Goal: Transaction & Acquisition: Purchase product/service

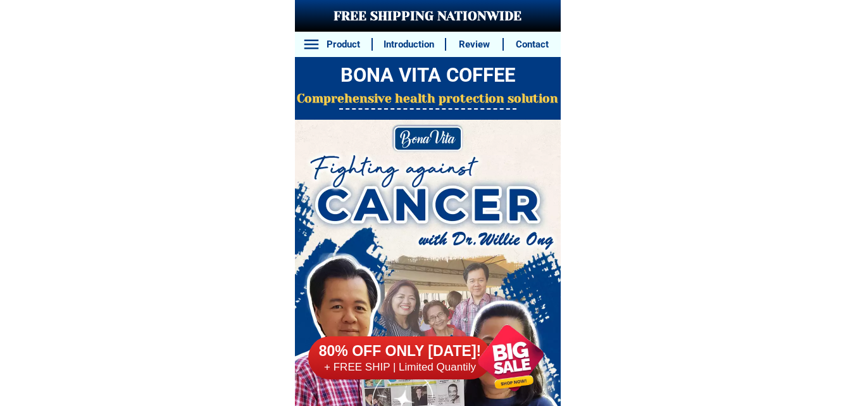
click at [520, 355] on div at bounding box center [510, 358] width 96 height 96
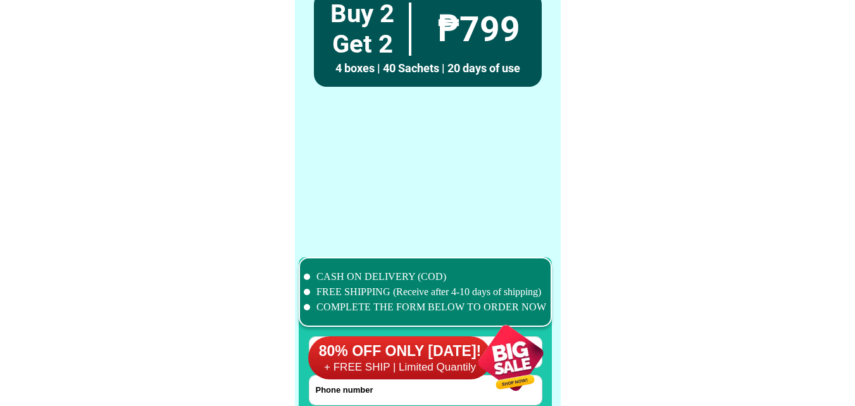
scroll to position [9980, 0]
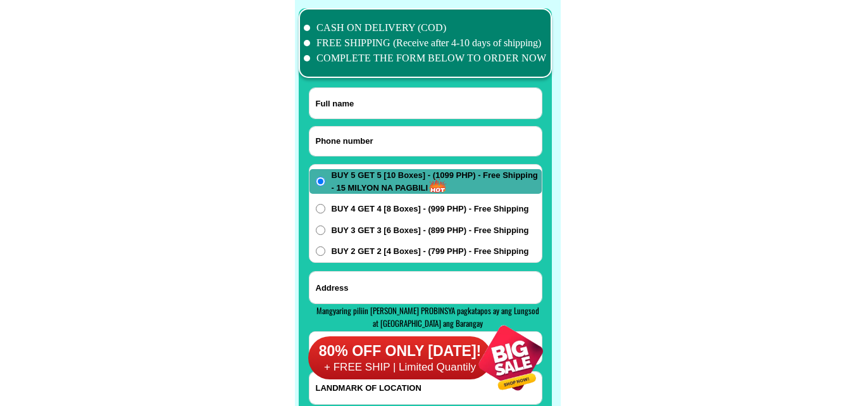
drag, startPoint x: 393, startPoint y: 139, endPoint x: 246, endPoint y: 31, distance: 182.1
click at [393, 139] on input "Input phone_number" at bounding box center [426, 141] width 232 height 29
paste input "09678972120"
type input "09678972120"
click at [373, 102] on input "Input full_name" at bounding box center [426, 103] width 232 height 30
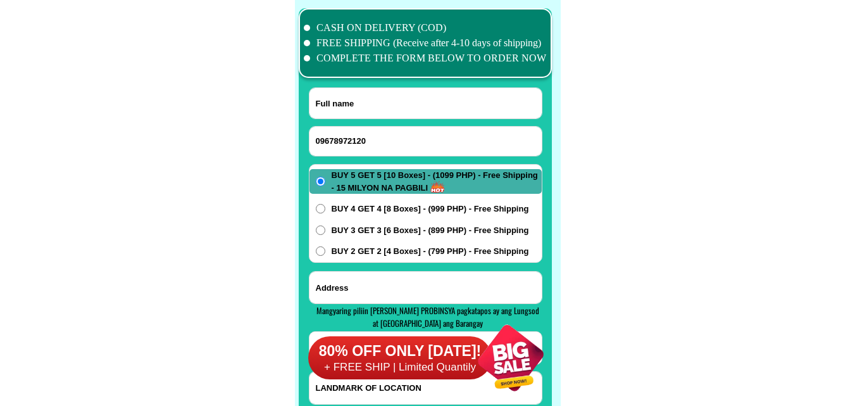
paste input "Alice B, Villarito"
type input "Alice B, Villarito"
click at [366, 288] on input "Input address" at bounding box center [426, 288] width 232 height 32
paste input "Arpili Revirside Relocation sight, Balamban ,Cebu land mark malapit lang ako sa…"
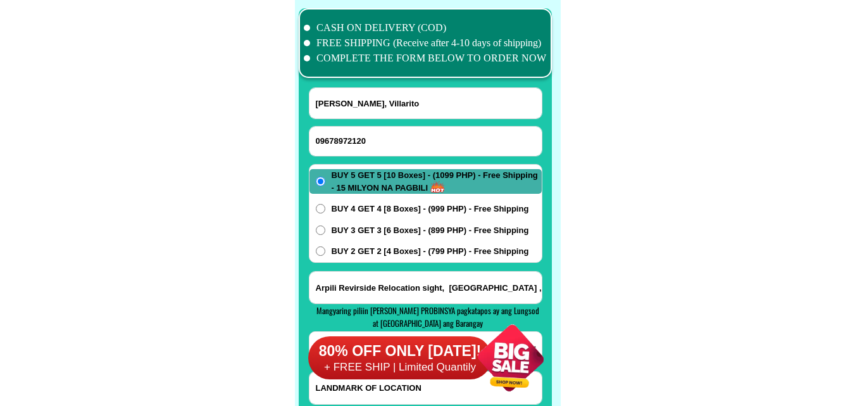
scroll to position [0, 356]
type input "Arpili Revirside Relocation sight, Balamban ,Cebu land mark malapit lang ako sa…"
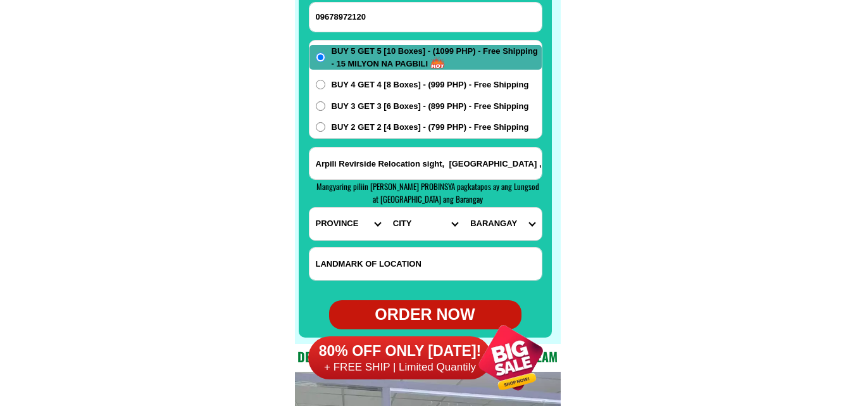
scroll to position [10107, 0]
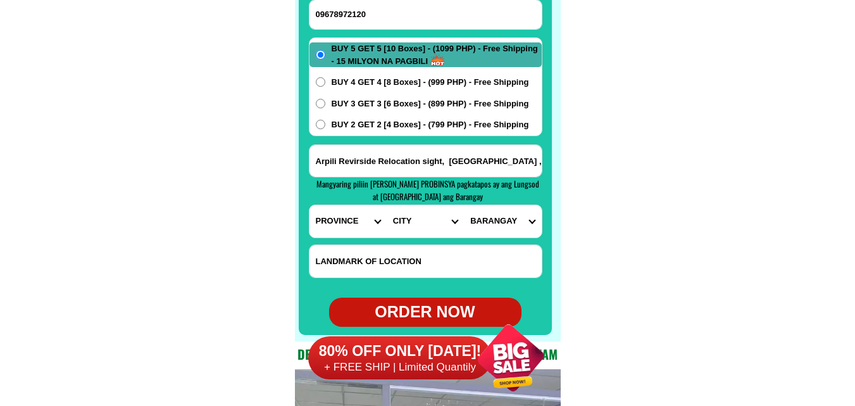
click at [331, 229] on select "PROVINCE [GEOGRAPHIC_DATA] [GEOGRAPHIC_DATA] [GEOGRAPHIC_DATA] [GEOGRAPHIC_DATA…" at bounding box center [348, 221] width 77 height 32
select select "63_8"
click at [310, 205] on select "PROVINCE [GEOGRAPHIC_DATA] [GEOGRAPHIC_DATA] [GEOGRAPHIC_DATA] [GEOGRAPHIC_DATA…" at bounding box center [348, 221] width 77 height 32
click at [402, 223] on select "CITY Alcoy Aloguinsan Argao Asturias Badian Balamban Bantayan Barili Bogo-city …" at bounding box center [425, 221] width 77 height 32
select select "63_89295"
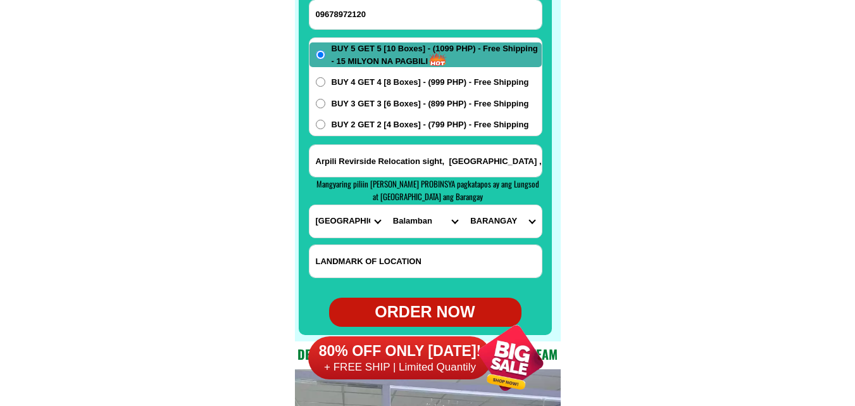
click at [387, 205] on select "CITY Alcoy Aloguinsan Argao Asturias Badian Balamban Bantayan Barili Bogo-city …" at bounding box center [425, 221] width 77 height 32
click at [520, 219] on select "BARANGAY Abucayan Aliwanay Arpili Baliwagan (pob.) Bayong Biasong Buanoy Cabagd…" at bounding box center [502, 221] width 77 height 32
click at [520, 218] on select "BARANGAY Abucayan Aliwanay Arpili Baliwagan (pob.) Bayong Biasong Buanoy Cabagd…" at bounding box center [502, 221] width 77 height 32
select select "63_892959637"
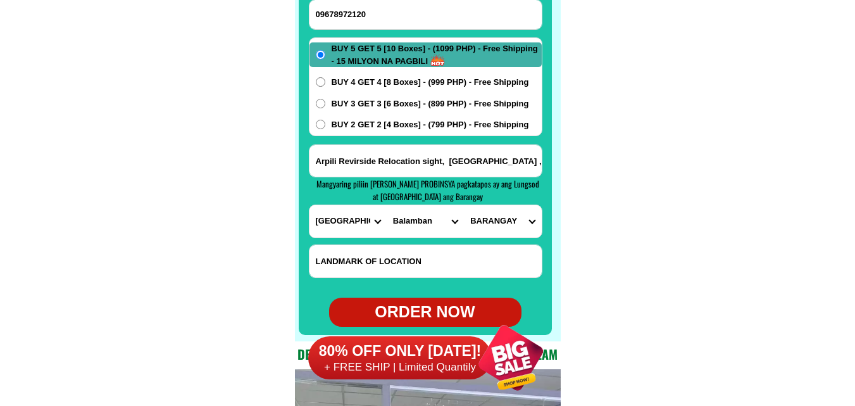
click at [464, 205] on select "BARANGAY Abucayan Aliwanay Arpili Baliwagan (pob.) Bayong Biasong Buanoy Cabagd…" at bounding box center [502, 221] width 77 height 32
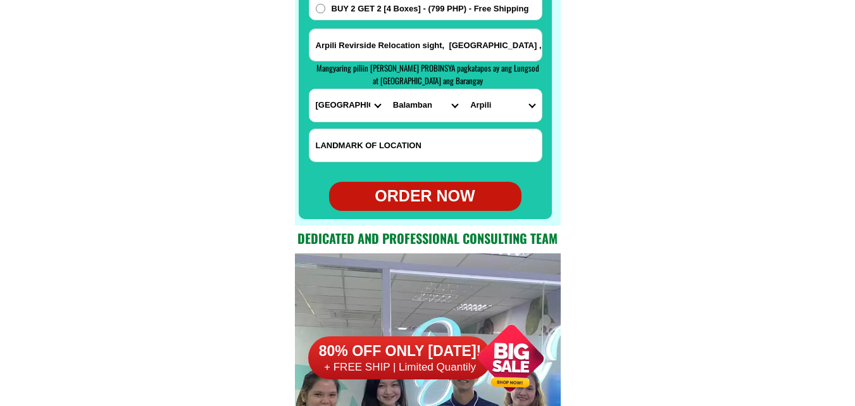
scroll to position [10233, 0]
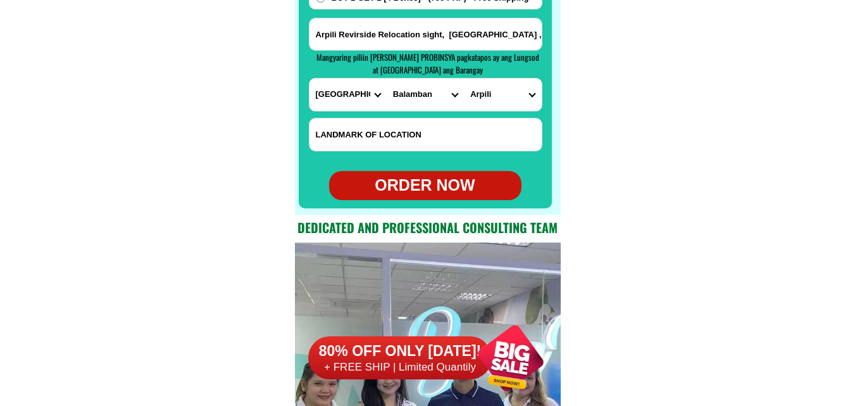
click at [466, 189] on div "ORDER NOW" at bounding box center [425, 185] width 192 height 24
type input "09678972120"
radio input "true"
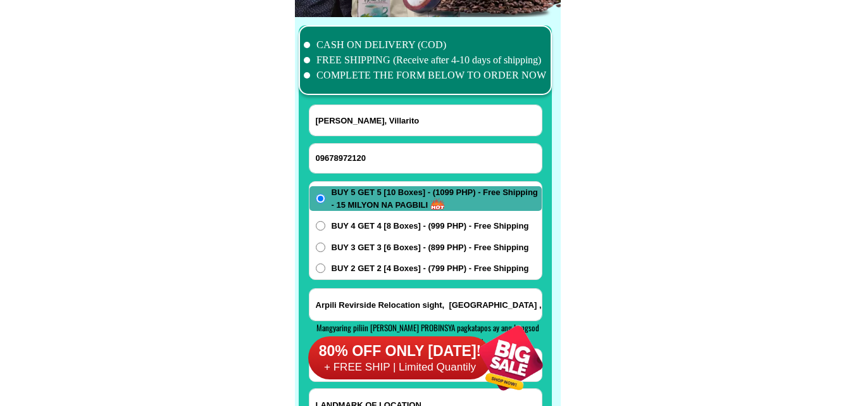
scroll to position [9917, 0]
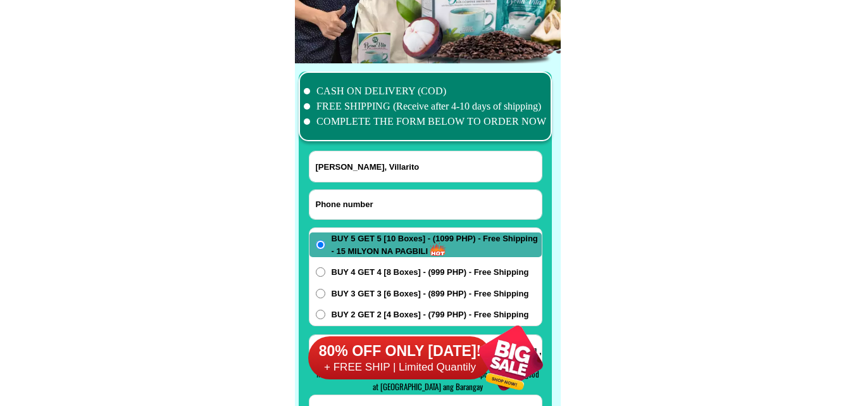
paste input "09855264377"
drag, startPoint x: 355, startPoint y: 204, endPoint x: 341, endPoint y: 177, distance: 31.1
click at [355, 204] on input "09855264377" at bounding box center [426, 204] width 232 height 29
type input "09855264377"
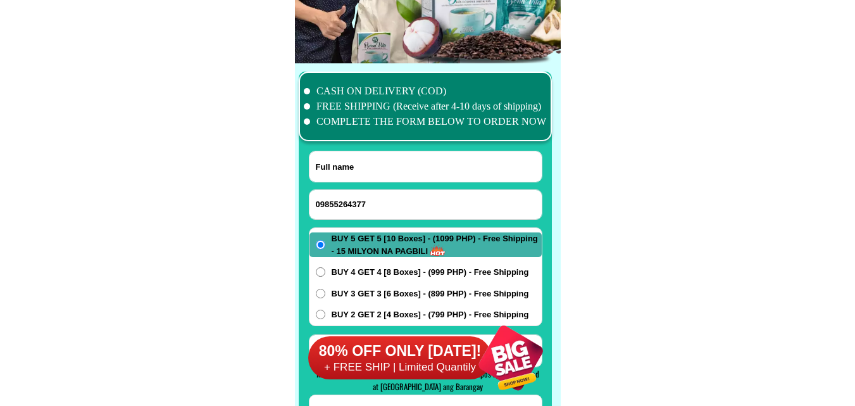
drag, startPoint x: 368, startPoint y: 170, endPoint x: 244, endPoint y: 20, distance: 194.6
click at [368, 170] on input "Input full_name" at bounding box center [426, 166] width 232 height 30
paste input "Alecia pegarro"
type input "Alecia pegarro"
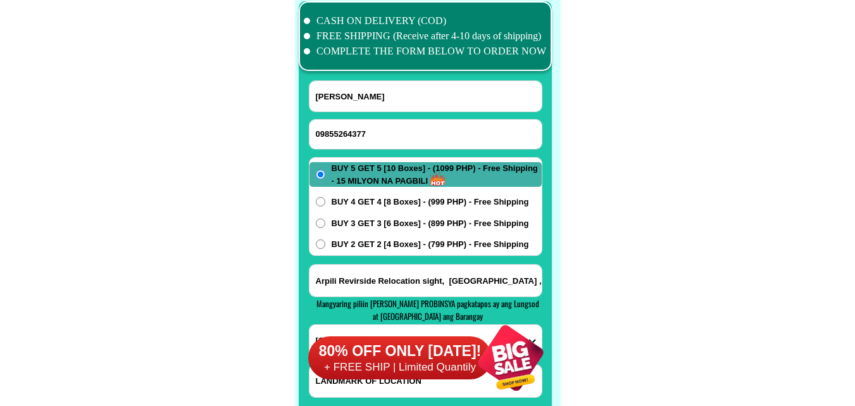
scroll to position [10107, 0]
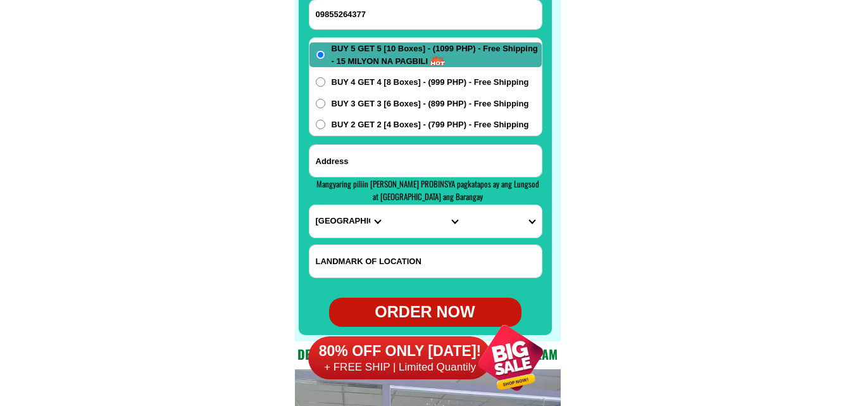
paste input "purok 8 a pobĺacion esperanza agusan del sur mindanao near waeting shead"
drag, startPoint x: 410, startPoint y: 166, endPoint x: 405, endPoint y: 147, distance: 19.7
click at [410, 166] on input "Input address" at bounding box center [426, 161] width 232 height 32
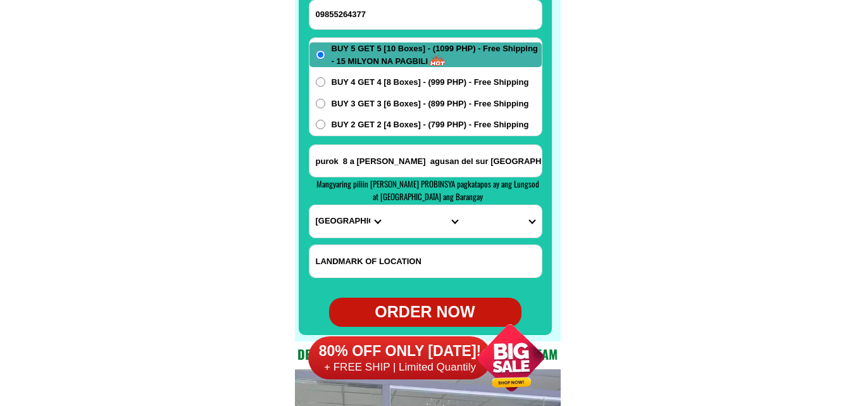
scroll to position [0, 81]
type input "purok 8 a pobĺacion esperanza agusan del sur mindanao near waeting shead"
click at [389, 104] on span "BUY 3 GET 3 [6 Boxes] - (899 PHP) - Free Shipping" at bounding box center [430, 103] width 197 height 13
click at [325, 104] on input "BUY 3 GET 3 [6 Boxes] - (899 PHP) - Free Shipping" at bounding box center [320, 103] width 9 height 9
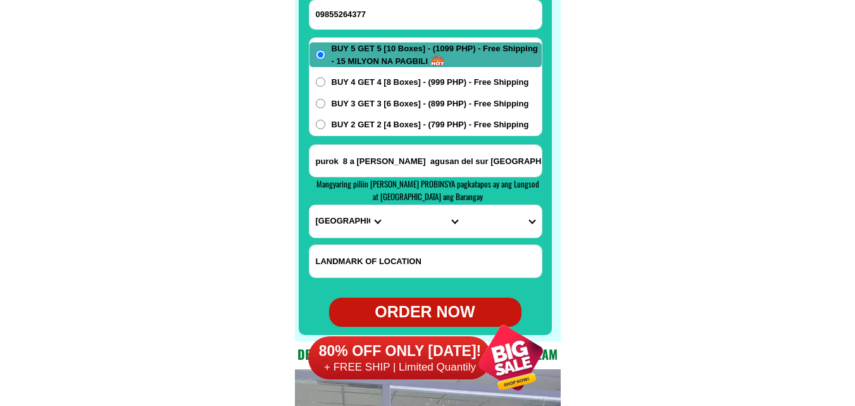
radio input "true"
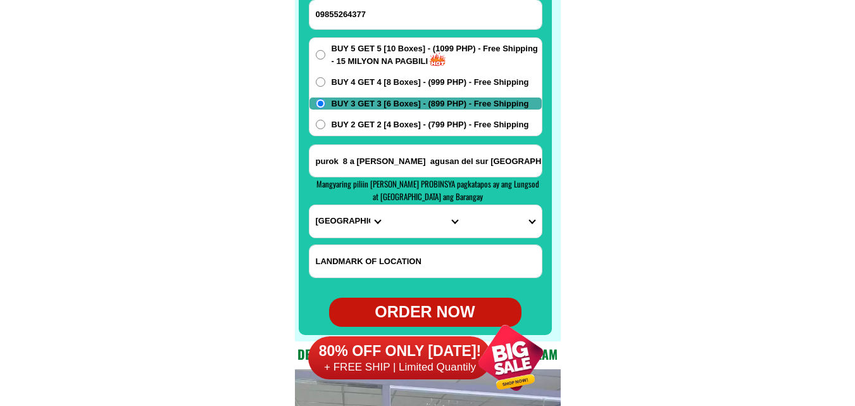
click at [351, 206] on select "PROVINCE [GEOGRAPHIC_DATA] [GEOGRAPHIC_DATA] [GEOGRAPHIC_DATA] [GEOGRAPHIC_DATA…" at bounding box center [348, 221] width 77 height 32
select select "63_701"
click at [310, 205] on select "PROVINCE [GEOGRAPHIC_DATA] [GEOGRAPHIC_DATA] [GEOGRAPHIC_DATA] [GEOGRAPHIC_DATA…" at bounding box center [348, 221] width 77 height 32
click at [399, 230] on select "CITY Agusan-del-sur-esperanza Agusan-del-sur-la-paz Agusan-del-sur-loreto Agusa…" at bounding box center [425, 221] width 77 height 32
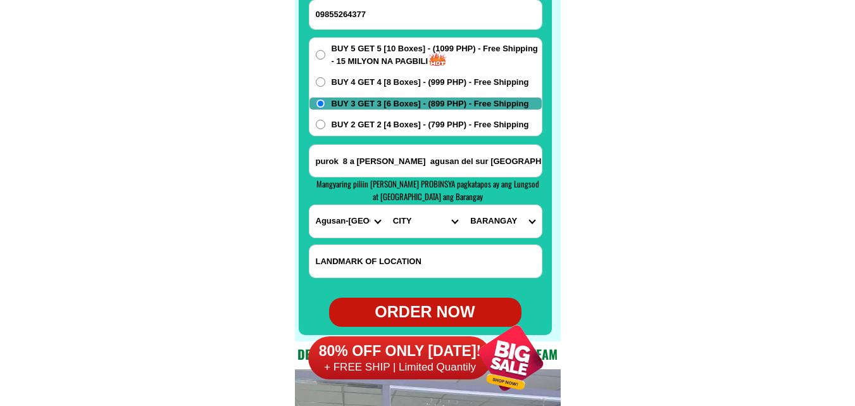
select select "63_7013903"
click at [387, 205] on select "CITY Agusan-del-sur-esperanza Agusan-del-sur-la-paz Agusan-del-sur-loreto Agusa…" at bounding box center [425, 221] width 77 height 32
click at [498, 222] on select "BARANGAY Agsabu Aguinaldo Anolingan Bakingking Balubo Bentahon Bunaguit Catmono…" at bounding box center [502, 221] width 77 height 32
select select "63_70139032120"
click at [464, 205] on select "BARANGAY Agsabu Aguinaldo Anolingan Bakingking Balubo Bentahon Bunaguit Catmono…" at bounding box center [502, 221] width 77 height 32
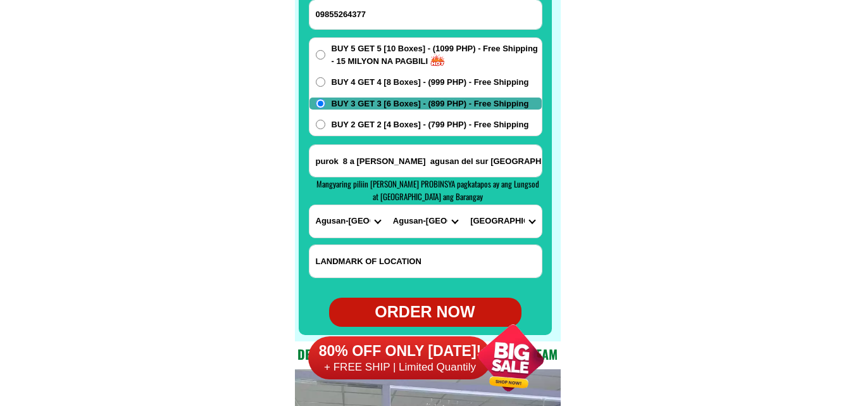
click at [421, 300] on div "ORDER NOW" at bounding box center [425, 311] width 192 height 29
radio input "true"
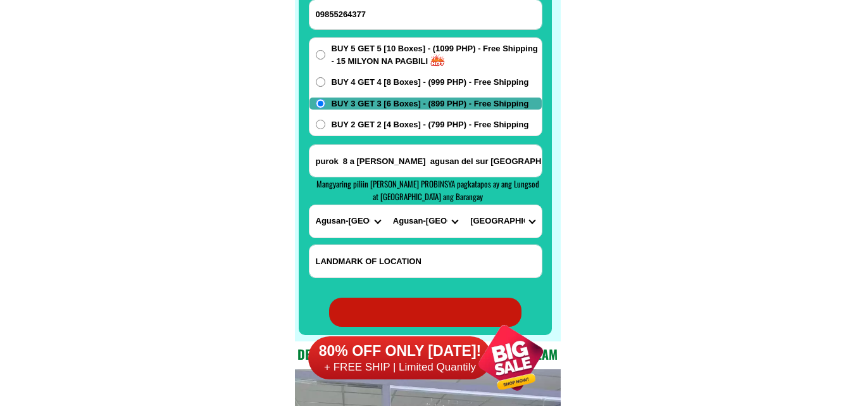
radio input "true"
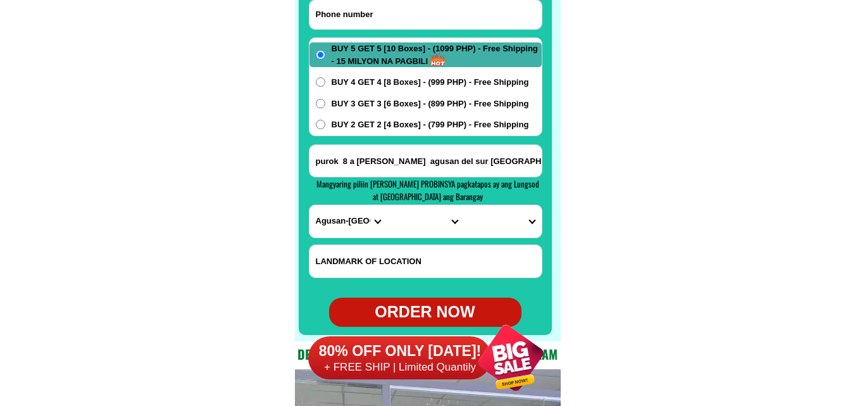
drag, startPoint x: 401, startPoint y: 15, endPoint x: 380, endPoint y: 4, distance: 23.5
click at [401, 15] on input "Input phone_number" at bounding box center [426, 14] width 232 height 29
paste input "09451237864"
type input "09451237864"
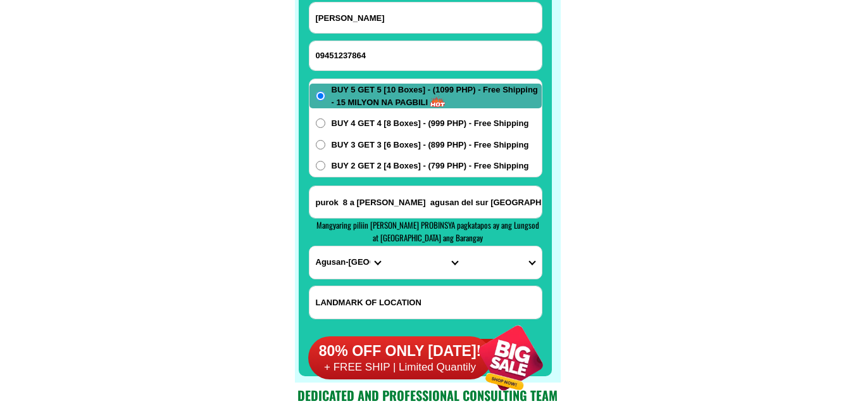
scroll to position [10043, 0]
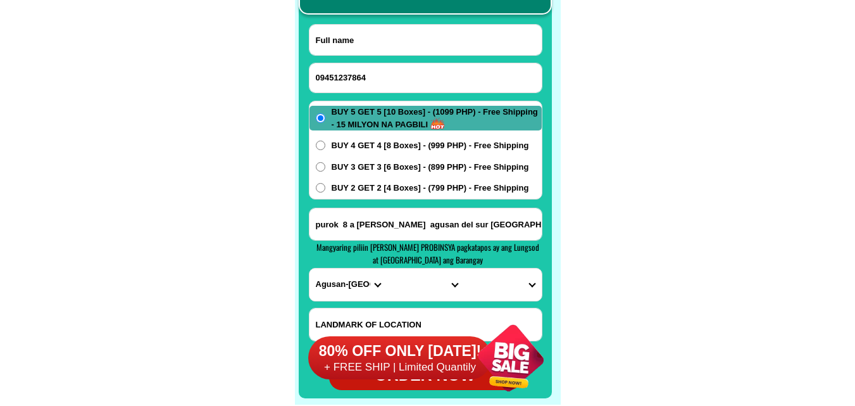
drag, startPoint x: 342, startPoint y: 48, endPoint x: 335, endPoint y: 42, distance: 9.9
click at [342, 48] on input "Input full_name" at bounding box center [426, 40] width 232 height 30
paste input "Delia de Guzman"
type input "Delia de Guzman"
paste input "barangay Tomling. Malasiqui.Pangasinan"
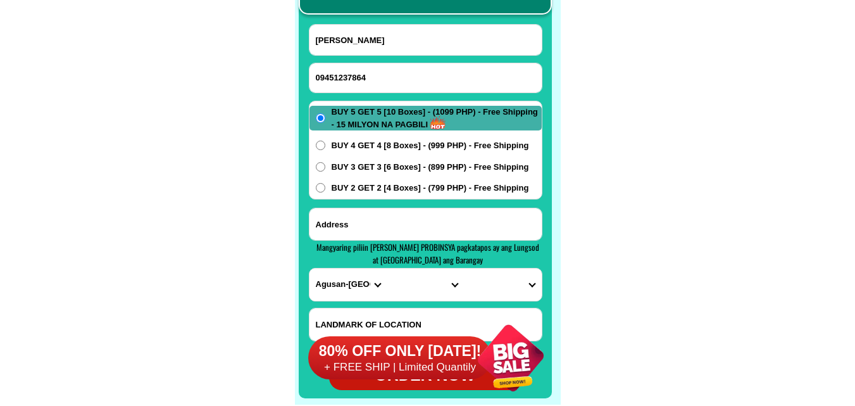
click at [371, 213] on input "Input address" at bounding box center [426, 224] width 232 height 32
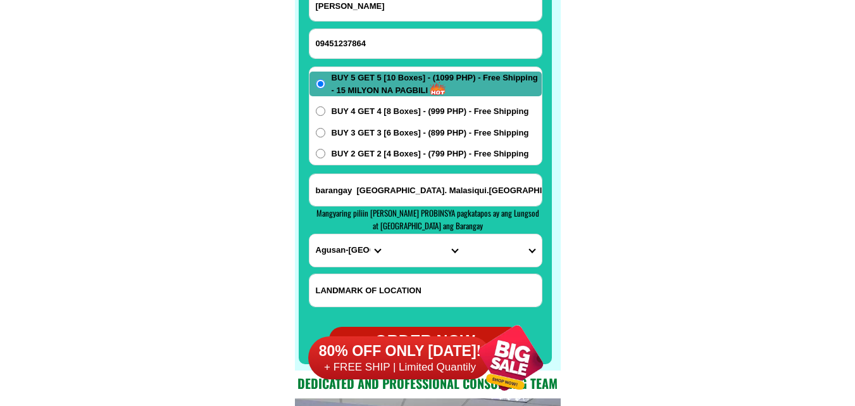
scroll to position [10107, 0]
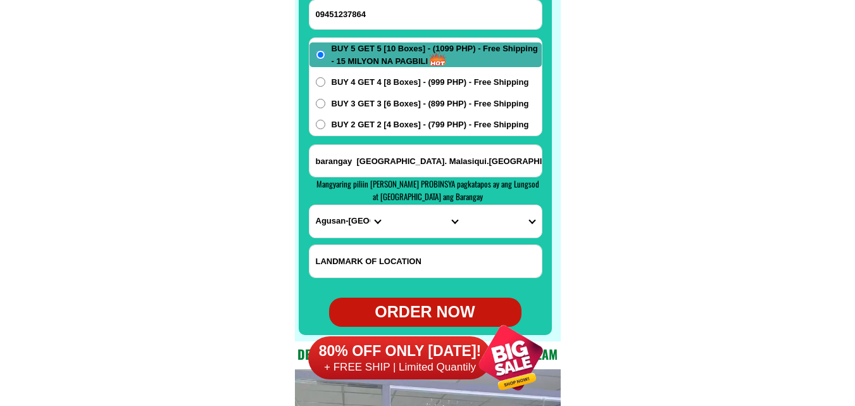
type input "barangay Tomling. Malasiqui.Pangasinan"
click at [339, 215] on select "PROVINCE [GEOGRAPHIC_DATA] [GEOGRAPHIC_DATA] [GEOGRAPHIC_DATA] [GEOGRAPHIC_DATA…" at bounding box center [348, 221] width 77 height 32
select select "63_247"
click at [310, 205] on select "PROVINCE [GEOGRAPHIC_DATA] [GEOGRAPHIC_DATA] [GEOGRAPHIC_DATA] [GEOGRAPHIC_DATA…" at bounding box center [348, 221] width 77 height 32
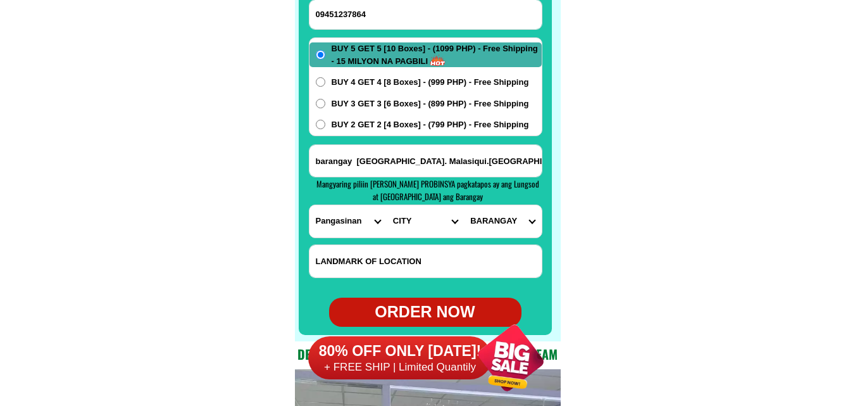
click at [397, 226] on select "CITY Agno Aguilar Alaminos-city Asingan Balungao Bani Basista Bautista Bayamban…" at bounding box center [425, 221] width 77 height 32
select select "63_2477172"
click at [387, 205] on select "CITY Agno Aguilar Alaminos-city Asingan Balungao Bani Basista Bautista Bayamban…" at bounding box center [425, 221] width 77 height 32
click at [506, 223] on select "BARANGAY Abonagan Agdao Alacan Aliaga Amacalan Anolid Apaya Asin este Asin west…" at bounding box center [502, 221] width 77 height 32
select select "63_2477172718"
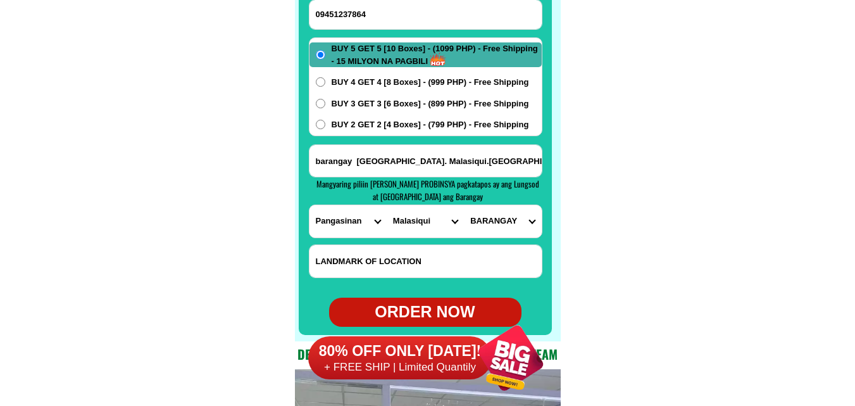
click at [464, 205] on select "BARANGAY Abonagan Agdao Alacan Aliaga Amacalan Anolid Apaya Asin este Asin west…" at bounding box center [502, 221] width 77 height 32
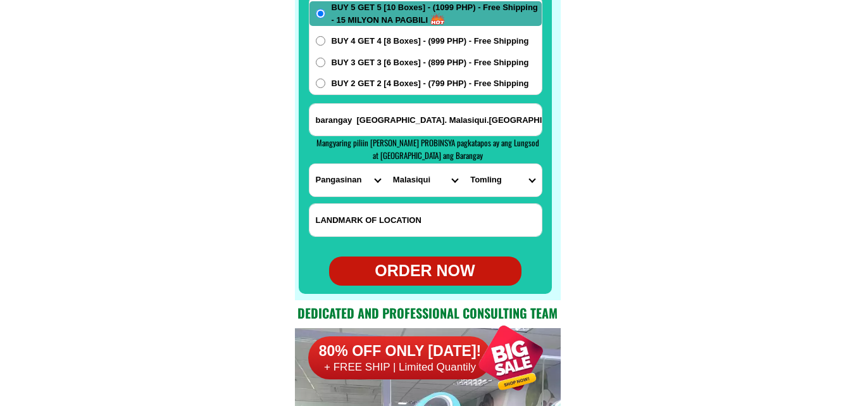
scroll to position [10170, 0]
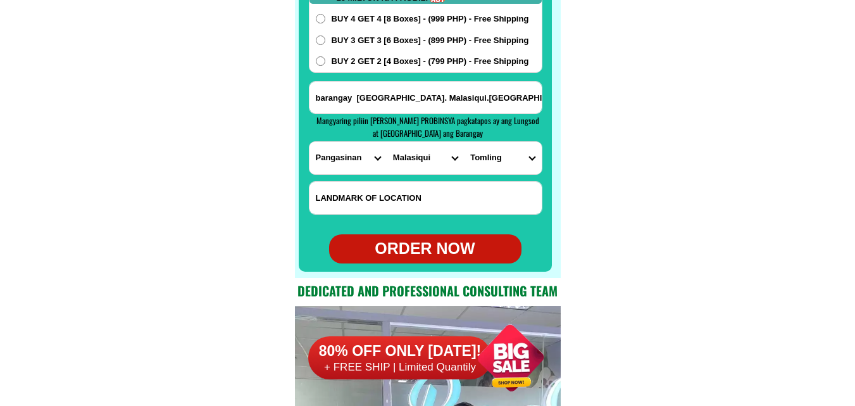
click at [401, 196] on input "Input LANDMARKOFLOCATION" at bounding box center [426, 198] width 232 height 32
paste input "house number 70 blue house gate apple green malapit sa Manangan sari sari store…"
type input "house number 70 blue house gate apple green malapit sa Manangan sari sari store…"
click at [428, 246] on div "ORDER NOW" at bounding box center [425, 249] width 192 height 24
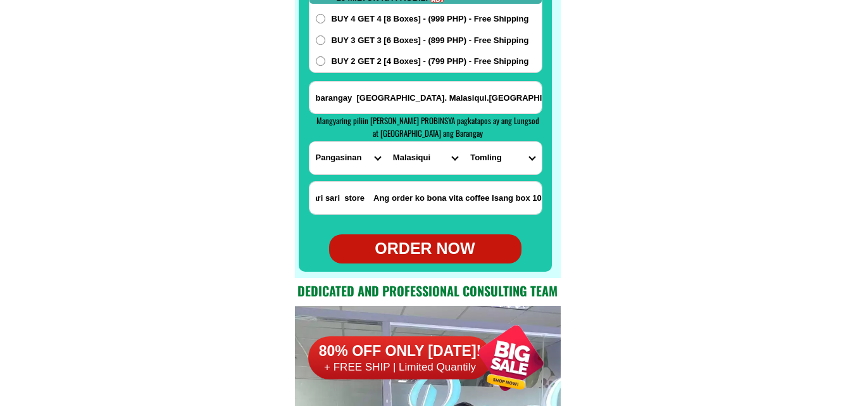
radio input "true"
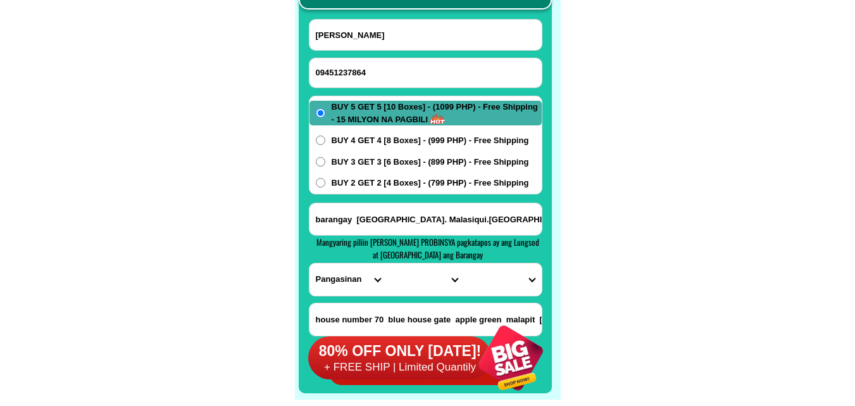
scroll to position [10043, 0]
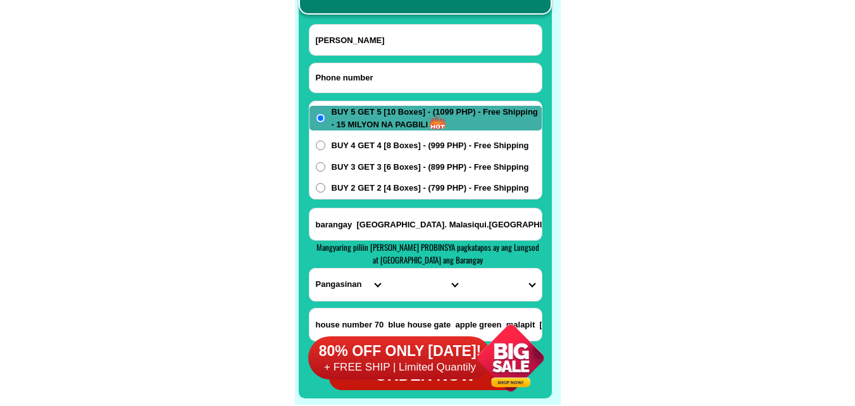
click at [407, 70] on input "Input phone_number" at bounding box center [426, 77] width 232 height 29
paste input "0916 365 1481 ,"
click at [353, 72] on input "0916 365 1481" at bounding box center [426, 77] width 232 height 29
click at [337, 77] on input "0916 3651481" at bounding box center [426, 77] width 232 height 29
type input "09163651481"
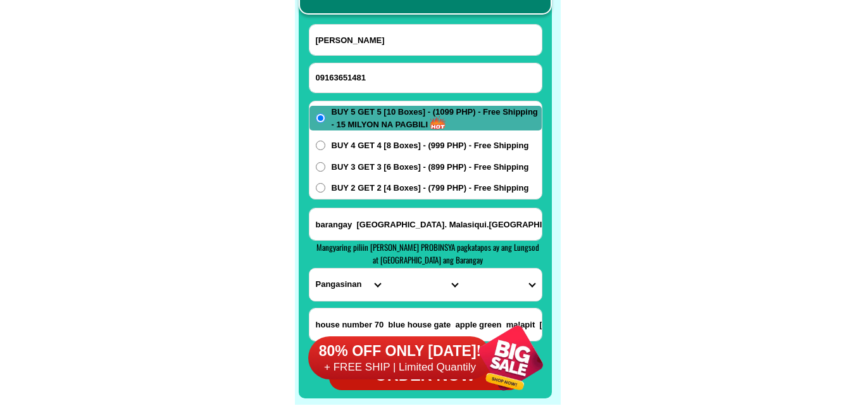
drag, startPoint x: 339, startPoint y: 42, endPoint x: 322, endPoint y: 28, distance: 22.0
click at [339, 42] on input "Delia de Guzman" at bounding box center [426, 40] width 232 height 30
paste input "Norma Lorenzo"
type input "Norma Lorenzo"
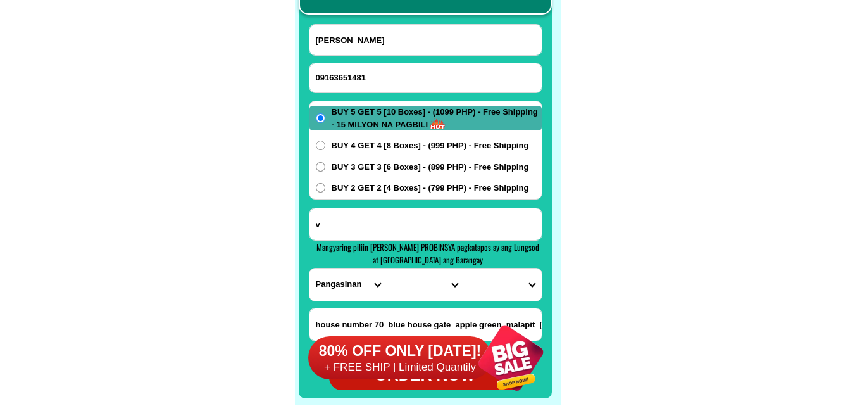
click at [443, 221] on input "v" at bounding box center [426, 224] width 232 height 32
paste input ", LOT 5 BLK 43 Adrian St Fairmont Subdivision Fairview Q C Brgy north Fairview.…"
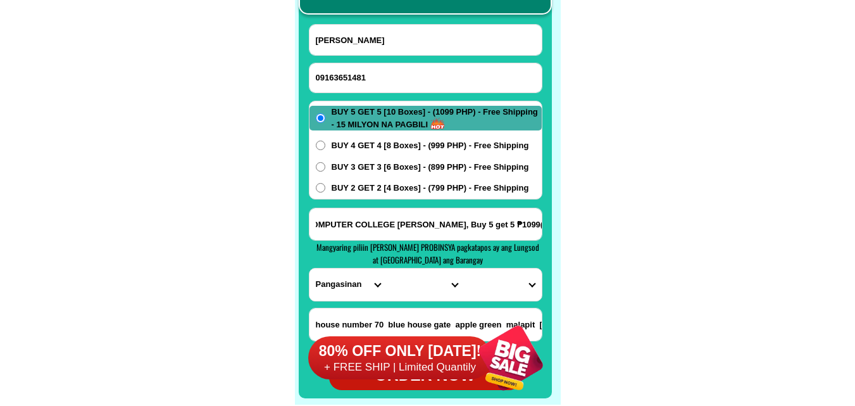
type input ", LOT 5 BLK 43 Adrian St Fairmont Subdivision Fairview Q C Brgy north Fairview.…"
click at [468, 227] on input ", LOT 5 BLK 43 Adrian St Fairmont Subdivision Fairview Q C Brgy north Fairview.…" at bounding box center [426, 224] width 232 height 32
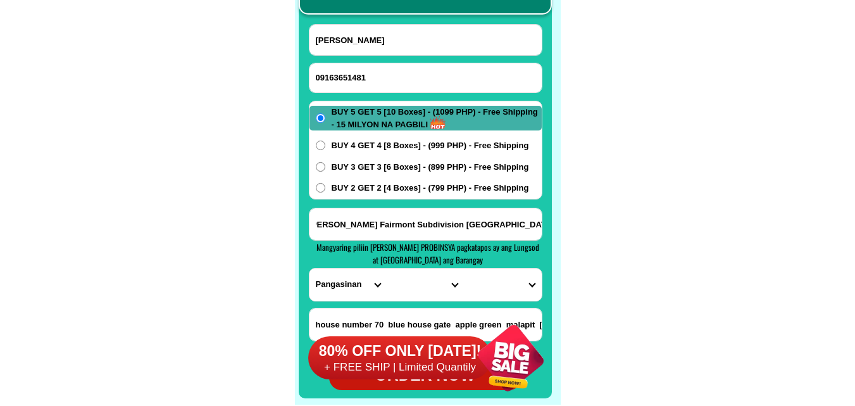
click at [349, 282] on select "PROVINCE [GEOGRAPHIC_DATA] [GEOGRAPHIC_DATA] [GEOGRAPHIC_DATA] [GEOGRAPHIC_DATA…" at bounding box center [348, 284] width 77 height 32
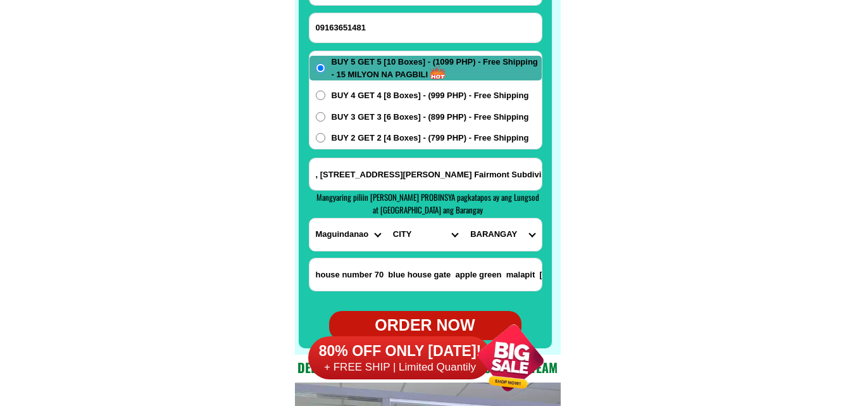
scroll to position [10107, 0]
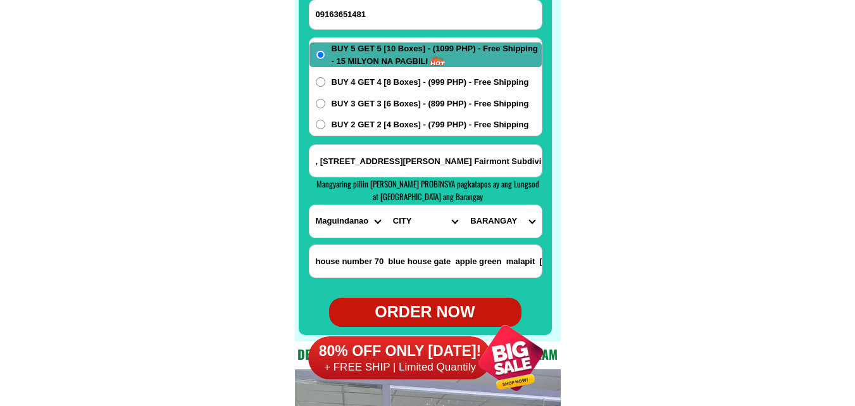
drag, startPoint x: 345, startPoint y: 225, endPoint x: 351, endPoint y: 218, distance: 9.9
click at [345, 225] on select "PROVINCE [GEOGRAPHIC_DATA] [GEOGRAPHIC_DATA] [GEOGRAPHIC_DATA] [GEOGRAPHIC_DATA…" at bounding box center [348, 221] width 77 height 32
select select "63_219"
click at [310, 205] on select "PROVINCE [GEOGRAPHIC_DATA] [GEOGRAPHIC_DATA] [GEOGRAPHIC_DATA] [GEOGRAPHIC_DATA…" at bounding box center [348, 221] width 77 height 32
drag, startPoint x: 418, startPoint y: 220, endPoint x: 417, endPoint y: 211, distance: 8.9
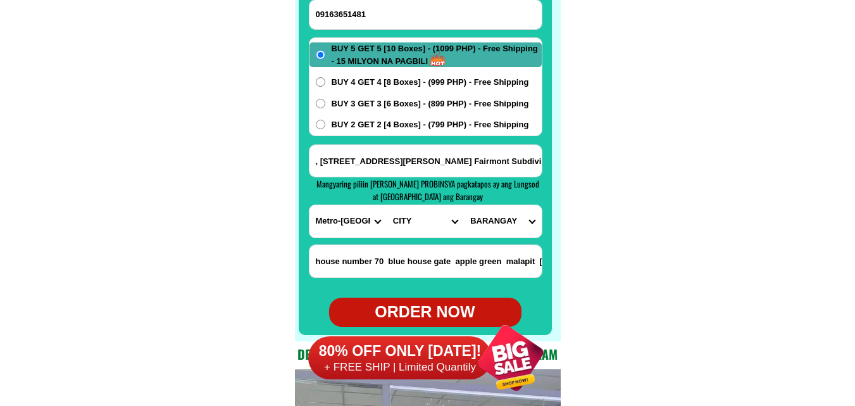
click at [418, 220] on select "CITY Binondo CALOOCAN Ermita Intramuros Las-pinas Makati Malabon-city Malate Ma…" at bounding box center [425, 221] width 77 height 32
select select "63_2194070"
click at [387, 205] on select "CITY Binondo CALOOCAN Ermita Intramuros Las-pinas Makati Malabon-city Malate Ma…" at bounding box center [425, 221] width 77 height 32
click at [512, 215] on select "BARANGAY Alicia Amihan Apolonio samson Aurora Baesa Bagbag Bago bantay Bagong l…" at bounding box center [502, 221] width 77 height 32
select select "63_21940702958"
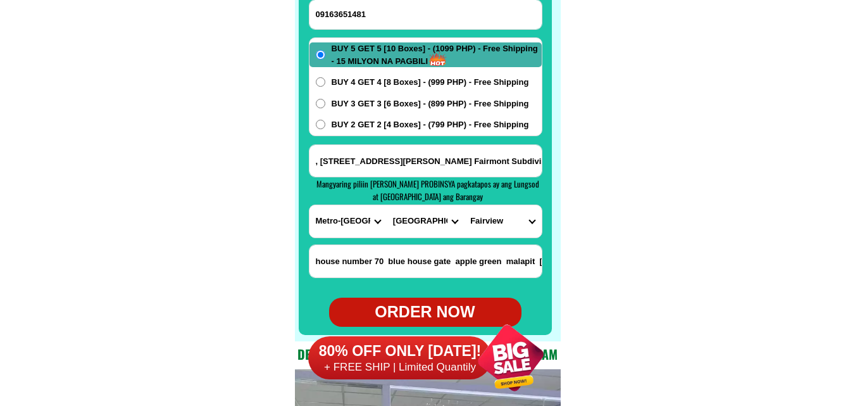
click at [464, 205] on select "BARANGAY Alicia Amihan Apolonio samson Aurora Baesa Bagbag Bago bantay Bagong l…" at bounding box center [502, 221] width 77 height 32
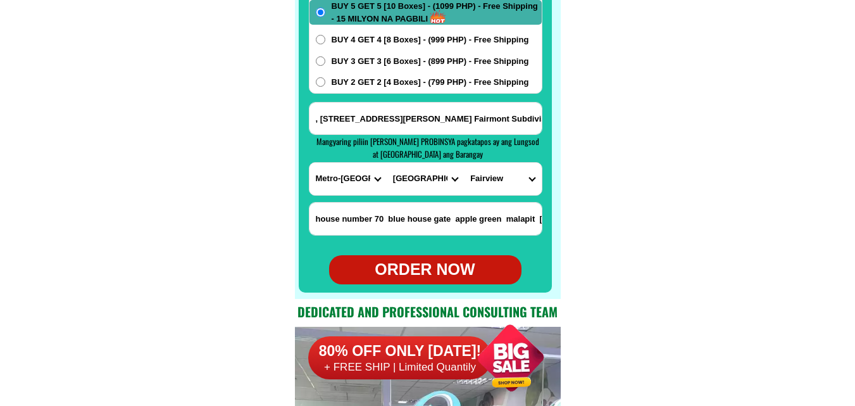
scroll to position [10170, 0]
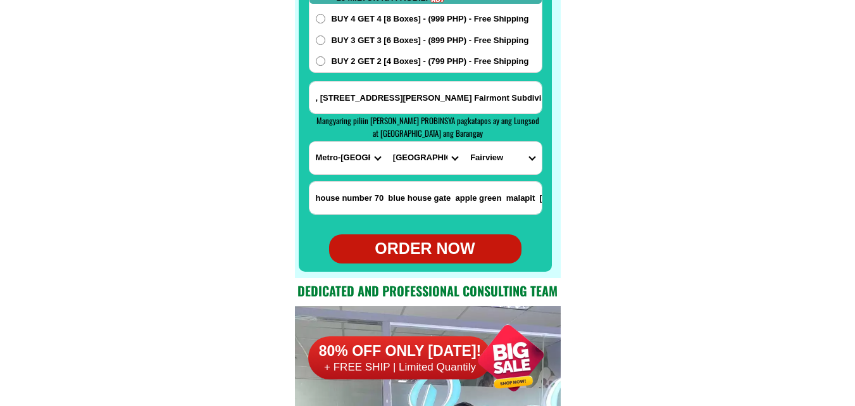
click at [426, 249] on div "ORDER NOW" at bounding box center [425, 249] width 192 height 24
radio input "true"
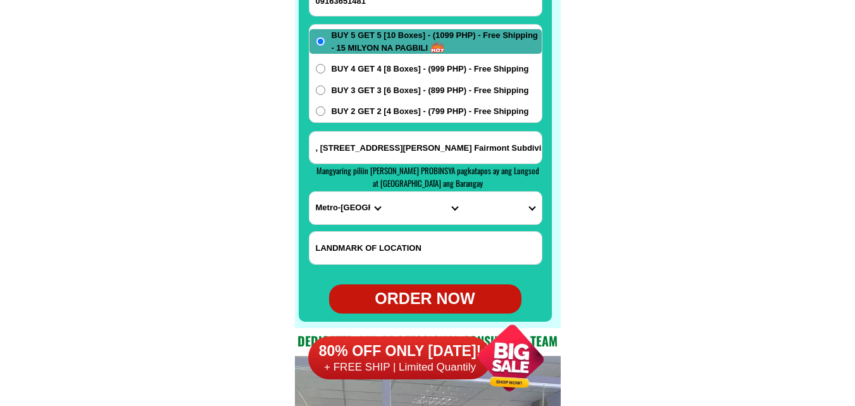
scroll to position [10043, 0]
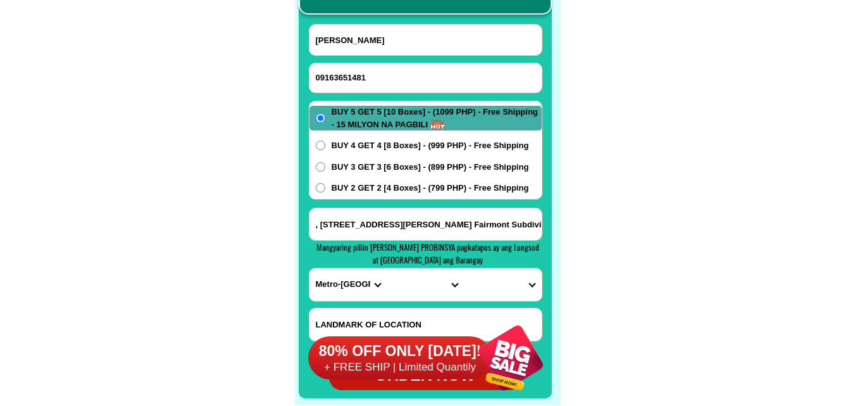
drag, startPoint x: 360, startPoint y: 85, endPoint x: 271, endPoint y: 17, distance: 112.0
click at [360, 85] on input "09163651481" at bounding box center [426, 77] width 232 height 29
paste input "09462671832"
type input "09462671832"
click at [410, 35] on input "Norma Lorenzo" at bounding box center [426, 40] width 232 height 30
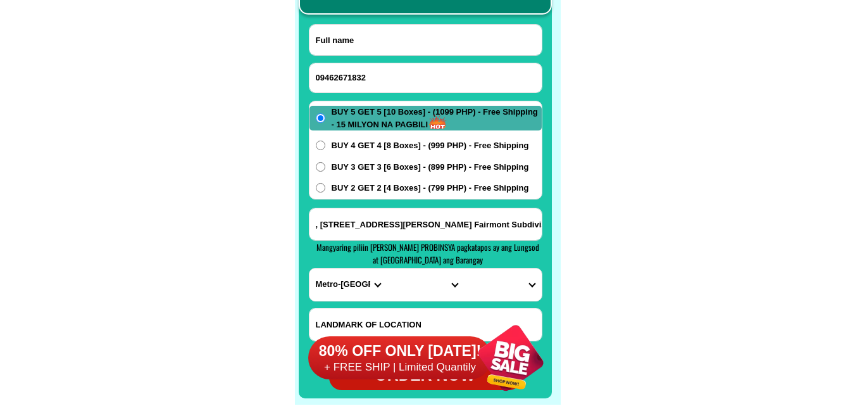
paste input "Linda Rivadulla"
type input "Linda Rivadulla"
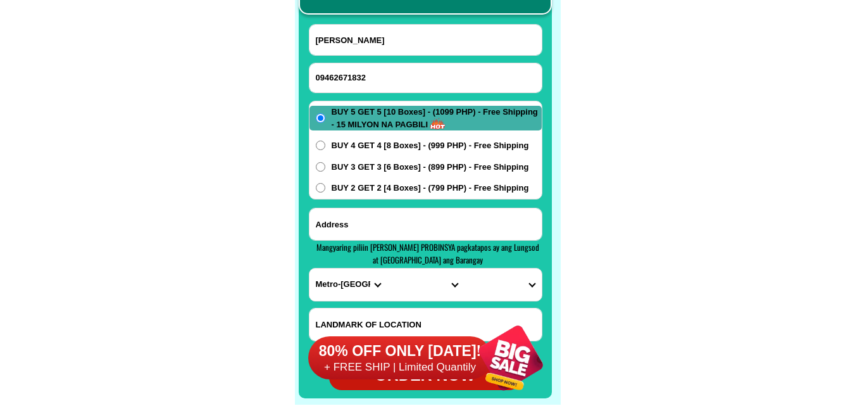
paste input "5 unit 448 Deca Homes Pasig Rosario"
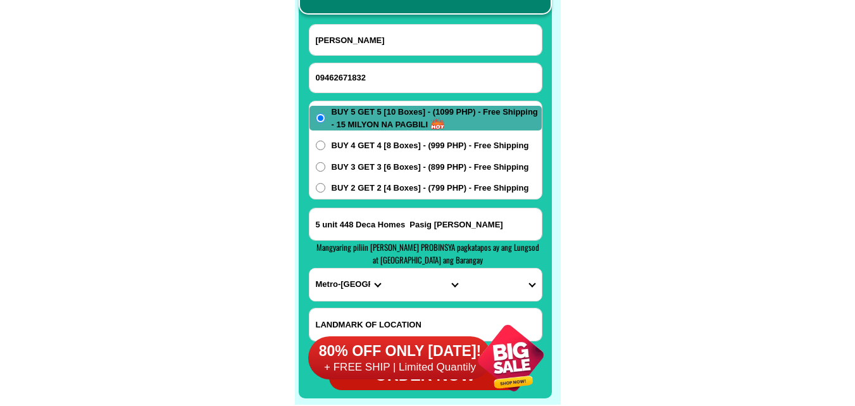
click at [364, 220] on input "5 unit 448 Deca Homes Pasig Rosario" at bounding box center [426, 224] width 232 height 32
type input "5 unit 448 Deca Homes Pasig Rosario"
click at [343, 275] on select "PROVINCE [GEOGRAPHIC_DATA] [GEOGRAPHIC_DATA] [GEOGRAPHIC_DATA] [GEOGRAPHIC_DATA…" at bounding box center [348, 284] width 77 height 32
select select "63_219"
click at [310, 268] on select "PROVINCE [GEOGRAPHIC_DATA] [GEOGRAPHIC_DATA] [GEOGRAPHIC_DATA] [GEOGRAPHIC_DATA…" at bounding box center [348, 284] width 77 height 32
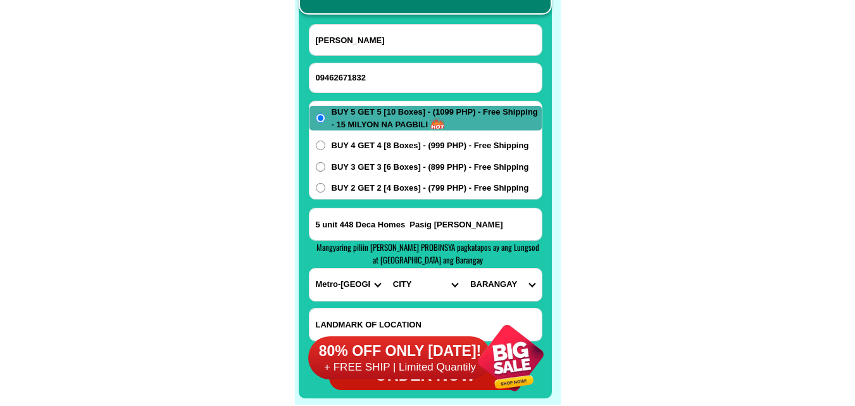
click at [403, 285] on select "CITY Binondo CALOOCAN Ermita Intramuros Las-pinas Makati Malabon-city Malate Ma…" at bounding box center [425, 284] width 77 height 32
select select "63_2196502"
click at [387, 268] on select "CITY Binondo CALOOCAN Ermita Intramuros Las-pinas Makati Malabon-city Malate Ma…" at bounding box center [425, 284] width 77 height 32
click at [490, 277] on select "BARANGAY Bagong ilog Bagong katipunan Bambang Buting Caniogan Dela paz Kalawaan…" at bounding box center [502, 284] width 77 height 32
select select "63_21965024284"
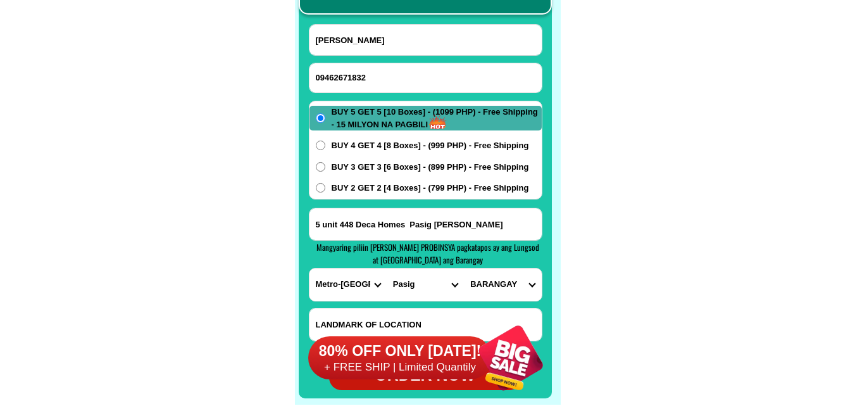
click at [464, 268] on select "BARANGAY Bagong ilog Bagong katipunan Bambang Buting Caniogan Dela paz Kalawaan…" at bounding box center [502, 284] width 77 height 32
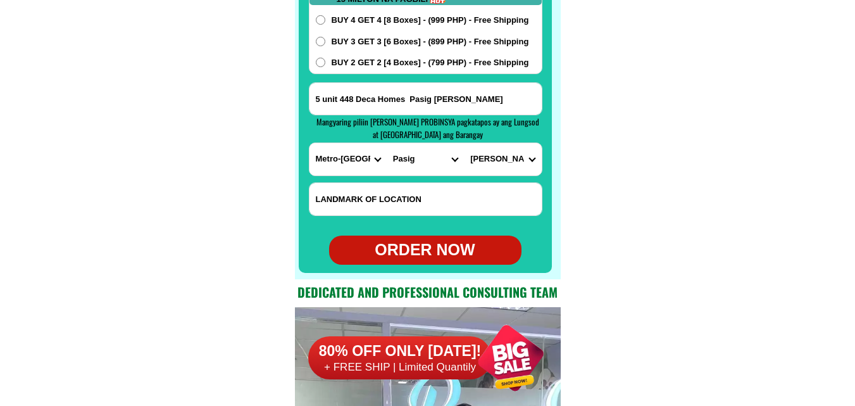
scroll to position [10170, 0]
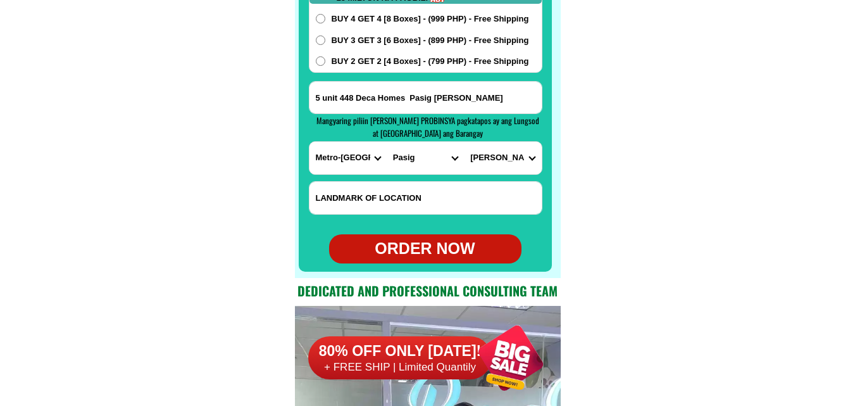
drag, startPoint x: 422, startPoint y: 255, endPoint x: 419, endPoint y: 309, distance: 53.9
click at [422, 254] on div "ORDER NOW" at bounding box center [425, 249] width 192 height 24
type input "Linda Rivadulla"
radio input "true"
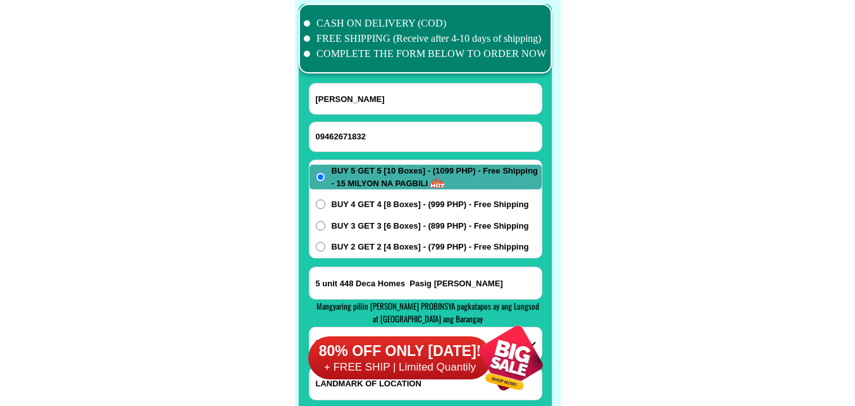
scroll to position [9980, 0]
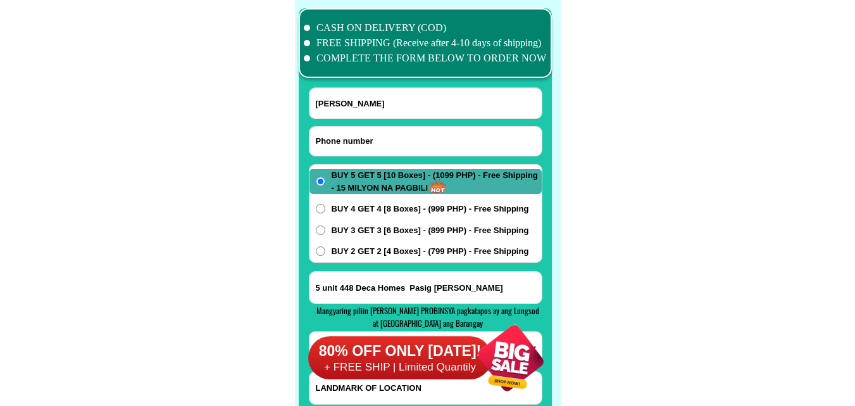
drag, startPoint x: 372, startPoint y: 134, endPoint x: 250, endPoint y: 30, distance: 159.4
click at [370, 135] on input "Input phone_number" at bounding box center [426, 141] width 232 height 29
paste input "09662019115"
type input "09662019115"
drag, startPoint x: 394, startPoint y: 96, endPoint x: 366, endPoint y: 80, distance: 31.8
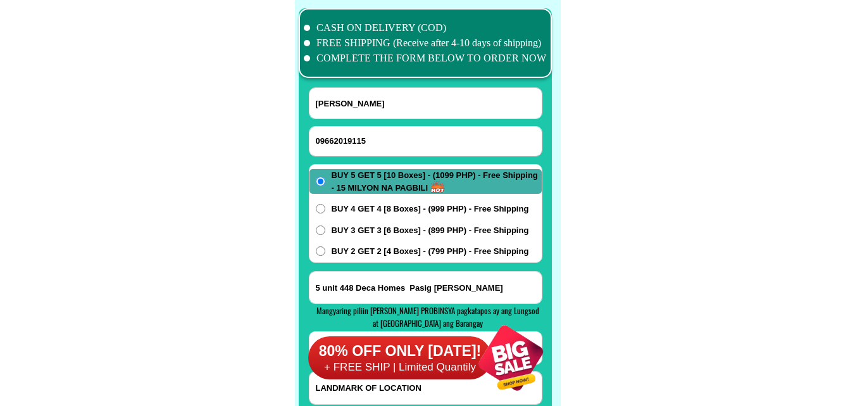
click at [392, 97] on input "Linda Rivadulla" at bounding box center [426, 103] width 232 height 30
paste input "Marcos boguen"
type input "Marcos boguen"
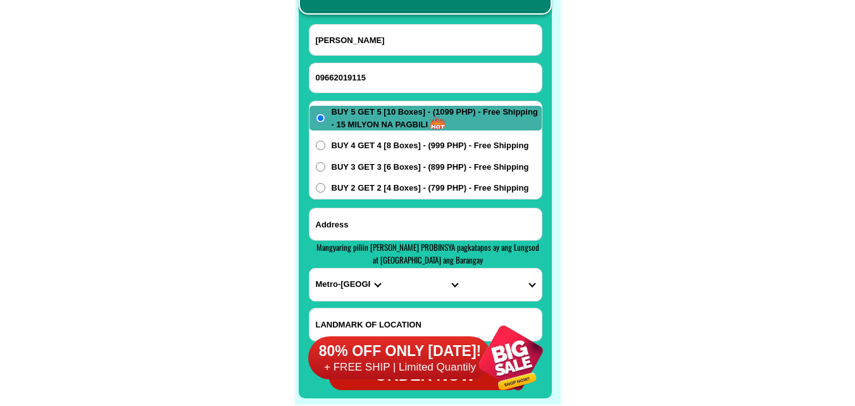
click at [392, 233] on input "Input address" at bounding box center [426, 224] width 232 height 32
paste input "vilprist, purok4bulañao Tabuk city kalinga"
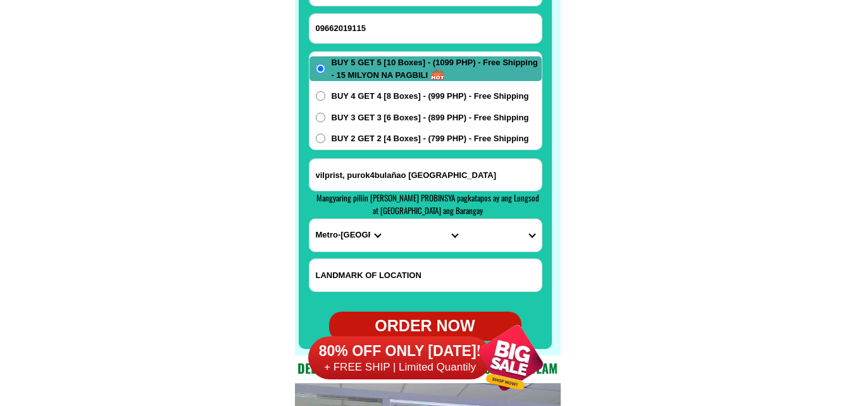
scroll to position [10107, 0]
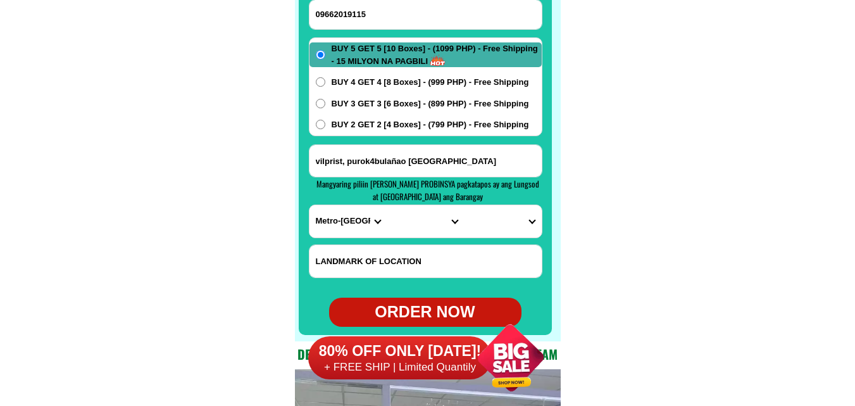
type input "vilprist, purok4bulañao Tabuk city kalinga"
click at [339, 228] on select "PROVINCE [GEOGRAPHIC_DATA] [GEOGRAPHIC_DATA] [GEOGRAPHIC_DATA] [GEOGRAPHIC_DATA…" at bounding box center [348, 221] width 77 height 32
select select "63_719"
click at [310, 205] on select "PROVINCE [GEOGRAPHIC_DATA] [GEOGRAPHIC_DATA] [GEOGRAPHIC_DATA] [GEOGRAPHIC_DATA…" at bounding box center [348, 221] width 77 height 32
click at [418, 219] on select "CITY Balbalan Kalinga-rizal Lubuagan Pasil Pinukpuk Tabuk-city Tanudan Tinglayan" at bounding box center [425, 221] width 77 height 32
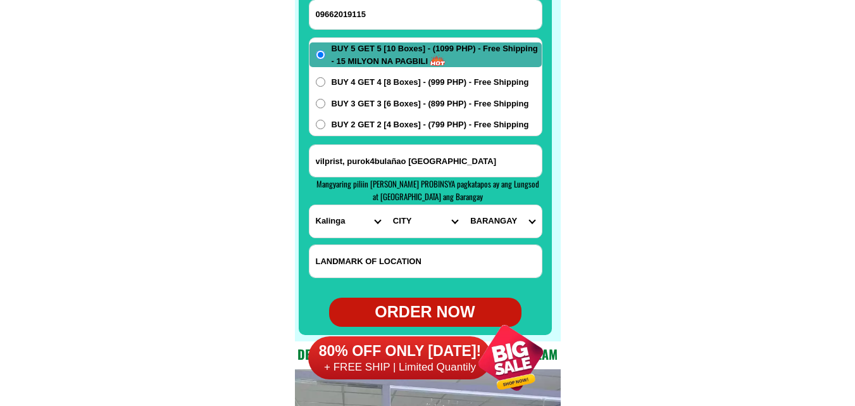
select select "63_7194656"
click at [387, 205] on select "CITY Balbalan Kalinga-rizal Lubuagan Pasil Pinukpuk Tabuk-city Tanudan Tinglayan" at bounding box center [425, 221] width 77 height 32
click at [495, 224] on select "BARANGAY Agbannawag Amlao Appas Bado dangwa Bagumbayan Balawag Balong Bantay Bu…" at bounding box center [502, 221] width 77 height 32
select select "63_7194656461"
click at [464, 205] on select "BARANGAY Agbannawag Amlao Appas Bado dangwa Bagumbayan Balawag Balong Bantay Bu…" at bounding box center [502, 221] width 77 height 32
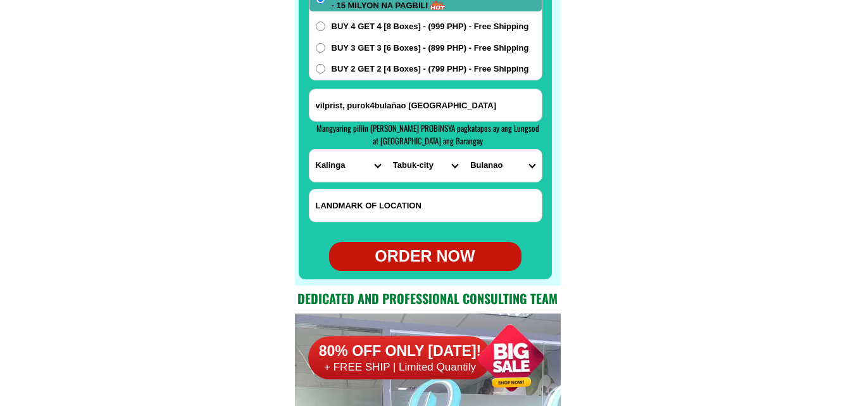
scroll to position [10233, 0]
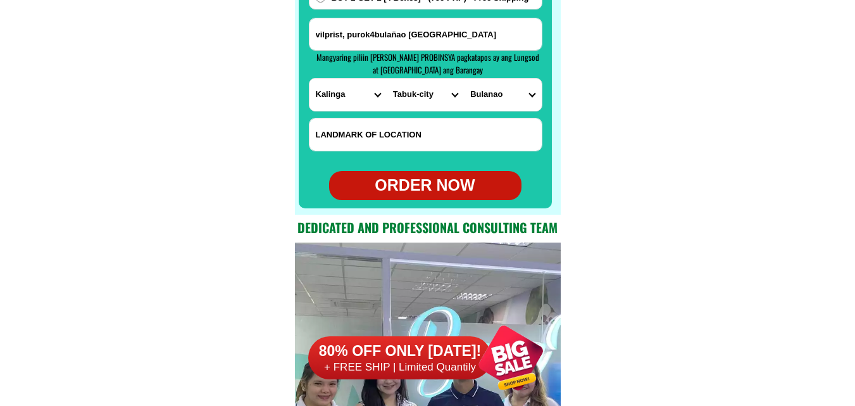
click at [435, 187] on div "ORDER NOW" at bounding box center [425, 185] width 192 height 24
type input "Marcos boguen"
radio input "true"
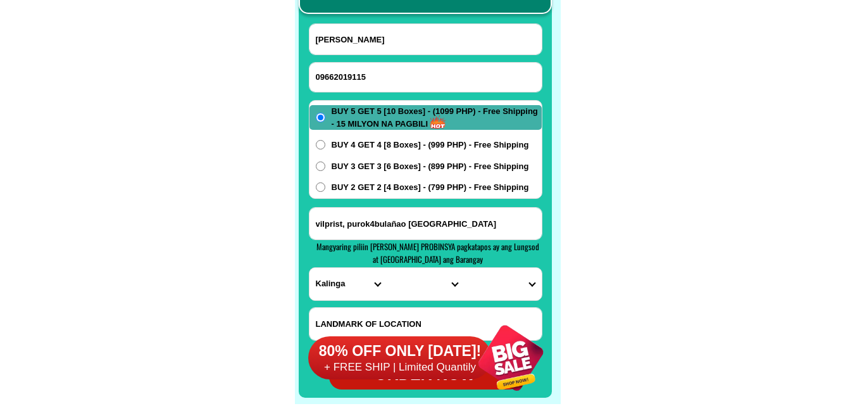
scroll to position [10043, 0]
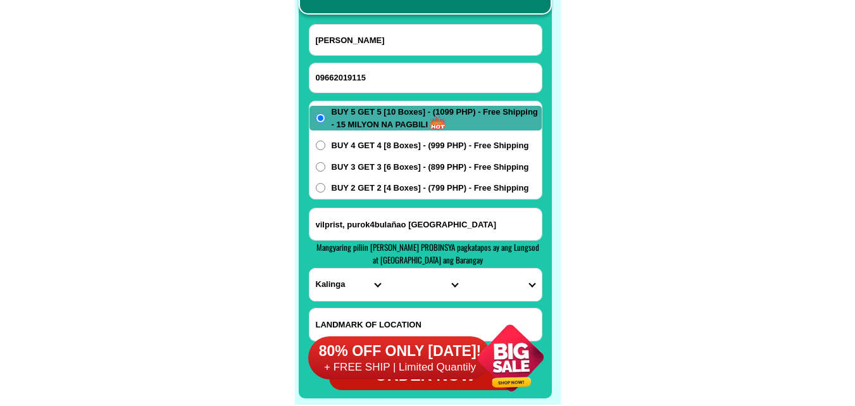
drag, startPoint x: 362, startPoint y: 73, endPoint x: 287, endPoint y: 40, distance: 82.5
click at [362, 73] on input "09662019115" at bounding box center [426, 77] width 232 height 29
paste input "09055136038"
type input "09055136038"
click at [365, 44] on input "Input full_name" at bounding box center [426, 40] width 232 height 30
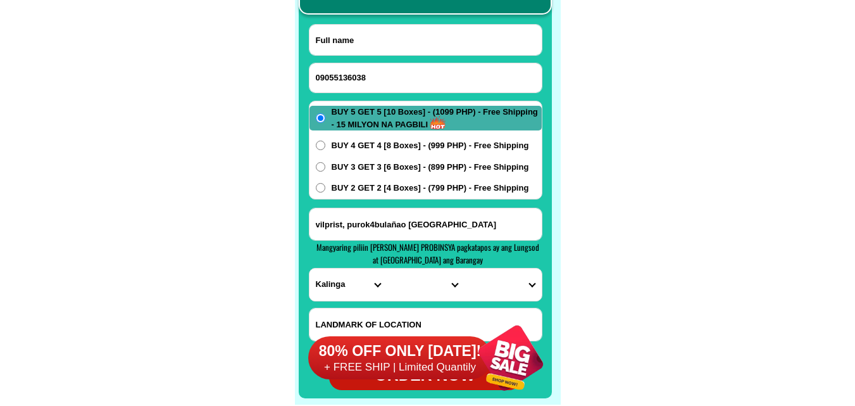
paste input "Gondalina J Clemente"
type input "Gondalina J Clemente"
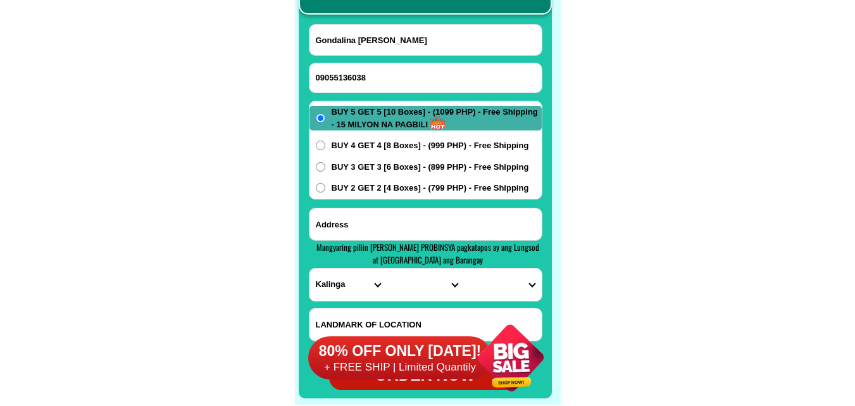
paste input "42A Paco Obando Bulacan"
click at [375, 218] on input "Input address" at bounding box center [426, 224] width 232 height 32
type input "42A Paco Obando Bulacan"
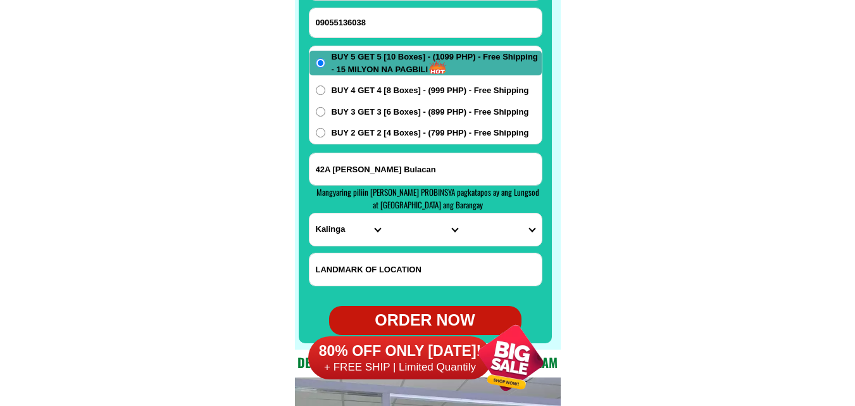
scroll to position [10170, 0]
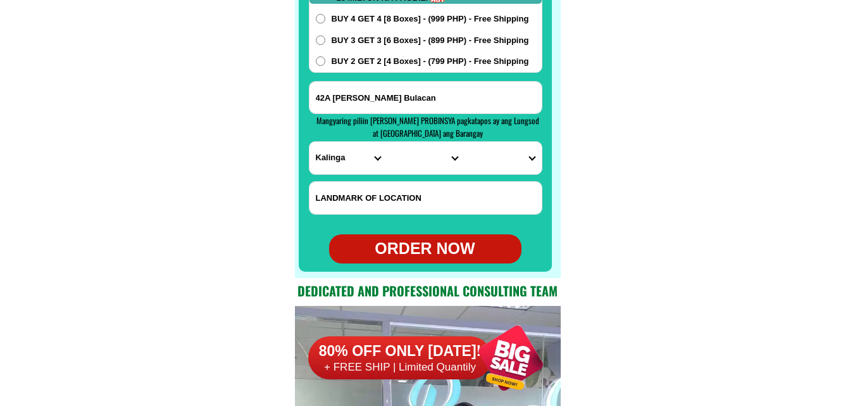
click at [397, 199] on input "Input LANDMARKOFLOCATION" at bounding box center [426, 198] width 232 height 32
paste input "near Talipapa Ng Pack"
type input "near Talipapa Ng Pack"
click at [344, 158] on select "PROVINCE [GEOGRAPHIC_DATA] [GEOGRAPHIC_DATA] [GEOGRAPHIC_DATA] [GEOGRAPHIC_DATA…" at bounding box center [348, 158] width 77 height 32
select select "63_761"
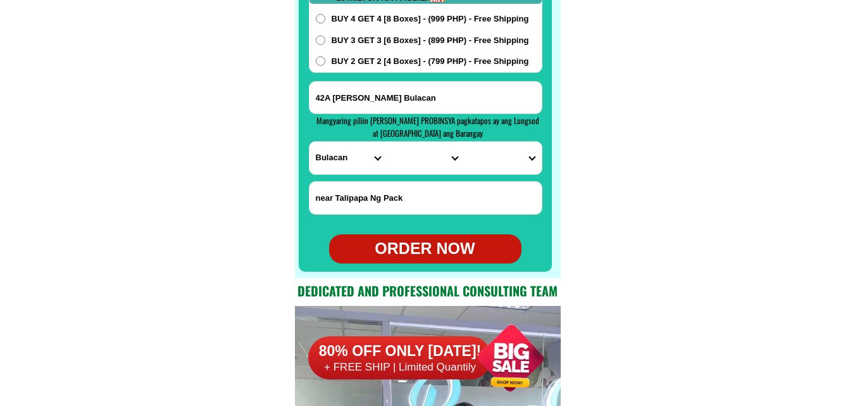
click at [310, 142] on select "PROVINCE [GEOGRAPHIC_DATA] [GEOGRAPHIC_DATA] [GEOGRAPHIC_DATA] [GEOGRAPHIC_DATA…" at bounding box center [348, 158] width 77 height 32
click at [413, 163] on select "CITY Angat Balagtas Baliuag Bocaue Bulacan Bulacan-hagonoy Bulacan-plaridel Bul…" at bounding box center [425, 158] width 77 height 32
select select "63_7613200"
click at [387, 142] on select "CITY Angat Balagtas Baliuag Bocaue Bulacan Bulacan-hagonoy Bulacan-plaridel Bul…" at bounding box center [425, 158] width 77 height 32
click at [499, 151] on select "BARANGAY Binuangan Catanghalan Hulo Lawa Paco Pag-asa (pob.) Paliwas Panghulo S…" at bounding box center [502, 158] width 77 height 32
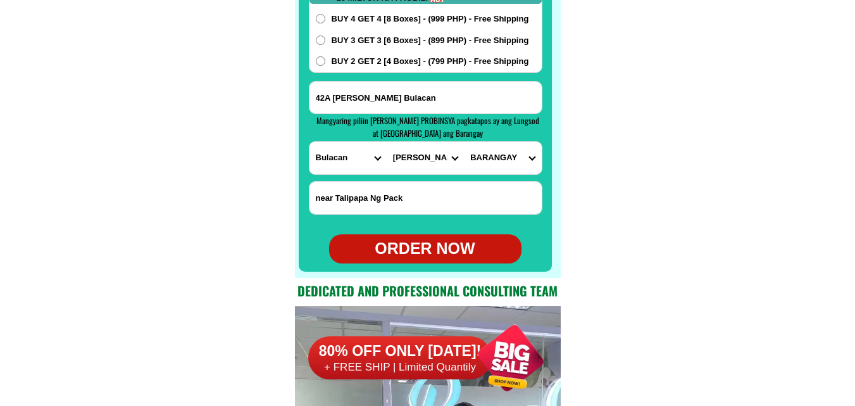
select select "63_76132007203"
click at [464, 142] on select "BARANGAY Binuangan Catanghalan Hulo Lawa Paco Pag-asa (pob.) Paliwas Panghulo S…" at bounding box center [502, 158] width 77 height 32
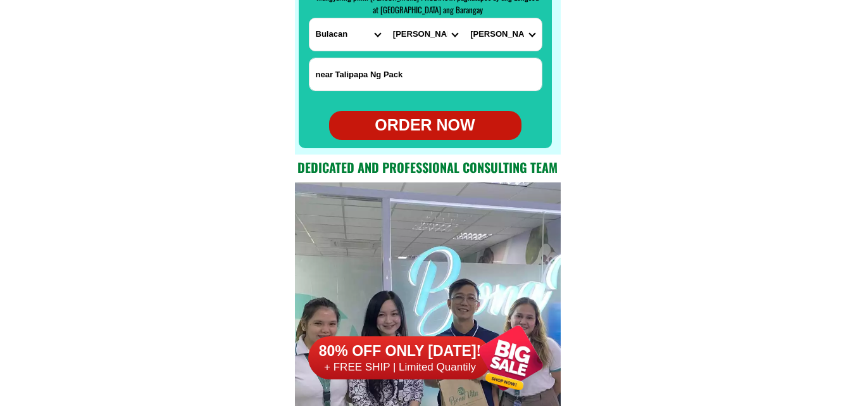
scroll to position [10296, 0]
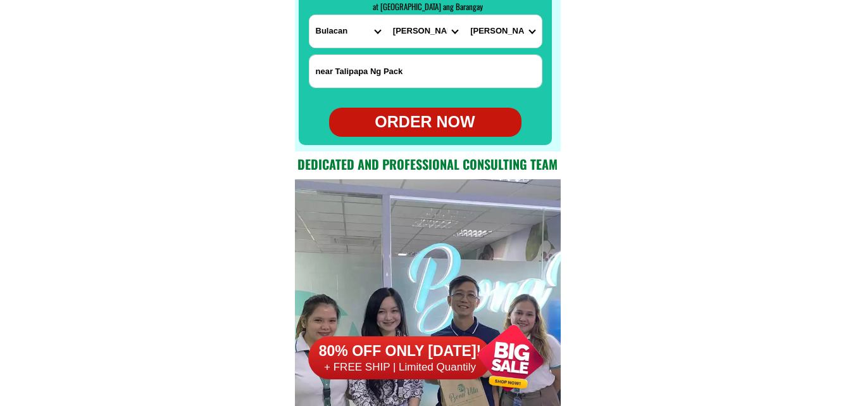
click at [442, 116] on div "ORDER NOW" at bounding box center [425, 122] width 192 height 24
radio input "true"
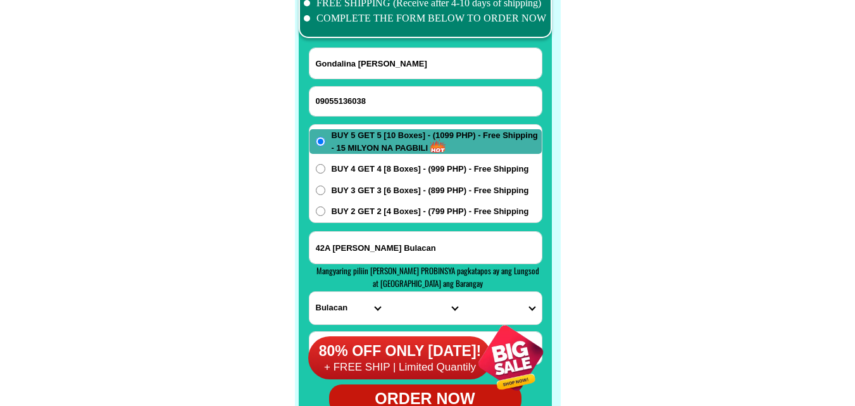
scroll to position [9980, 0]
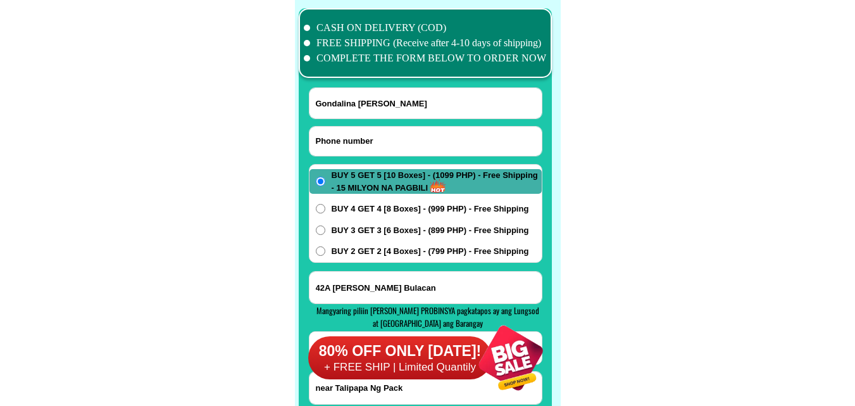
click at [366, 137] on input "Input phone_number" at bounding box center [426, 141] width 232 height 29
paste input "09621457508"
type input "09621457508"
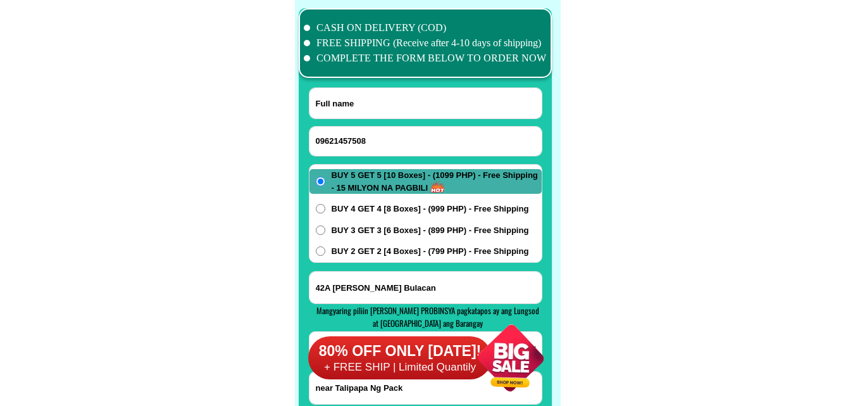
drag, startPoint x: 361, startPoint y: 101, endPoint x: 326, endPoint y: 53, distance: 59.8
click at [361, 101] on input "Input full_name" at bounding box center [426, 103] width 232 height 30
paste input "Pany rambaud"
type input "Pany rambaud"
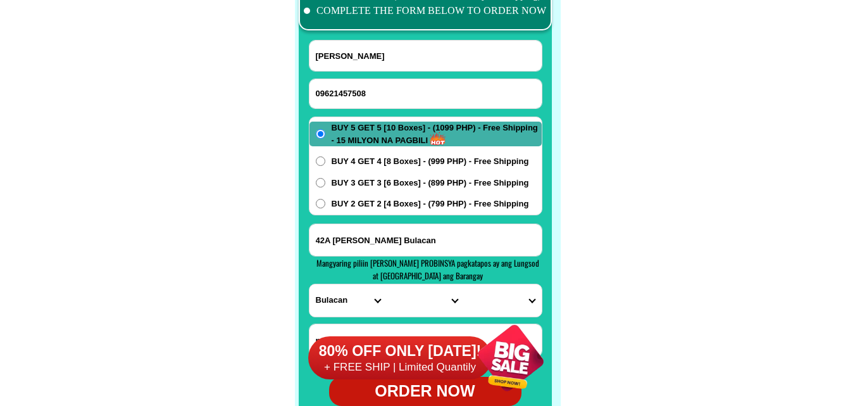
scroll to position [10107, 0]
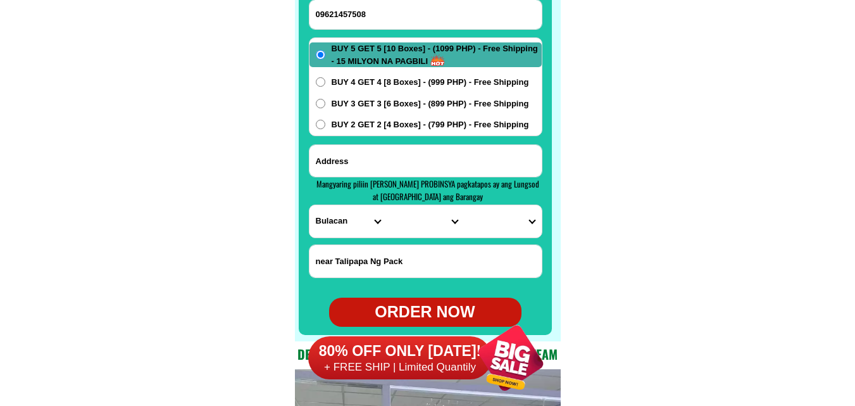
click at [380, 146] on input "Input address" at bounding box center [426, 161] width 232 height 32
paste input "purok,chico' brgy darat, pinili ilocos norte"
type input "purok,chico' brgy darat, pinili ilocos norte"
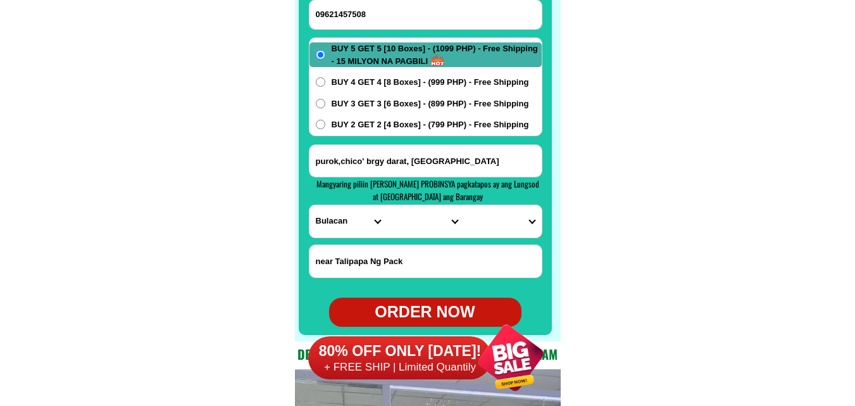
click at [350, 222] on select "PROVINCE [GEOGRAPHIC_DATA] [GEOGRAPHIC_DATA] [GEOGRAPHIC_DATA] [GEOGRAPHIC_DATA…" at bounding box center [348, 221] width 77 height 32
select select "63_473"
click at [310, 205] on select "PROVINCE [GEOGRAPHIC_DATA] [GEOGRAPHIC_DATA] [GEOGRAPHIC_DATA] [GEOGRAPHIC_DATA…" at bounding box center [348, 221] width 77 height 32
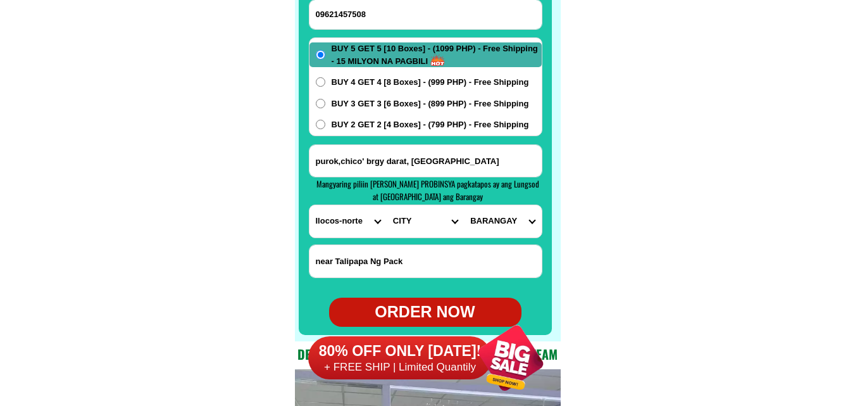
click at [416, 220] on select "CITY Adams Bacarra Badoc Bangui Banna Batac-city Carasi Currimao Dingras Dumaln…" at bounding box center [425, 221] width 77 height 32
select select "63_4735402"
click at [387, 205] on select "CITY Adams Bacarra Badoc Bangui Banna Batac-city Carasi Currimao Dingras Dumaln…" at bounding box center [425, 221] width 77 height 32
click at [494, 218] on select "BARANGAY Aglipay Apatut-lubong Badio Barbar Buanga Bulbulala Bungro Cabaroan Ca…" at bounding box center [502, 221] width 77 height 32
select select "63_473540284146"
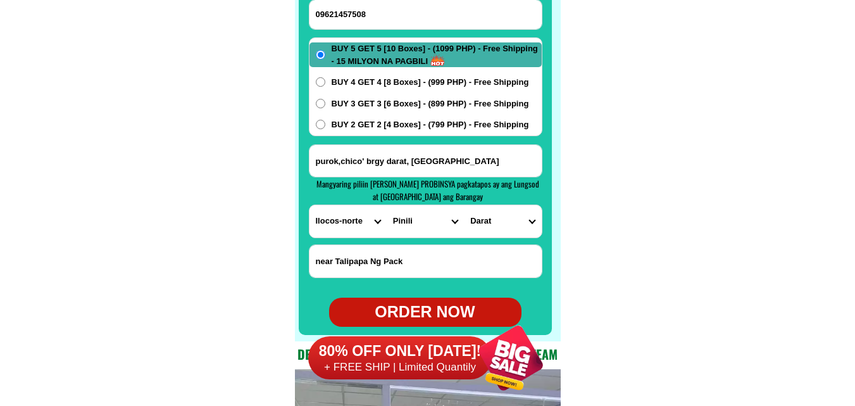
click at [464, 205] on select "BARANGAY Aglipay Apatut-lubong Badio Barbar Buanga Bulbulala Bungro Cabaroan Ca…" at bounding box center [502, 221] width 77 height 32
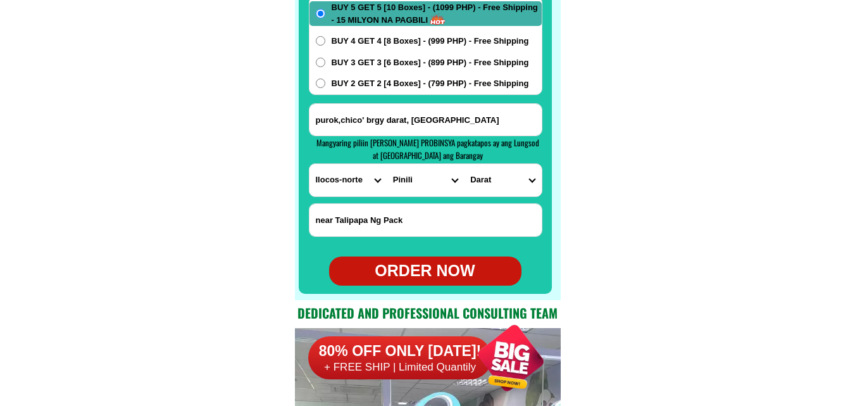
scroll to position [10170, 0]
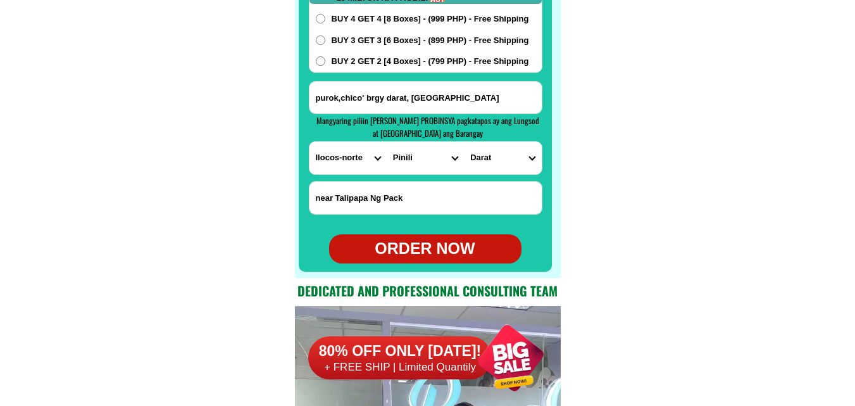
click at [425, 242] on div "ORDER NOW" at bounding box center [425, 249] width 192 height 24
radio input "true"
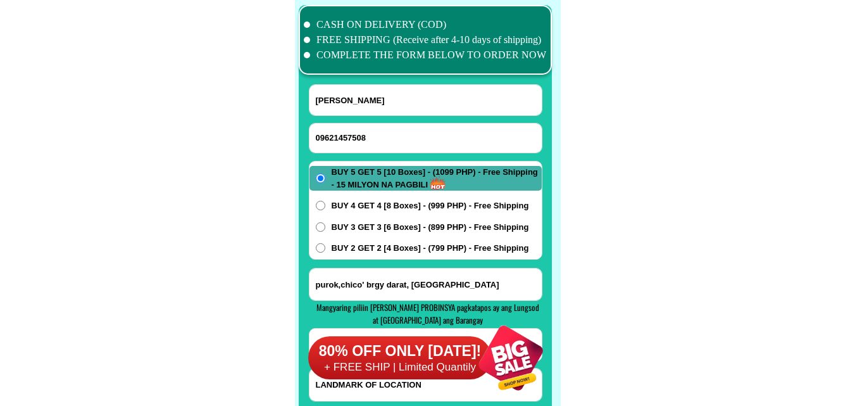
scroll to position [9980, 0]
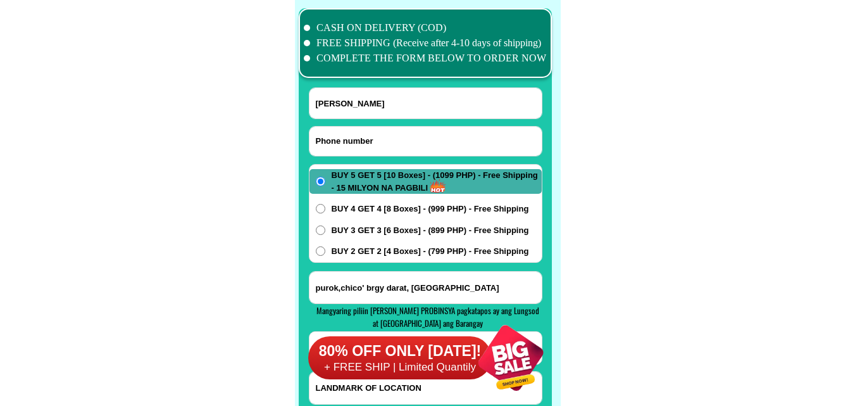
click at [363, 135] on input "Input phone_number" at bounding box center [426, 141] width 232 height 29
paste input "09942772980"
type input "09942772980"
click at [359, 88] on input "Pany rambaud" at bounding box center [426, 103] width 232 height 30
paste input "Arnaldo Orbaña"
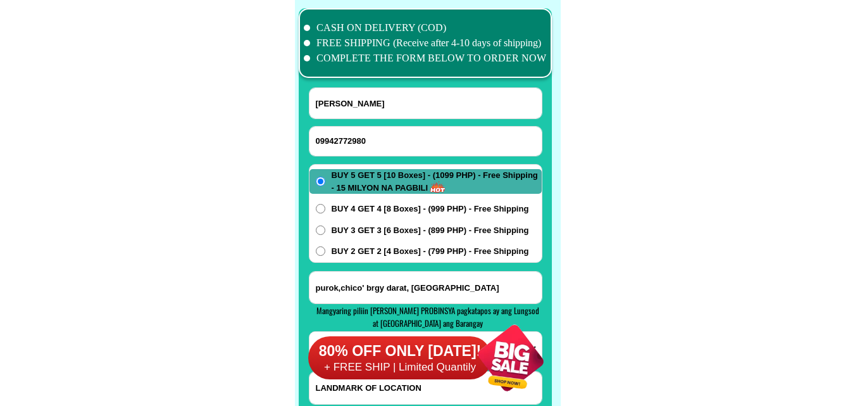
type input "Arnaldo Orbaña"
click at [366, 285] on input "Input address" at bounding box center [426, 288] width 232 height 32
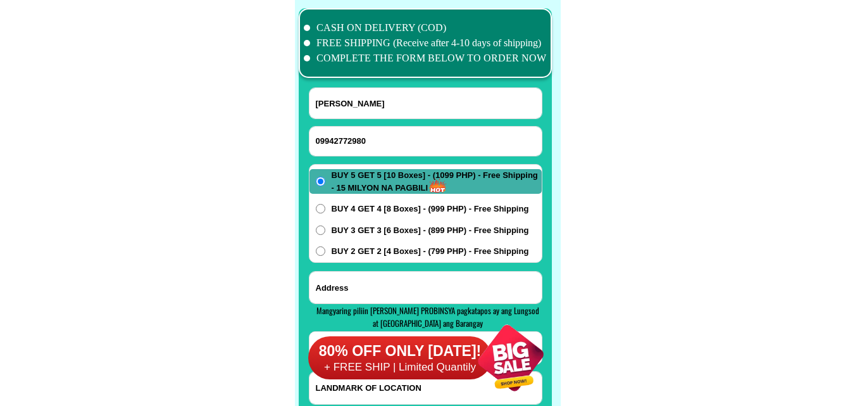
paste input "𝓂𝒶𝓇𝒶𝓂𝒷𝒶 ℴ𝒶𝓈 𝒶𝓁𝒷𝒶𝓎"
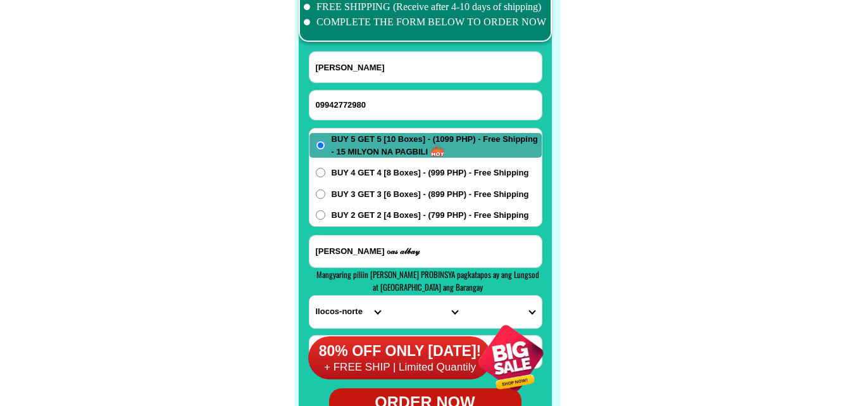
scroll to position [10043, 0]
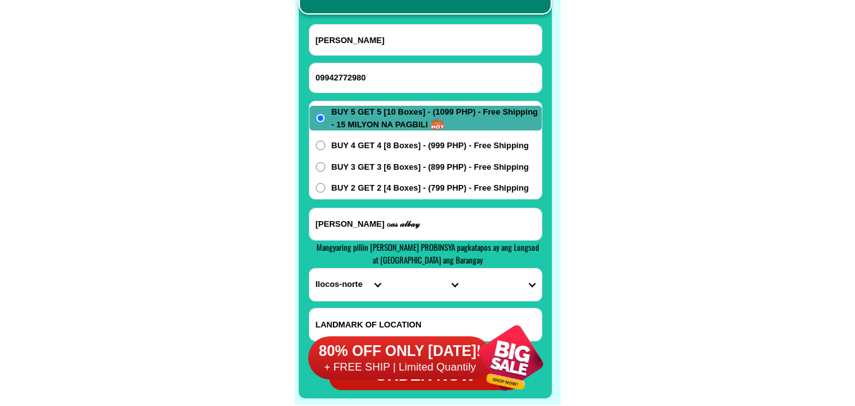
type input "𝓂𝒶𝓇𝒶𝓂𝒷𝒶 ℴ𝒶𝓈 𝒶𝓁𝒷𝒶𝓎"
click at [346, 280] on select "PROVINCE [GEOGRAPHIC_DATA] [GEOGRAPHIC_DATA] [GEOGRAPHIC_DATA] [GEOGRAPHIC_DATA…" at bounding box center [348, 284] width 77 height 32
select select "63_402"
click at [310, 268] on select "PROVINCE [GEOGRAPHIC_DATA] [GEOGRAPHIC_DATA] [GEOGRAPHIC_DATA] [GEOGRAPHIC_DATA…" at bounding box center [348, 284] width 77 height 32
click at [413, 278] on select "CITY Albay-malinao Albay-santo-domingo Bacacay Camalig Daraga Guinobatan Jovell…" at bounding box center [425, 284] width 77 height 32
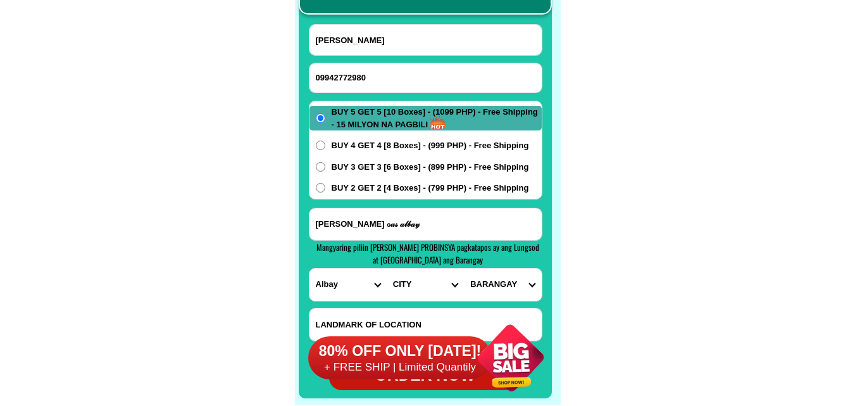
click at [410, 279] on select "CITY Albay-malinao Albay-santo-domingo Bacacay Camalig Daraga Guinobatan Jovell…" at bounding box center [425, 284] width 77 height 32
click at [415, 291] on select "CITY Albay-malinao Albay-santo-domingo Bacacay Camalig Daraga Guinobatan Jovell…" at bounding box center [425, 284] width 77 height 32
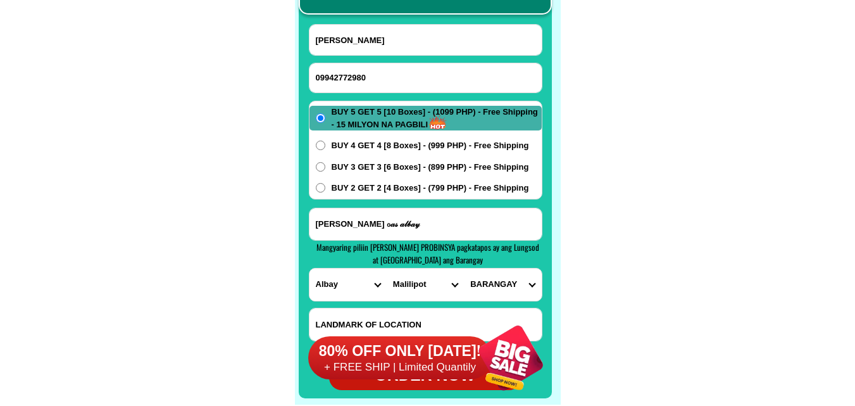
click at [440, 277] on select "CITY Albay-malinao Albay-santo-domingo Bacacay Camalig Daraga Guinobatan Jovell…" at bounding box center [425, 284] width 77 height 32
click at [423, 294] on select "CITY Albay-malinao Albay-santo-domingo Bacacay Camalig Daraga Guinobatan Jovell…" at bounding box center [425, 284] width 77 height 32
select select "63_4027327"
click at [387, 268] on select "CITY Albay-malinao Albay-santo-domingo Bacacay Camalig Daraga Guinobatan Jovell…" at bounding box center [425, 284] width 77 height 32
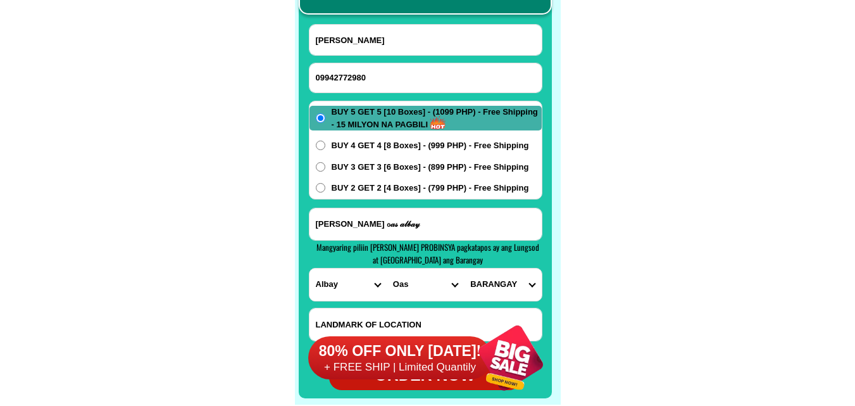
scroll to position [10107, 0]
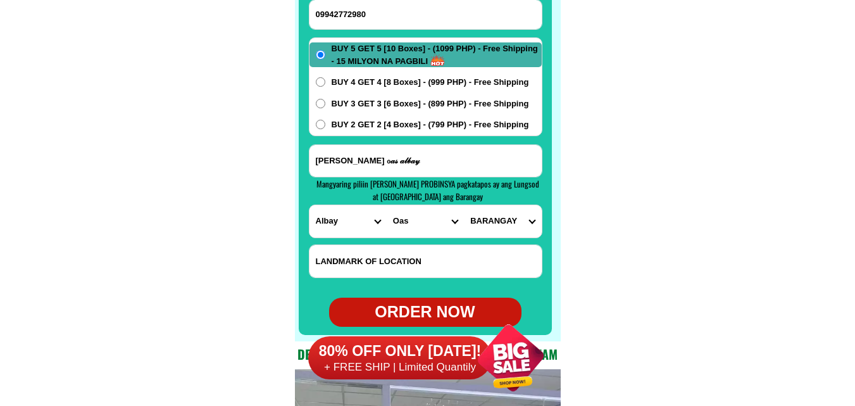
click at [507, 213] on select "BARANGAY Badbad Badian Bagsa Bagumbayan Balogo Banao Bangiawon Bogtong Bongoran…" at bounding box center [502, 221] width 77 height 32
select select "63_4027327833"
click at [464, 205] on select "BARANGAY Badbad Badian Bagsa Bagumbayan Balogo Banao Bangiawon Bogtong Bongoran…" at bounding box center [502, 221] width 77 height 32
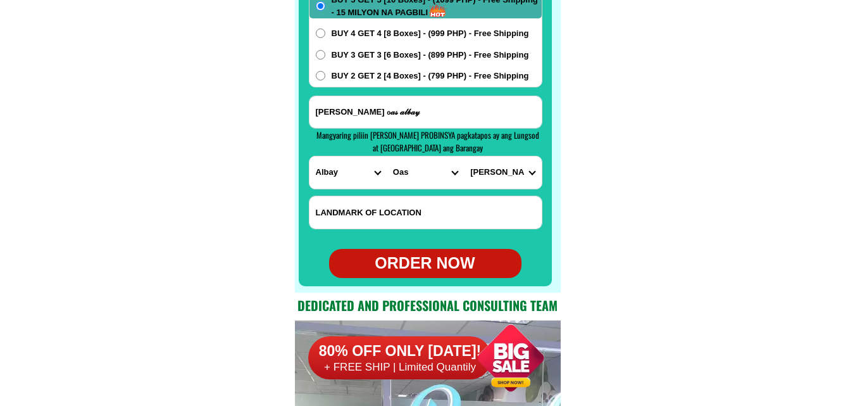
scroll to position [10170, 0]
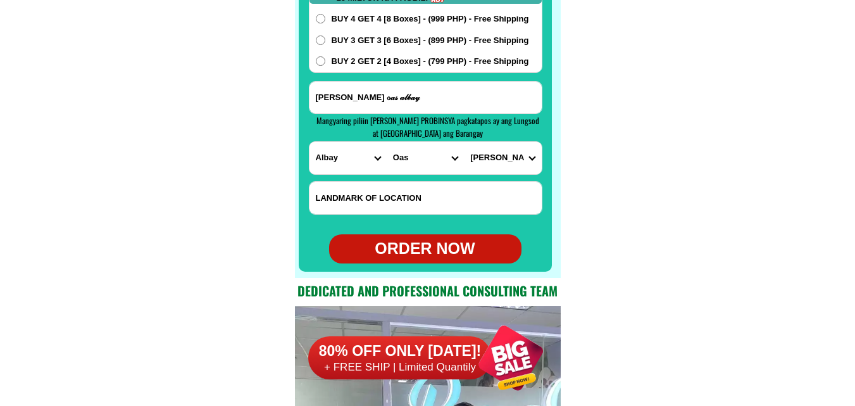
click at [442, 247] on div "ORDER NOW" at bounding box center [425, 249] width 192 height 24
radio input "true"
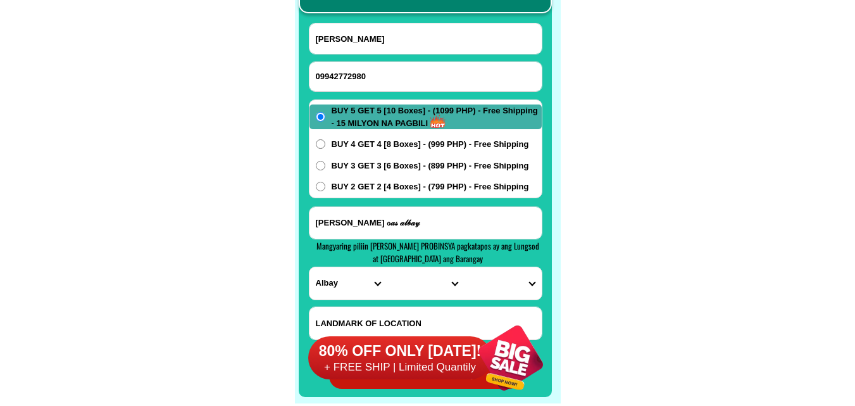
scroll to position [10043, 0]
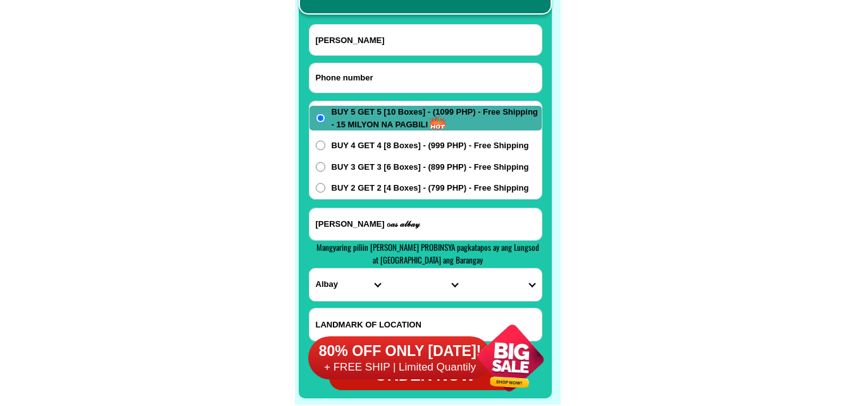
drag, startPoint x: 405, startPoint y: 63, endPoint x: 356, endPoint y: 30, distance: 59.0
click at [405, 63] on input "Input phone_number" at bounding box center [426, 77] width 232 height 29
paste input "09811198684"
type input "09811198684"
drag, startPoint x: 381, startPoint y: 39, endPoint x: 351, endPoint y: 30, distance: 31.2
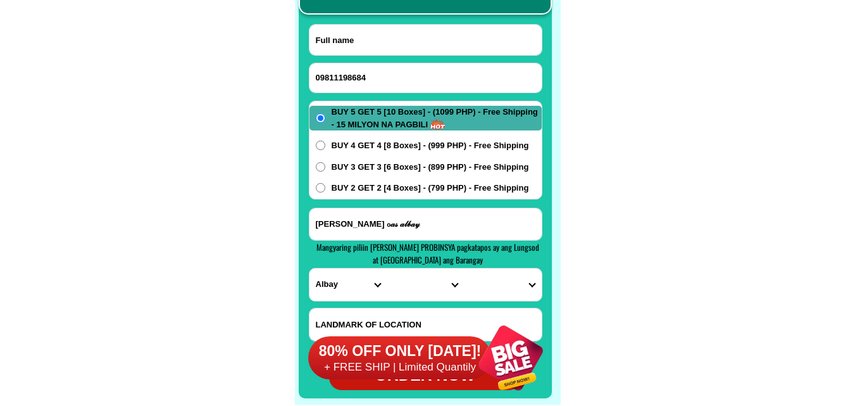
click at [381, 39] on input "Input full_name" at bounding box center [426, 40] width 232 height 30
paste input "Conchita Tado Berondo"
type input "Conchita Tado Berondo"
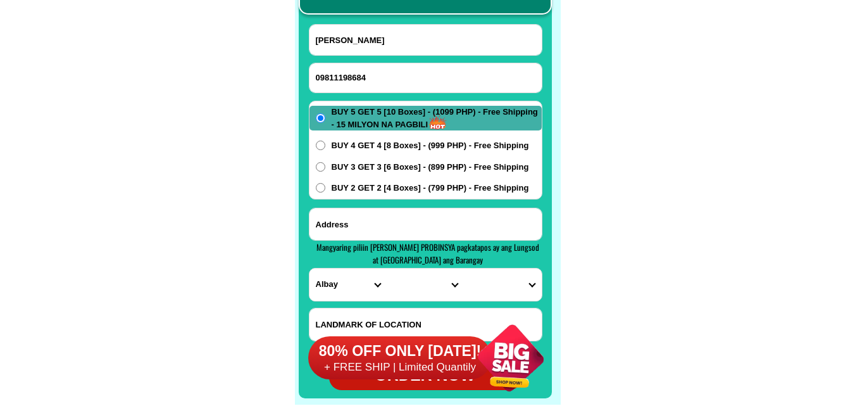
drag, startPoint x: 377, startPoint y: 218, endPoint x: 375, endPoint y: 226, distance: 7.7
click at [377, 218] on input "Input address" at bounding box center [426, 224] width 232 height 32
paste input "farm cintino purok 5 marber bnsalan davao del sur"
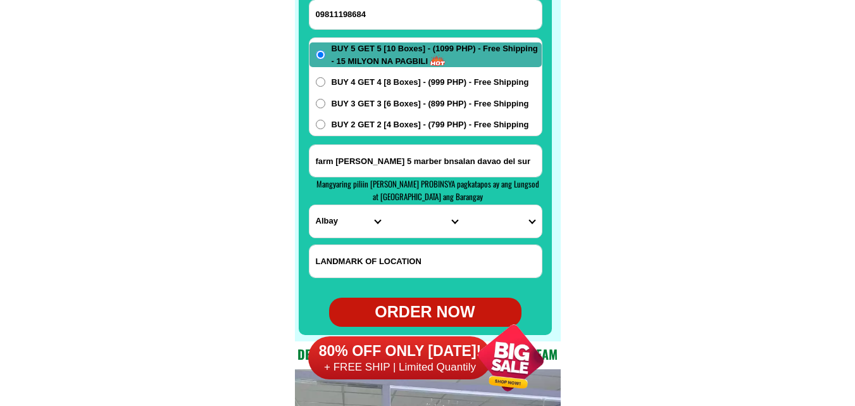
type input "farm cintino purok 5 marber bnsalan davao del sur"
click at [341, 222] on select "PROVINCE [GEOGRAPHIC_DATA] [GEOGRAPHIC_DATA] [GEOGRAPHIC_DATA] [GEOGRAPHIC_DATA…" at bounding box center [348, 221] width 77 height 32
select select "63_738"
click at [310, 205] on select "PROVINCE [GEOGRAPHIC_DATA] [GEOGRAPHIC_DATA] [GEOGRAPHIC_DATA] [GEOGRAPHIC_DATA…" at bounding box center [348, 221] width 77 height 32
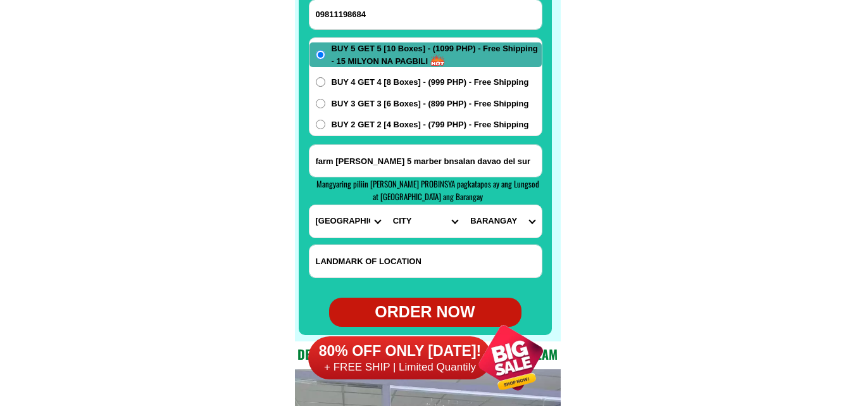
click at [394, 222] on select "CITY Bansalan Davao-city Davao-del-sur-hagonoy Davao-del-sur-magsaysay Davao-de…" at bounding box center [425, 221] width 77 height 32
select select "63_738193"
click at [387, 205] on select "CITY Bansalan Davao-city Davao-del-sur-hagonoy Davao-del-sur-magsaysay Davao-de…" at bounding box center [425, 221] width 77 height 32
click at [498, 213] on select "BARANGAY Alegre Alta vista Anonang Bitaug Bonifacio Buenavista Darapuay Dolo Em…" at bounding box center [502, 221] width 77 height 32
select select "63_7381937873"
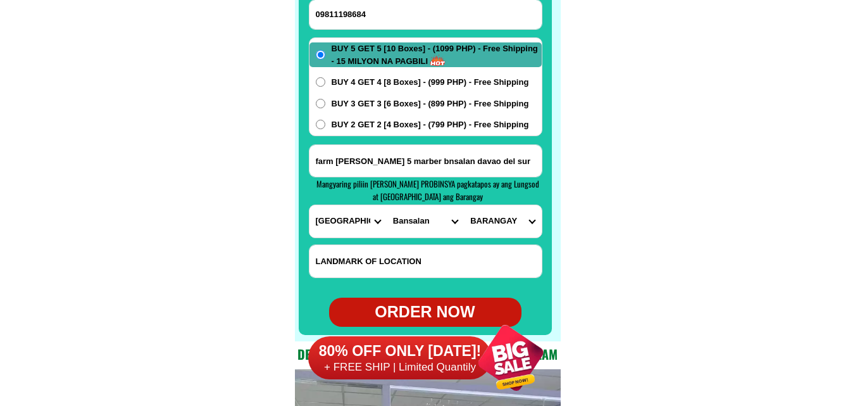
click at [464, 205] on select "BARANGAY Alegre Alta vista Anonang Bitaug Bonifacio Buenavista Darapuay Dolo Em…" at bounding box center [502, 221] width 77 height 32
click at [367, 122] on span "BUY 2 GET 2 [4 Boxes] - (799 PHP) - Free Shipping" at bounding box center [430, 124] width 197 height 13
click at [325, 122] on input "BUY 2 GET 2 [4 Boxes] - (799 PHP) - Free Shipping" at bounding box center [320, 124] width 9 height 9
radio input "true"
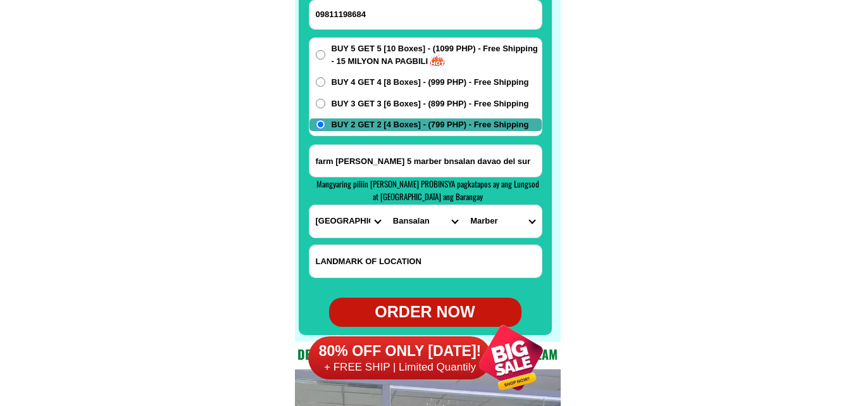
click at [439, 310] on div "80% OFF ONLY TODAY! + FREE SHIP | Limited Quantily" at bounding box center [433, 358] width 251 height 96
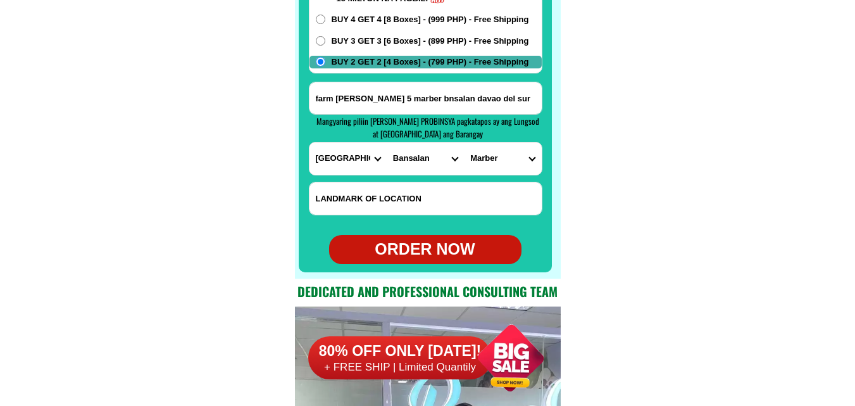
scroll to position [10170, 0]
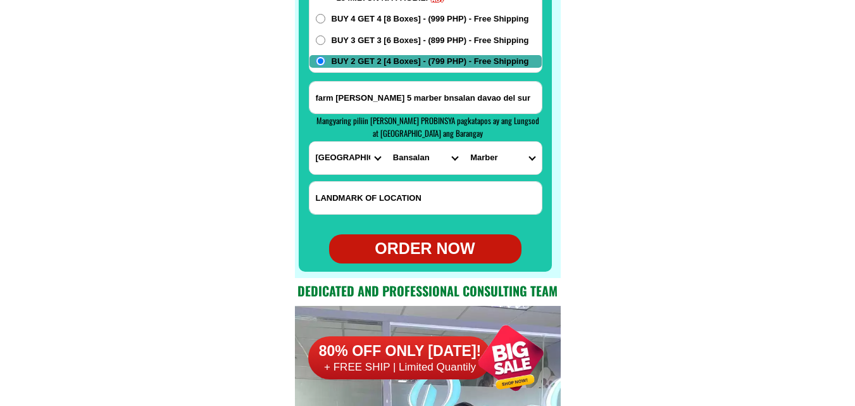
click at [447, 246] on div "ORDER NOW" at bounding box center [425, 249] width 192 height 24
type input "farm cintino purok 5 marber bnsalan davao del sur"
radio input "true"
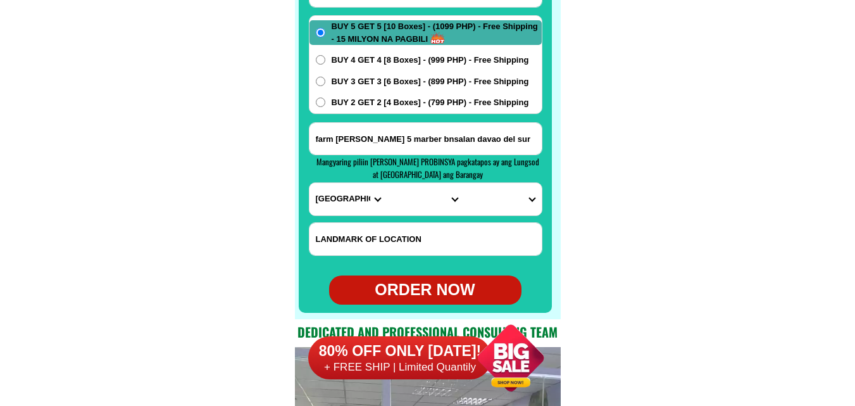
scroll to position [10043, 0]
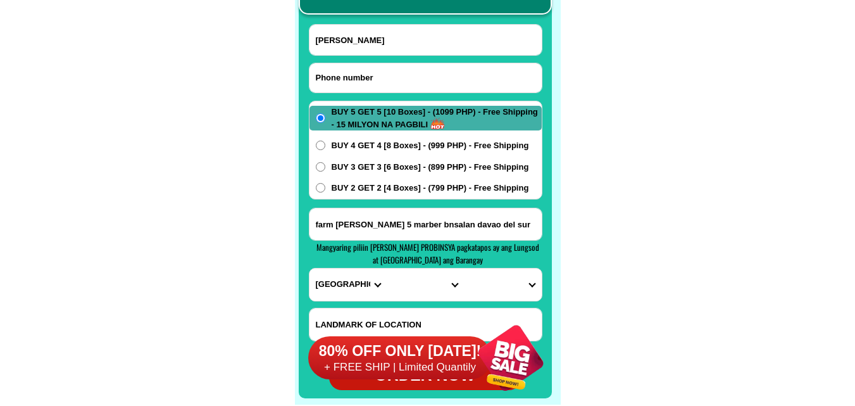
click at [384, 84] on input "Input phone_number" at bounding box center [426, 77] width 232 height 29
paste input "08855482085"
click at [326, 72] on input "08855482085" at bounding box center [426, 77] width 232 height 29
type input "09855482085"
drag, startPoint x: 146, startPoint y: 104, endPoint x: 142, endPoint y: 96, distance: 9.6
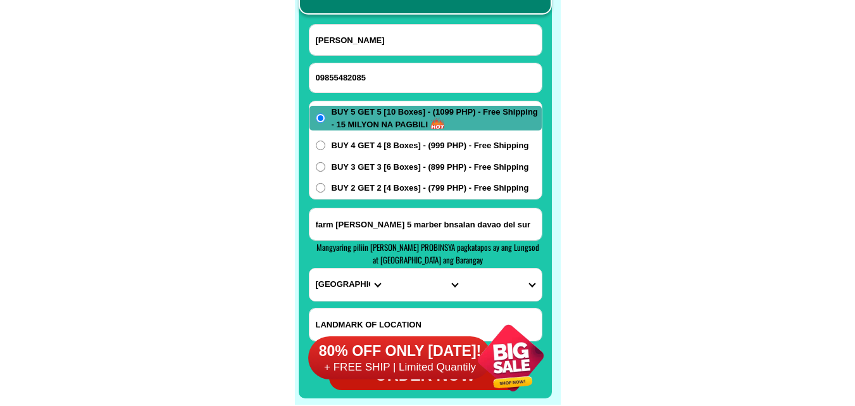
click at [364, 39] on input "Conchita Tado Berondo" at bounding box center [426, 40] width 232 height 30
paste input "norma santiago"
type input "norma santiago"
click at [398, 222] on input "Input address" at bounding box center [426, 224] width 232 height 32
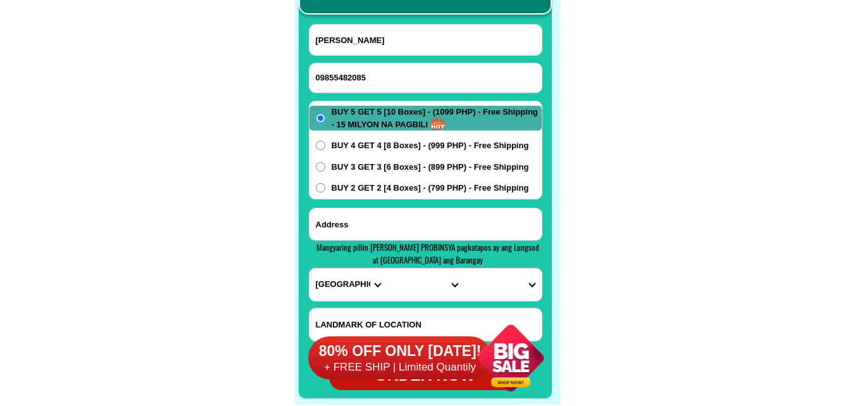
paste input "#4 santan st. brgy. capri novaliches q.c. 2+2 bona vita"
type input "#4 santan st. brgy. capri novaliches q.c. 2+2 bona vita"
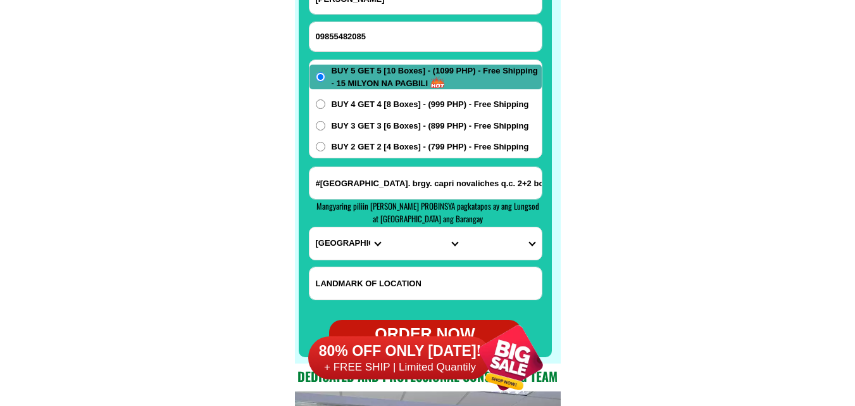
scroll to position [10107, 0]
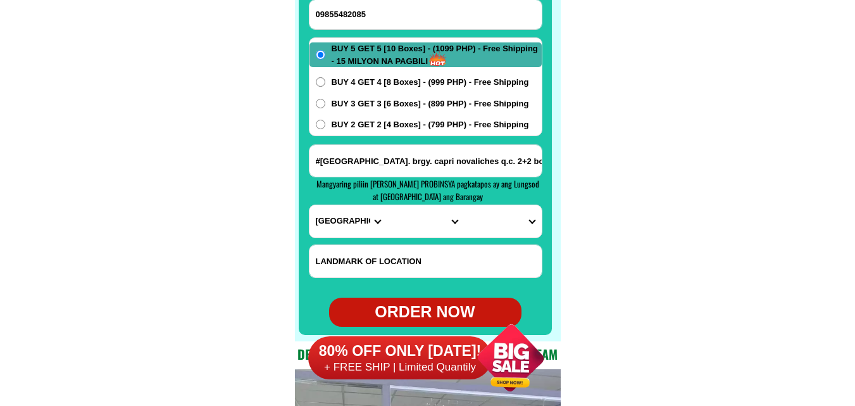
drag, startPoint x: 470, startPoint y: 159, endPoint x: 292, endPoint y: 184, distance: 180.2
click at [345, 219] on select "PROVINCE [GEOGRAPHIC_DATA] [GEOGRAPHIC_DATA] [GEOGRAPHIC_DATA] [GEOGRAPHIC_DATA…" at bounding box center [348, 221] width 77 height 32
select select "63_219"
click at [310, 205] on select "PROVINCE [GEOGRAPHIC_DATA] [GEOGRAPHIC_DATA] [GEOGRAPHIC_DATA] [GEOGRAPHIC_DATA…" at bounding box center [348, 221] width 77 height 32
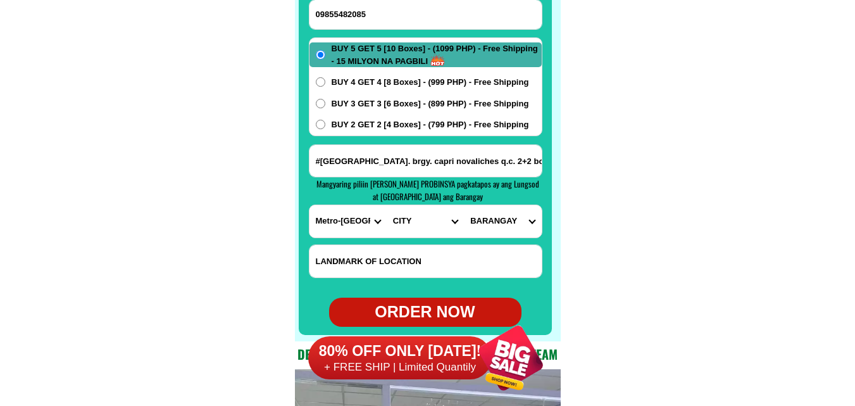
click at [399, 218] on select "CITY Binondo CALOOCAN Ermita Intramuros Las-pinas Makati Malabon-city Malate Ma…" at bounding box center [425, 221] width 77 height 32
select select "63_2194070"
click at [387, 205] on select "CITY Binondo CALOOCAN Ermita Intramuros Las-pinas Makati Malabon-city Malate Ma…" at bounding box center [425, 221] width 77 height 32
click at [491, 214] on select "BARANGAY Alicia Amihan Apolonio samson Aurora Baesa Bagbag Bago bantay Bagong l…" at bounding box center [502, 221] width 77 height 32
select select "63_219407034189"
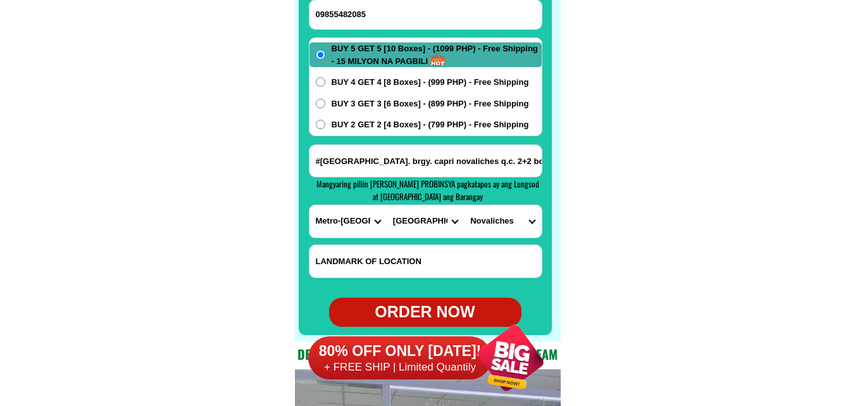
click at [464, 205] on select "BARANGAY Alicia Amihan Apolonio samson Aurora Baesa Bagbag Bago bantay Bagong l…" at bounding box center [502, 221] width 77 height 32
drag, startPoint x: 387, startPoint y: 123, endPoint x: 394, endPoint y: 139, distance: 17.9
click at [389, 123] on span "BUY 2 GET 2 [4 Boxes] - (799 PHP) - Free Shipping" at bounding box center [430, 124] width 197 height 13
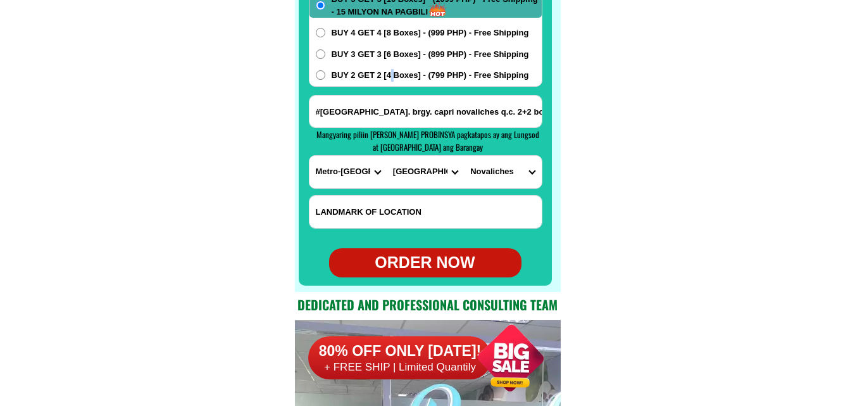
scroll to position [10170, 0]
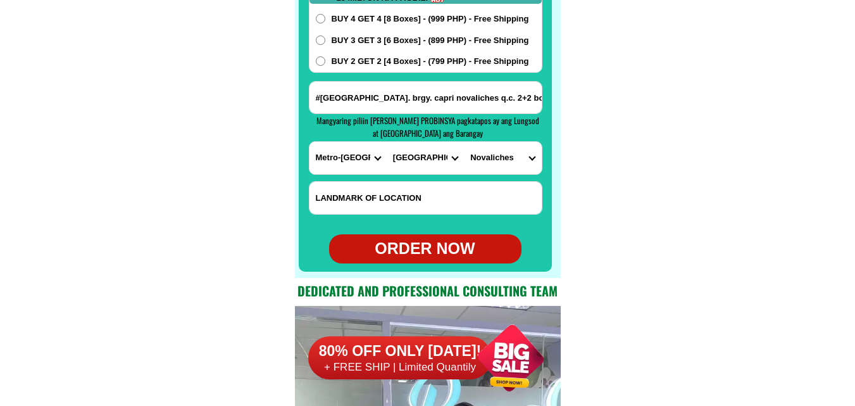
click at [352, 75] on form "norma santiago 09855482085 ORDER NOW #4 santan st. brgy. capri novaliches q.c. …" at bounding box center [426, 80] width 234 height 366
click at [354, 64] on span "BUY 2 GET 2 [4 Boxes] - (799 PHP) - Free Shipping" at bounding box center [430, 61] width 197 height 13
click at [325, 64] on input "BUY 2 GET 2 [4 Boxes] - (799 PHP) - Free Shipping" at bounding box center [320, 60] width 9 height 9
radio input "true"
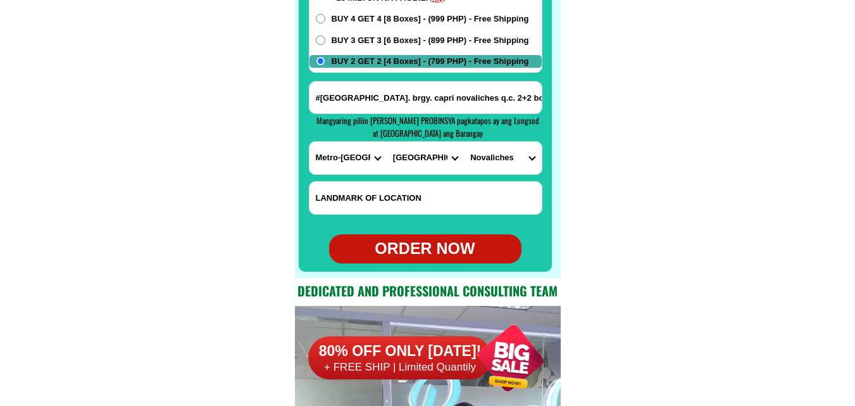
drag, startPoint x: 466, startPoint y: 247, endPoint x: 451, endPoint y: 224, distance: 27.4
click at [466, 246] on div "ORDER NOW" at bounding box center [425, 249] width 192 height 24
type input "09855482085"
type input "#4 santan st. brgy. capri novaliches q.c. 2+2 bona vita"
radio input "true"
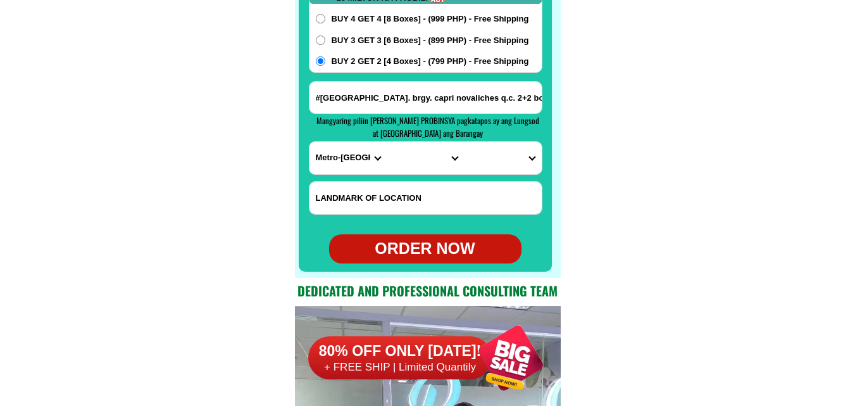
radio input "true"
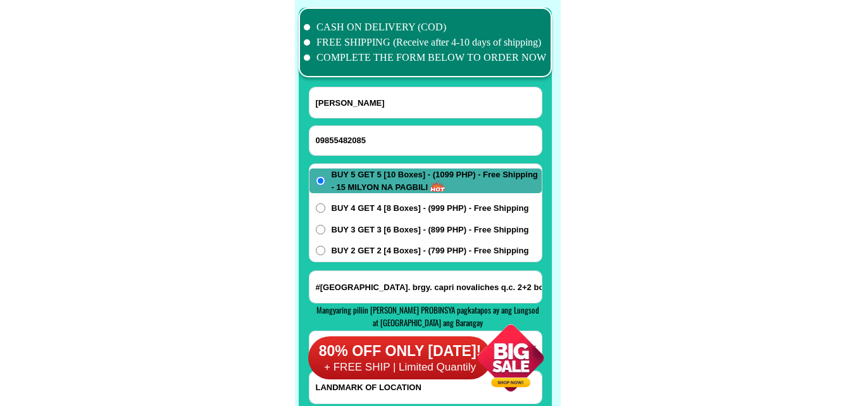
scroll to position [9980, 0]
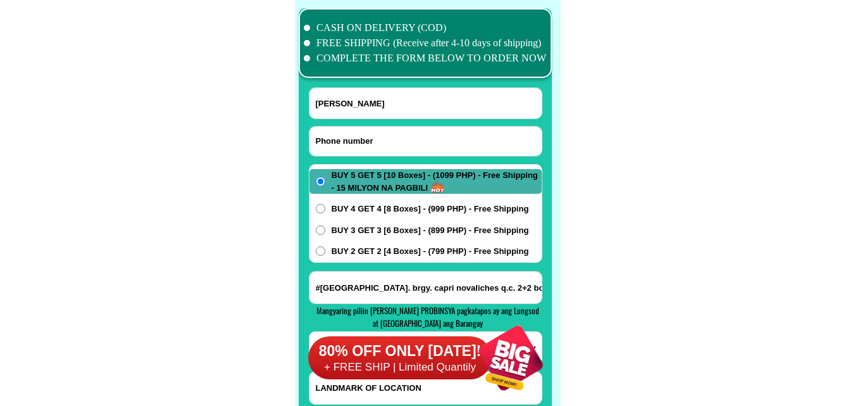
drag, startPoint x: 358, startPoint y: 144, endPoint x: 351, endPoint y: 137, distance: 10.3
click at [358, 144] on input "Input phone_number" at bounding box center [426, 141] width 232 height 29
paste input "09067166373"
type input "09067166373"
drag, startPoint x: 375, startPoint y: 103, endPoint x: 241, endPoint y: 8, distance: 164.2
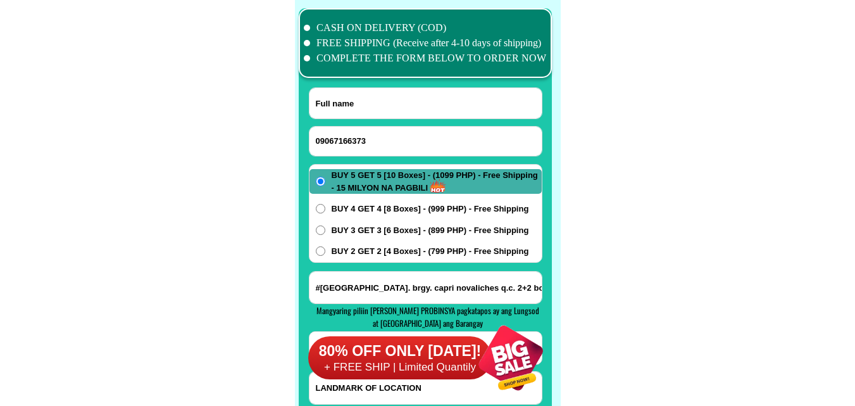
click at [375, 104] on input "Input full_name" at bounding box center [426, 103] width 232 height 30
paste input "Marciano R Realgo"
type input "Marciano R Realgo"
paste input "brgy cabuloan sta catalina locos sur landmark Realgo furniture 4 get 4 999"
click at [375, 294] on input "Input address" at bounding box center [426, 288] width 232 height 32
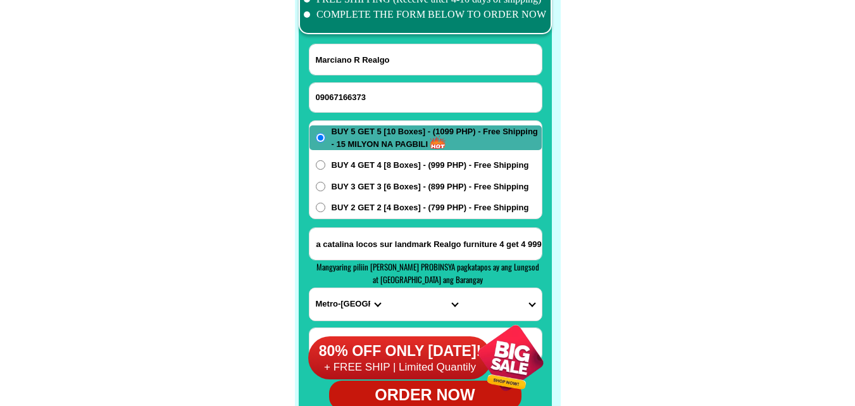
scroll to position [10043, 0]
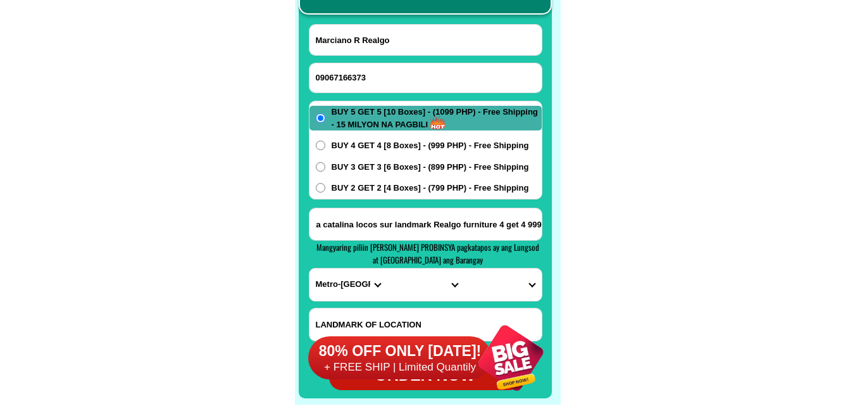
type input "brgy cabuloan sta catalina locos sur landmark Realgo furniture 4 get 4 999"
click at [340, 290] on select "PROVINCE [GEOGRAPHIC_DATA] [GEOGRAPHIC_DATA] [GEOGRAPHIC_DATA] [GEOGRAPHIC_DATA…" at bounding box center [348, 284] width 77 height 32
select select "63_682"
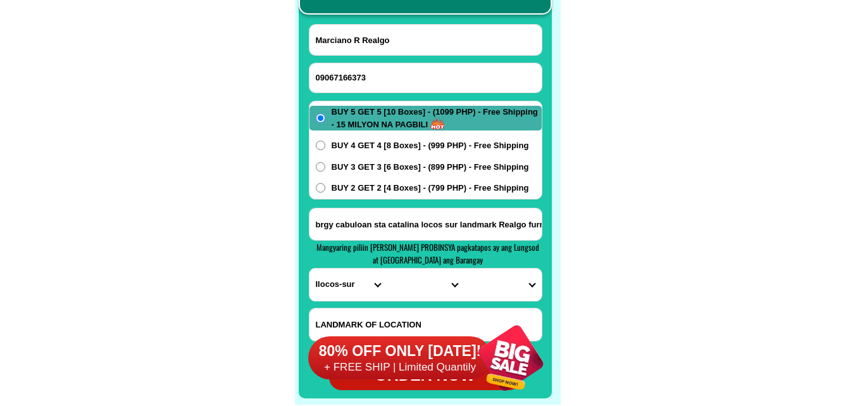
click at [310, 268] on select "PROVINCE [GEOGRAPHIC_DATA] [GEOGRAPHIC_DATA] [GEOGRAPHIC_DATA] [GEOGRAPHIC_DATA…" at bounding box center [348, 284] width 77 height 32
click at [397, 283] on select "CITY Alilem Banayoyo Bantay Cabugao Candon-city Caoayan Cervantes Galimuyod Gre…" at bounding box center [425, 284] width 77 height 32
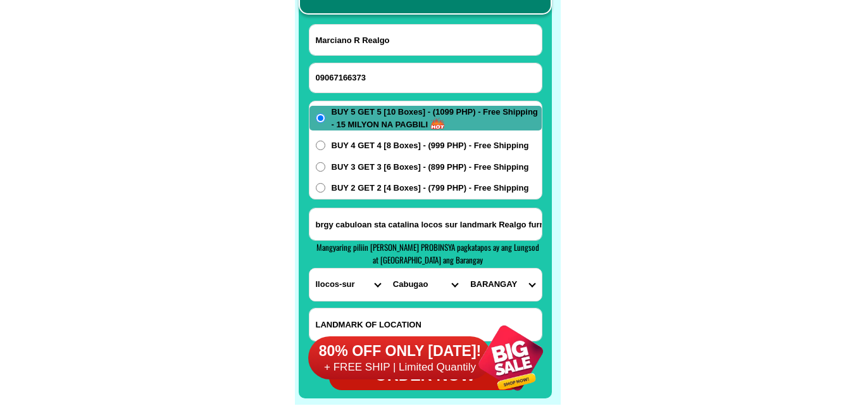
click at [411, 285] on select "CITY Alilem Banayoyo Bantay Cabugao Candon-city Caoayan Cervantes Galimuyod Gre…" at bounding box center [425, 284] width 77 height 32
select select "63_6826118"
click at [387, 268] on select "CITY Alilem Banayoyo Bantay Cabugao Candon-city Caoayan Cervantes Galimuyod Gre…" at bounding box center [425, 284] width 77 height 32
click at [514, 280] on select "BARANGAY Cabaroan Cabittaogan Cabuloan Pangada Paratong Poblacion Sinabaan Sube…" at bounding box center [502, 284] width 77 height 32
select select "63_682611850585"
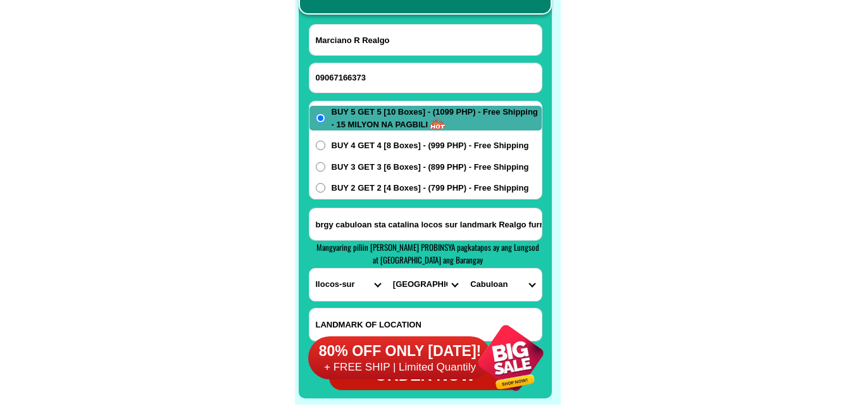
click at [464, 268] on select "BARANGAY Cabaroan Cabittaogan Cabuloan Pangada Paratong Poblacion Sinabaan Sube…" at bounding box center [502, 284] width 77 height 32
click at [365, 140] on span "BUY 4 GET 4 [8 Boxes] - (999 PHP) - Free Shipping" at bounding box center [430, 145] width 197 height 13
click at [325, 141] on input "BUY 4 GET 4 [8 Boxes] - (999 PHP) - Free Shipping" at bounding box center [320, 145] width 9 height 9
radio input "true"
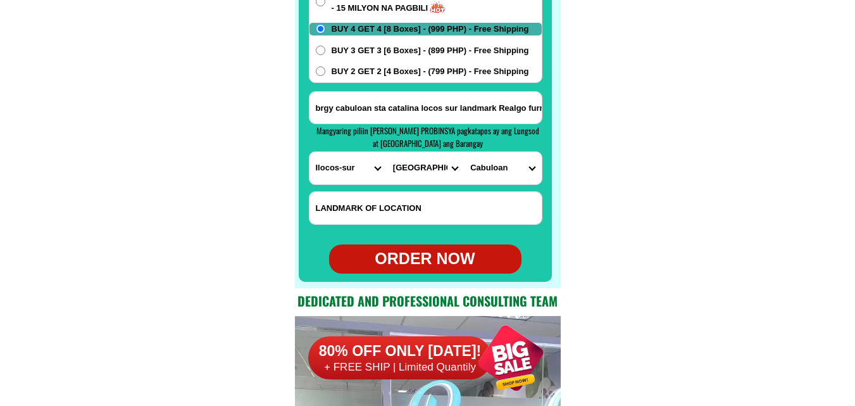
scroll to position [10170, 0]
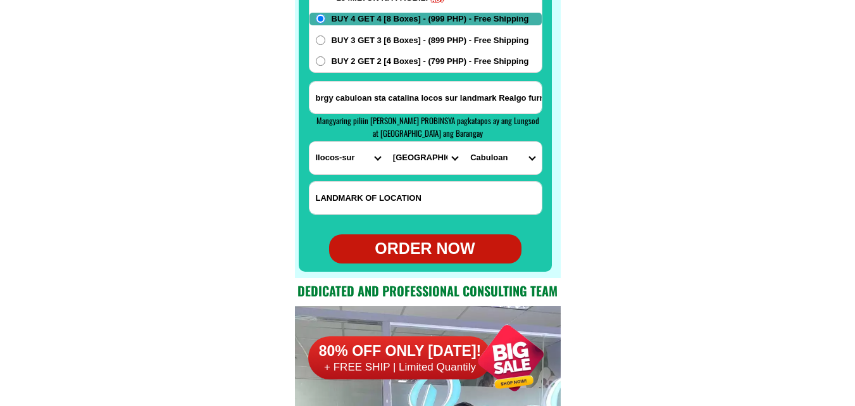
click at [448, 241] on div "ORDER NOW" at bounding box center [425, 249] width 192 height 24
type input "09067166373"
radio input "true"
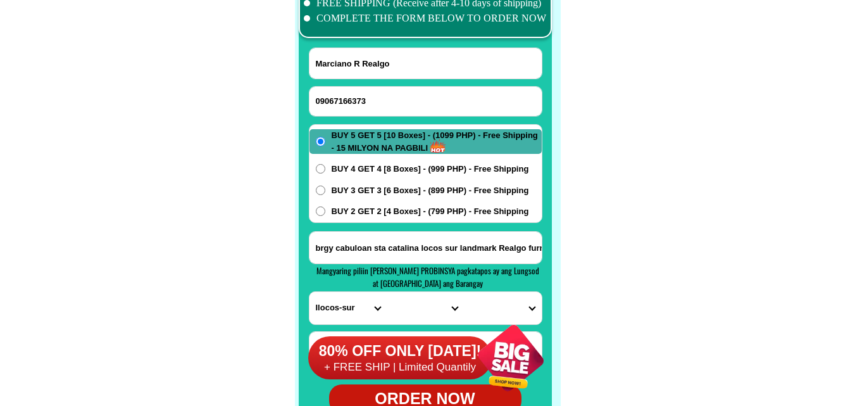
scroll to position [9980, 0]
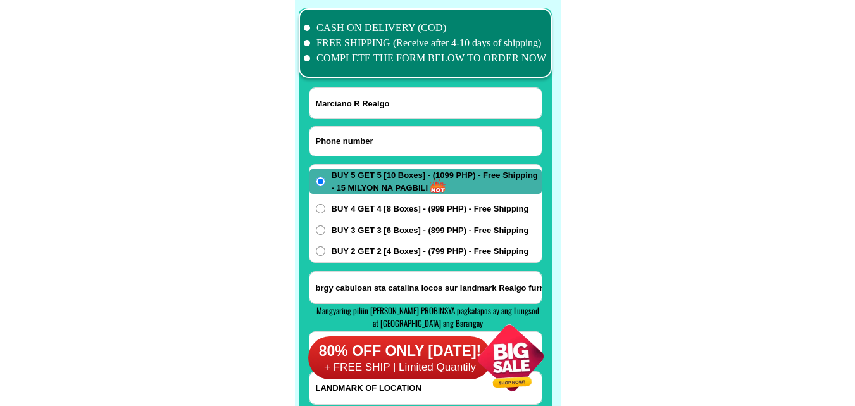
drag, startPoint x: 365, startPoint y: 135, endPoint x: 226, endPoint y: 23, distance: 179.1
click at [365, 135] on input "Input phone_number" at bounding box center [426, 141] width 232 height 29
paste input "09157100867"
type input "09157100867"
drag, startPoint x: 363, startPoint y: 94, endPoint x: 222, endPoint y: 2, distance: 168.9
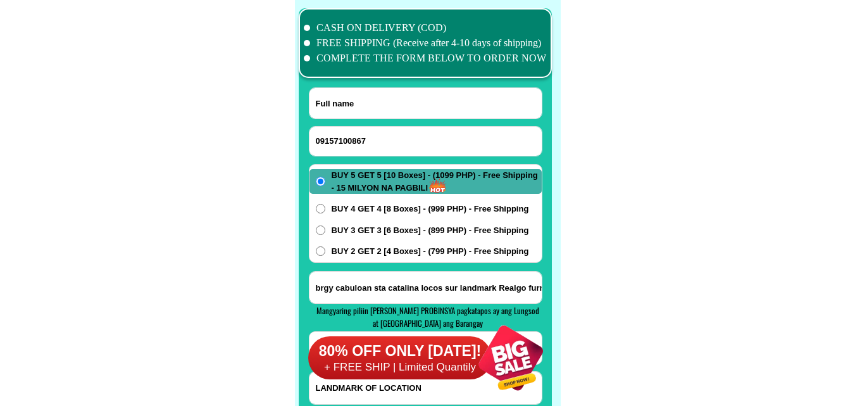
click at [363, 94] on input "Input full_name" at bounding box center [426, 103] width 232 height 30
paste input "Teresita mendiola"
type input "Teresita mendiola"
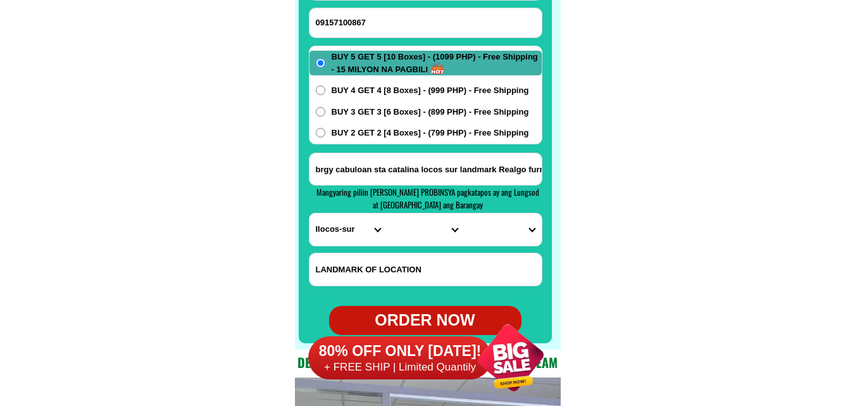
scroll to position [10107, 0]
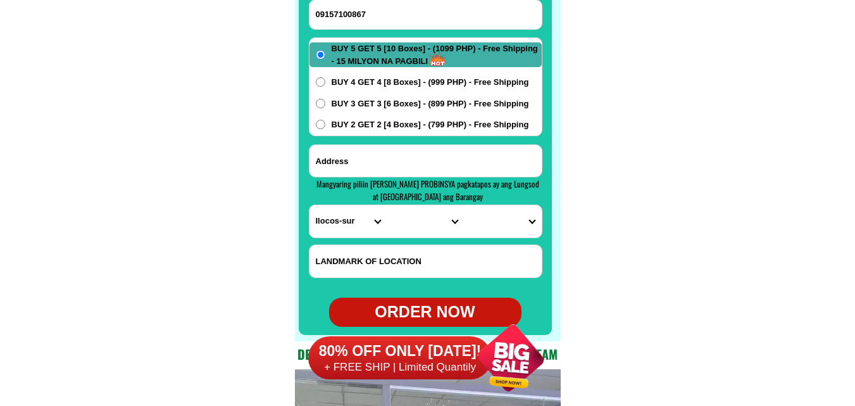
click at [393, 172] on input "Input address" at bounding box center [426, 161] width 232 height 32
paste input "Teresita mendiola Fortuna Florida Blanca Pampanga purok 1 malapit s simbahan 09…"
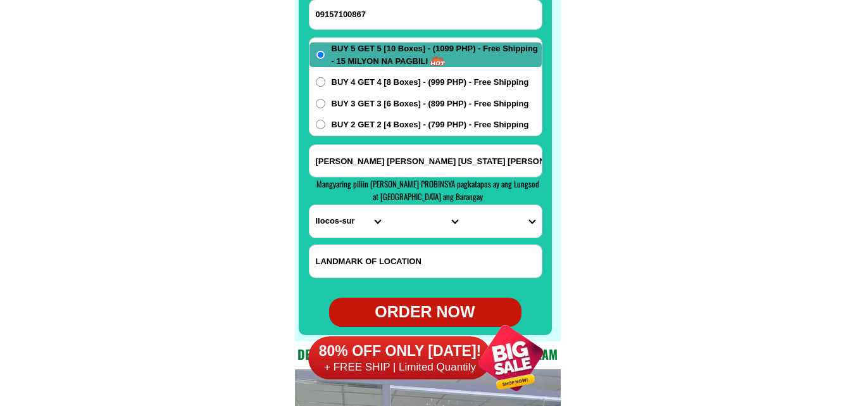
scroll to position [0, 211]
type input "Teresita mendiola Fortuna Florida Blanca Pampanga purok 1 malapit s simbahan 09…"
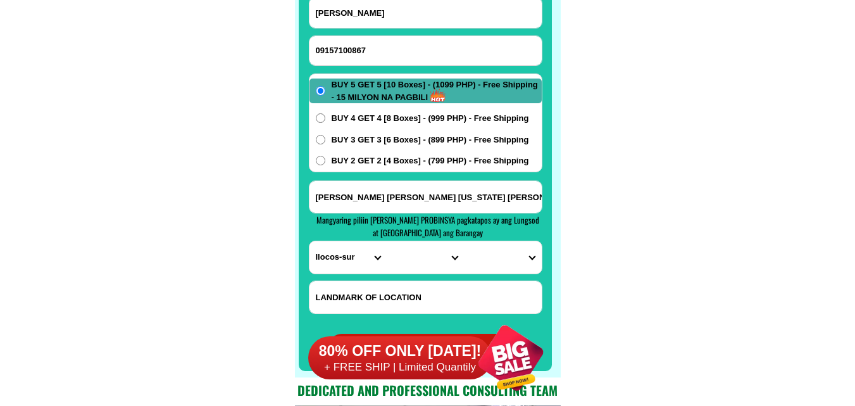
scroll to position [9980, 0]
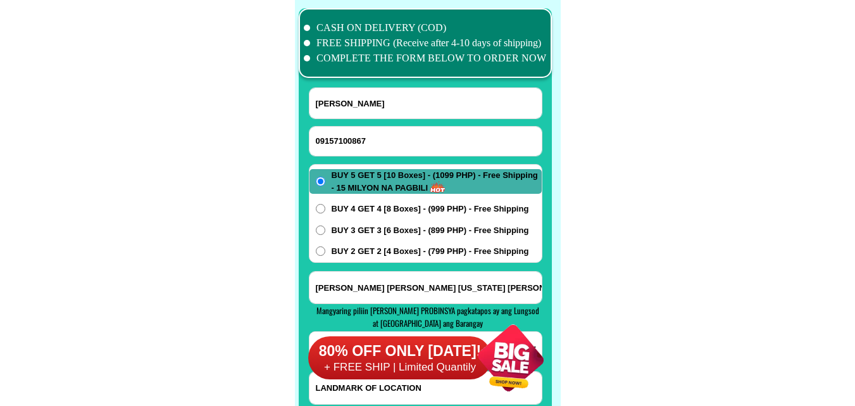
click at [380, 100] on input "Teresita mendiola" at bounding box center [426, 103] width 232 height 30
paste input "Input full_name"
type input "Teresita"
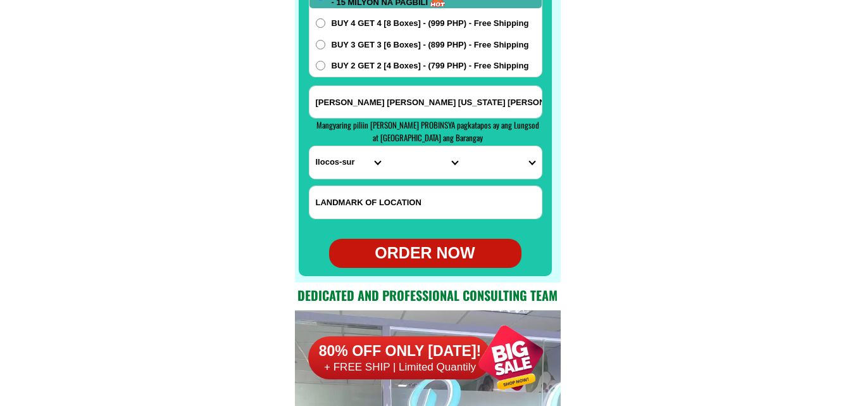
scroll to position [10170, 0]
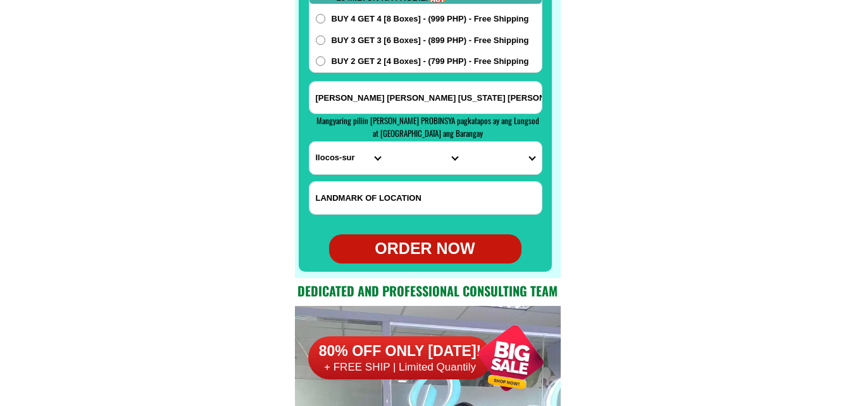
click at [342, 160] on select "PROVINCE [GEOGRAPHIC_DATA] [GEOGRAPHIC_DATA] [GEOGRAPHIC_DATA] [GEOGRAPHIC_DATA…" at bounding box center [348, 158] width 77 height 32
select select "63_779"
click at [310, 142] on select "PROVINCE [GEOGRAPHIC_DATA] [GEOGRAPHIC_DATA] [GEOGRAPHIC_DATA] [GEOGRAPHIC_DATA…" at bounding box center [348, 158] width 77 height 32
click at [422, 153] on select "CITY Angeles-city Apalit Arayat Bacolor Candaba Floridablanca Guagua Lubao Maba…" at bounding box center [425, 158] width 77 height 32
select select "63_7793725"
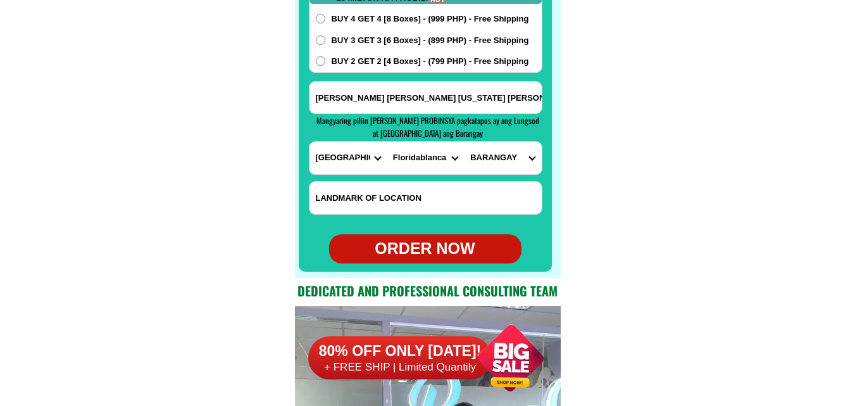
click at [387, 142] on select "CITY Angeles-city Apalit Arayat Bacolor Candaba Floridablanca Guagua Lubao Maba…" at bounding box center [425, 158] width 77 height 32
click at [501, 153] on select "BARANGAY Anon Apalit Basa air base Benedicto Bodega Cabangcalan Calantas Carmen…" at bounding box center [502, 158] width 77 height 32
select select "63_779372571686"
click at [464, 142] on select "BARANGAY Anon Apalit Basa air base Benedicto Bodega Cabangcalan Calantas Carmen…" at bounding box center [502, 158] width 77 height 32
click at [372, 65] on span "BUY 2 GET 2 [4 Boxes] - (799 PHP) - Free Shipping" at bounding box center [430, 61] width 197 height 13
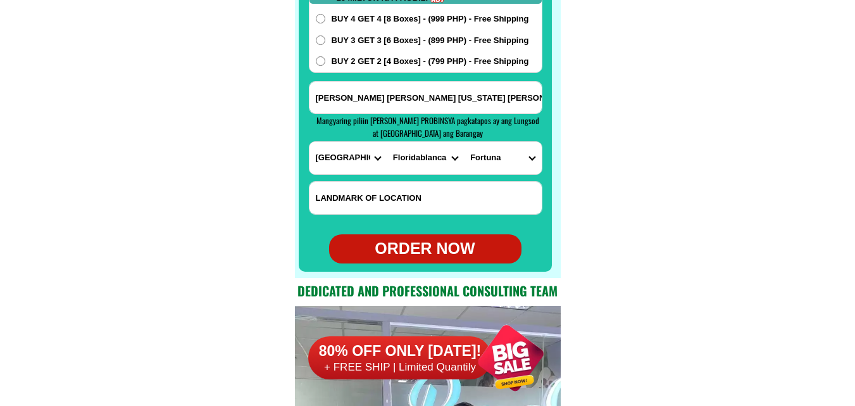
click at [325, 65] on input "BUY 2 GET 2 [4 Boxes] - (799 PHP) - Free Shipping" at bounding box center [320, 60] width 9 height 9
radio input "true"
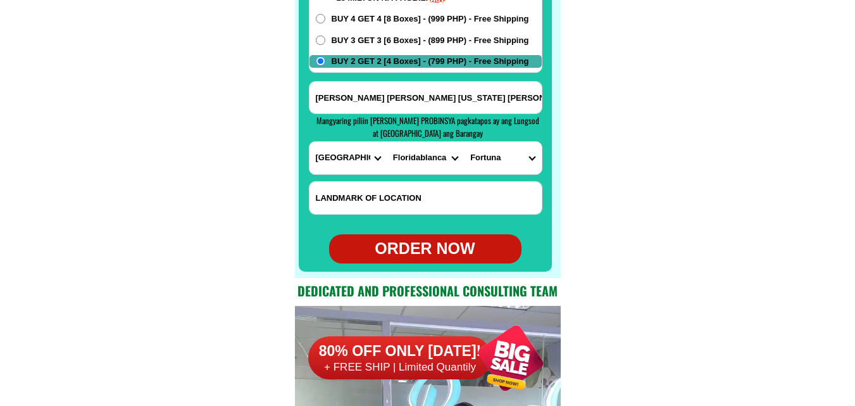
click at [425, 244] on div "ORDER NOW" at bounding box center [425, 249] width 192 height 24
type input "09157100867"
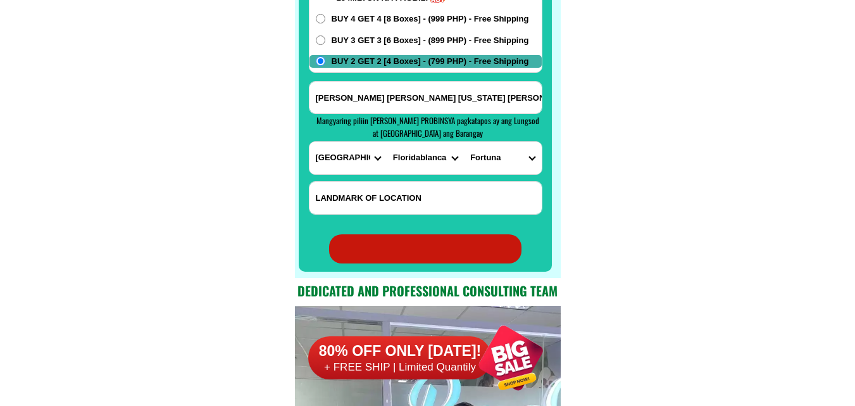
radio input "true"
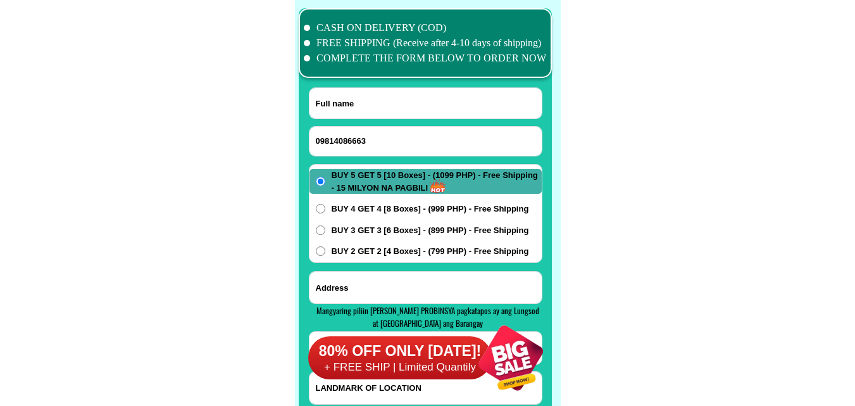
scroll to position [9980, 0]
type input "09814086663"
drag, startPoint x: 366, startPoint y: 108, endPoint x: 351, endPoint y: 92, distance: 21.5
click at [366, 108] on input "Input full_name" at bounding box center [426, 103] width 232 height 30
paste input "[PERSON_NAME]"
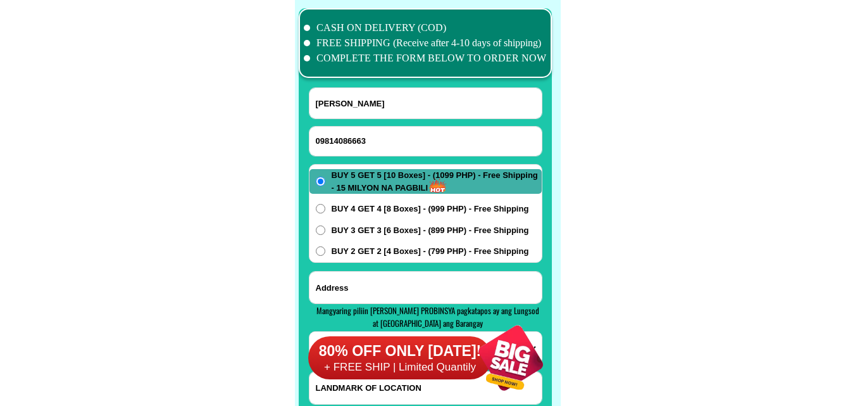
type input "[PERSON_NAME]"
click at [375, 243] on div "BUY 5 GET 5 [10 Boxes] - (1099 PHP) - Free Shipping - 15 MILYON NA PAGBILI BUY …" at bounding box center [426, 213] width 234 height 99
click at [374, 256] on span "BUY 2 GET 2 [4 Boxes] - (799 PHP) - Free Shipping" at bounding box center [430, 251] width 197 height 13
click at [325, 256] on input "BUY 2 GET 2 [4 Boxes] - (799 PHP) - Free Shipping" at bounding box center [320, 250] width 9 height 9
radio input "true"
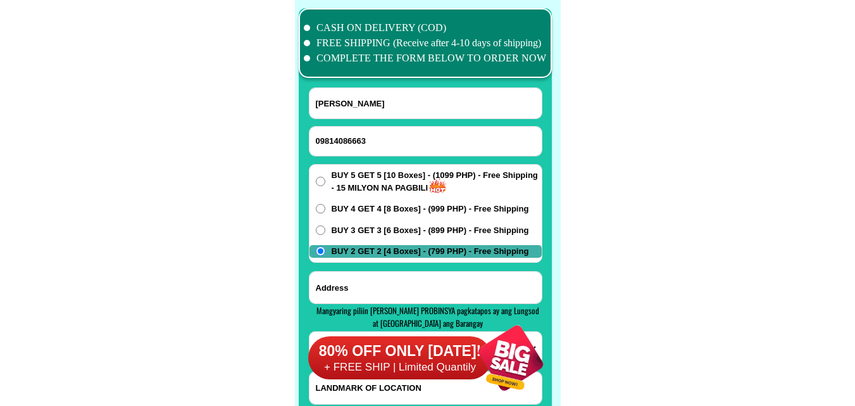
click at [374, 282] on input "Input address" at bounding box center [426, 288] width 232 height 32
paste input "[PERSON_NAME] Blvd., [PERSON_NAME]. [GEOGRAPHIC_DATA], [GEOGRAPHIC_DATA]"
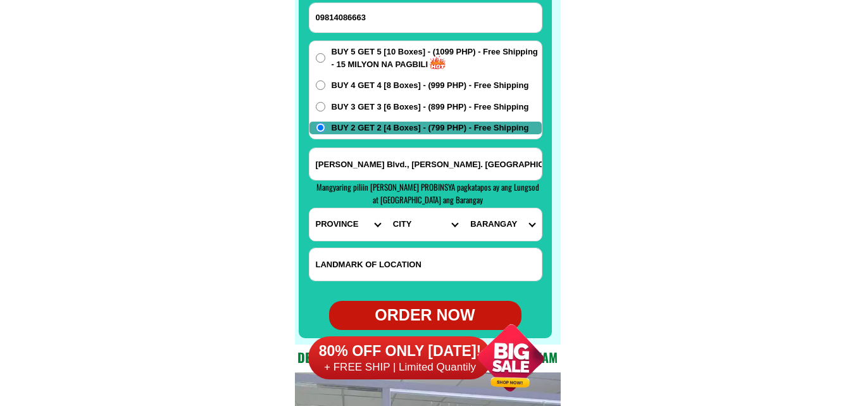
scroll to position [10107, 0]
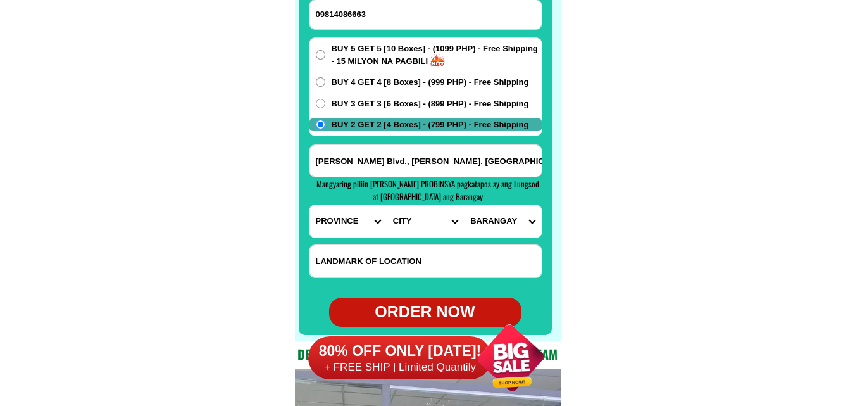
type input "[PERSON_NAME] Blvd., [PERSON_NAME]. [GEOGRAPHIC_DATA], [GEOGRAPHIC_DATA]"
click at [339, 224] on select "PROVINCE [GEOGRAPHIC_DATA] [GEOGRAPHIC_DATA] [GEOGRAPHIC_DATA] [GEOGRAPHIC_DATA…" at bounding box center [348, 221] width 77 height 32
select select "63_626"
click at [310, 205] on select "PROVINCE [GEOGRAPHIC_DATA] [GEOGRAPHIC_DATA] [GEOGRAPHIC_DATA] [GEOGRAPHIC_DATA…" at bounding box center [348, 221] width 77 height 32
click at [408, 221] on select "CITY Aroroy Baleno Balud Cataingan Cawayan Dimasalang [GEOGRAPHIC_DATA] [GEOGRA…" at bounding box center [425, 221] width 77 height 32
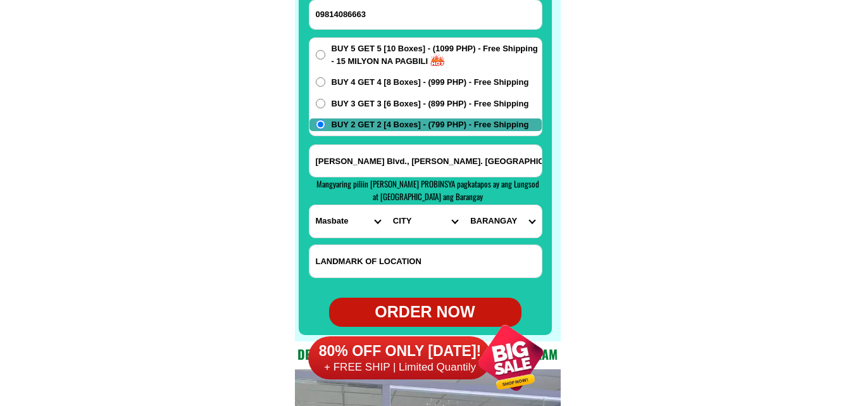
select select "63_6262625"
click at [387, 205] on select "CITY Aroroy Baleno Balud Cataingan Cawayan Dimasalang [GEOGRAPHIC_DATA] [GEOGRA…" at bounding box center [425, 221] width 77 height 32
click at [497, 219] on select "BARANGAY Anas Asid [PERSON_NAME] Bagumbayan Bantigue Bapor (pob.) [GEOGRAPHIC_D…" at bounding box center [502, 221] width 77 height 32
select select "63_62626257830"
click at [464, 205] on select "BARANGAY Anas Asid [PERSON_NAME] Bagumbayan Bantigue Bapor (pob.) [GEOGRAPHIC_D…" at bounding box center [502, 221] width 77 height 32
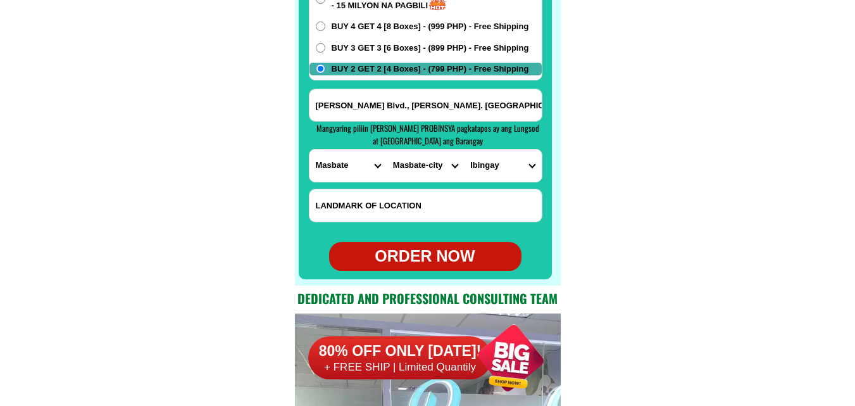
scroll to position [10170, 0]
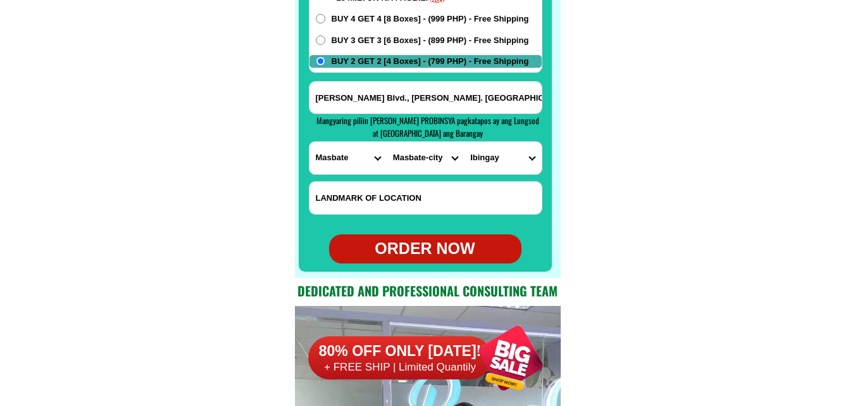
click at [432, 252] on div "ORDER NOW" at bounding box center [425, 249] width 192 height 24
radio input "true"
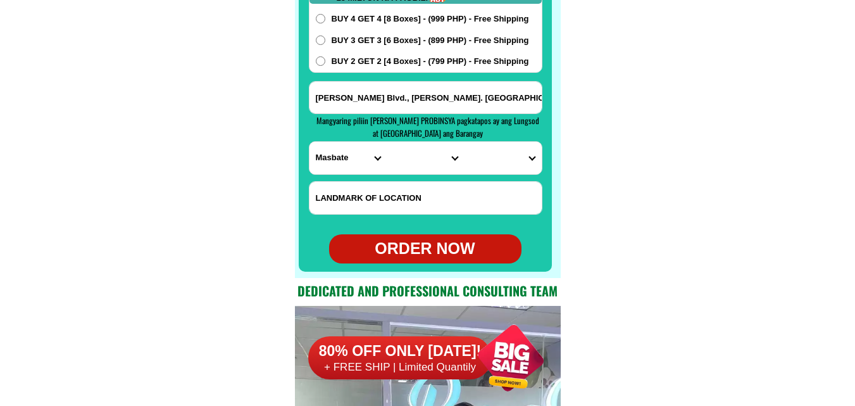
scroll to position [10043, 0]
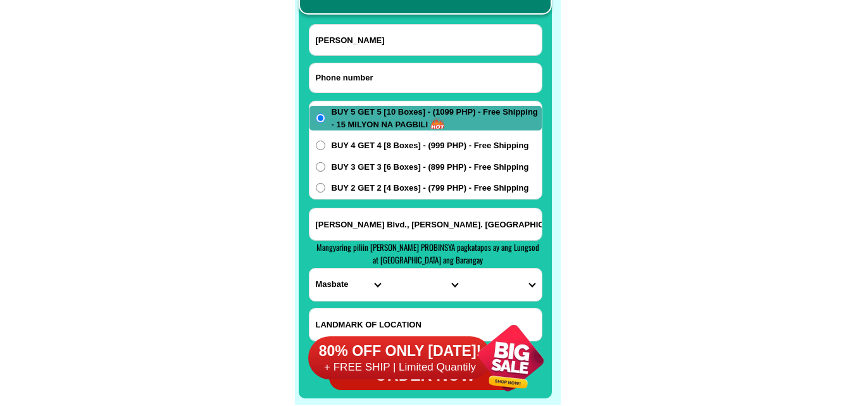
drag, startPoint x: 410, startPoint y: 82, endPoint x: 322, endPoint y: 10, distance: 114.3
click at [410, 82] on input "Input phone_number" at bounding box center [426, 77] width 232 height 29
paste input "09945418919"
type input "09945418919"
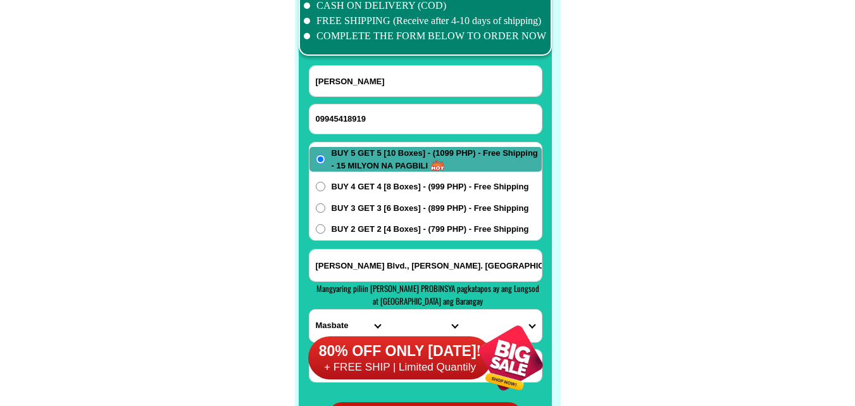
scroll to position [9980, 0]
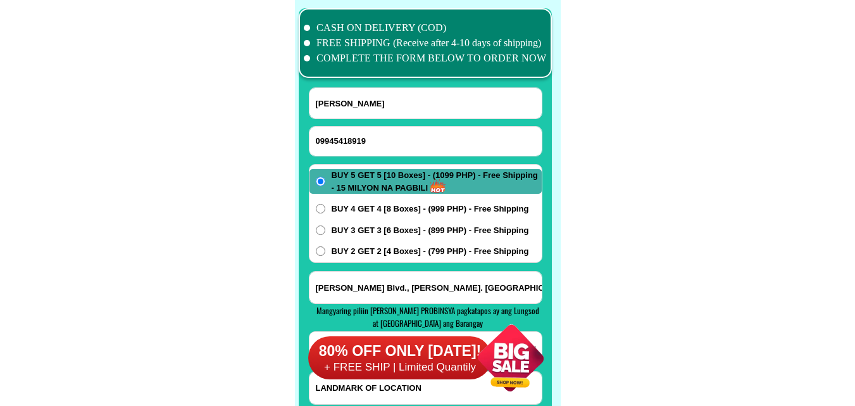
drag, startPoint x: 361, startPoint y: 103, endPoint x: 253, endPoint y: 9, distance: 143.6
click at [361, 103] on input "[PERSON_NAME]" at bounding box center [426, 103] width 232 height 30
paste input "[PERSON_NAME]"
type input "[PERSON_NAME]"
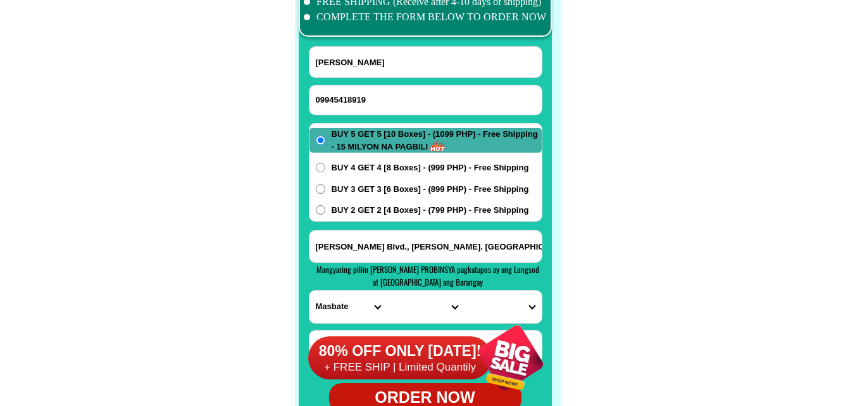
scroll to position [10043, 0]
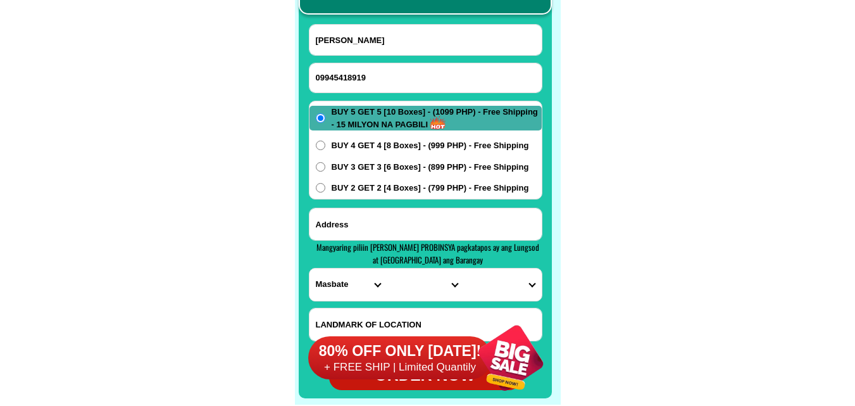
click at [365, 227] on input "Input address" at bounding box center [426, 224] width 232 height 32
paste input "[PERSON_NAME] Sta [PERSON_NAME] Camarines Sur.4434 zone 3..."
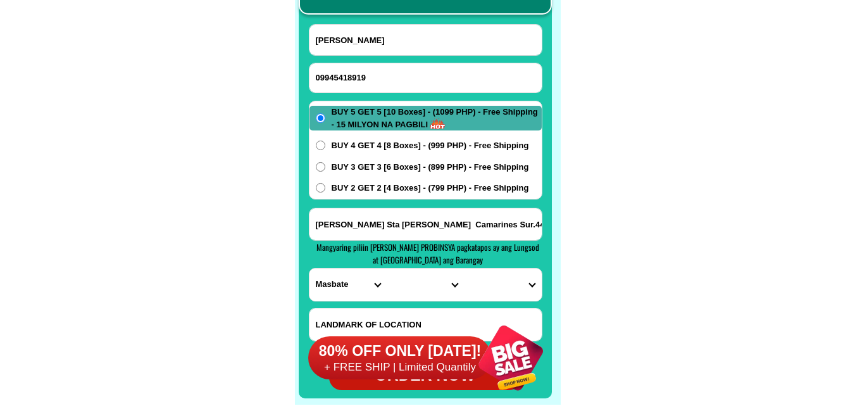
scroll to position [0, 59]
type input "[PERSON_NAME] Sta [PERSON_NAME] Camarines Sur.4434 zone 3..."
click at [343, 282] on select "PROVINCE [GEOGRAPHIC_DATA] [GEOGRAPHIC_DATA] [GEOGRAPHIC_DATA] [GEOGRAPHIC_DATA…" at bounding box center [348, 284] width 77 height 32
select select "63_374"
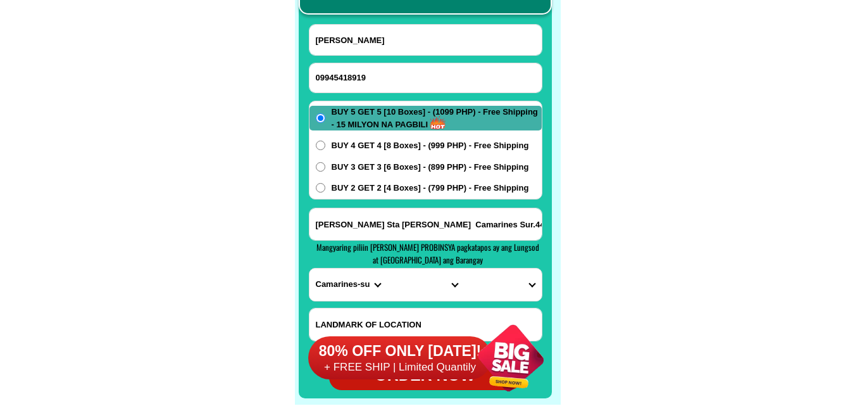
click at [310, 268] on select "PROVINCE [GEOGRAPHIC_DATA] [GEOGRAPHIC_DATA] [GEOGRAPHIC_DATA] [GEOGRAPHIC_DATA…" at bounding box center [348, 284] width 77 height 32
click at [398, 284] on select "CITY Baao Balatan Bombon [GEOGRAPHIC_DATA] [PERSON_NAME][GEOGRAPHIC_DATA] Calab…" at bounding box center [425, 284] width 77 height 32
click at [404, 284] on select "CITY Baao Balatan Bombon [GEOGRAPHIC_DATA] [PERSON_NAME][GEOGRAPHIC_DATA] Calab…" at bounding box center [425, 284] width 77 height 32
select select "63_3747927"
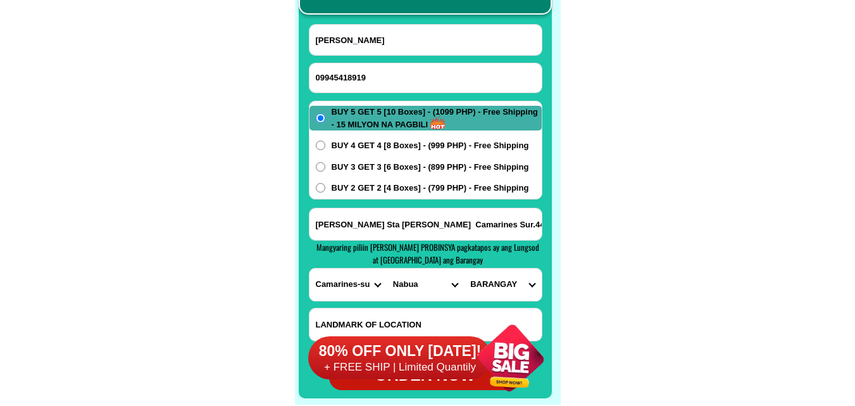
click at [387, 268] on select "CITY Baao Balatan Bombon [GEOGRAPHIC_DATA] [PERSON_NAME][GEOGRAPHIC_DATA] Calab…" at bounding box center [425, 284] width 77 height 32
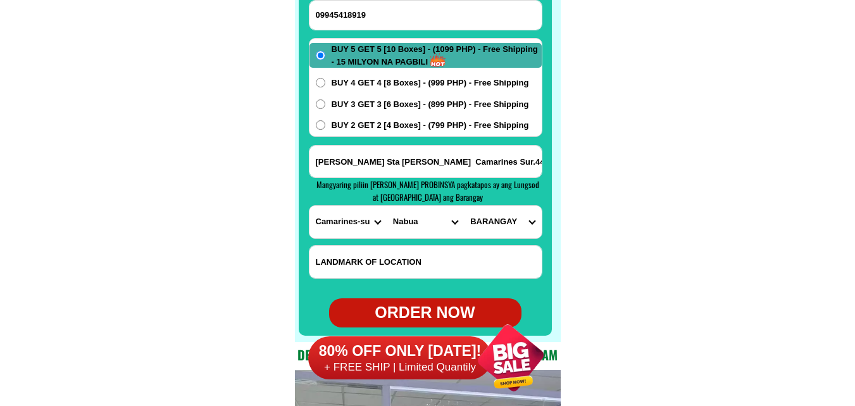
scroll to position [10107, 0]
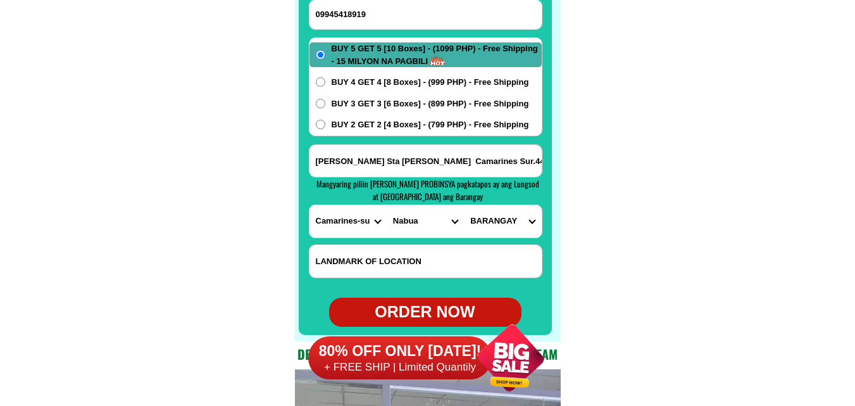
click at [496, 215] on select "[GEOGRAPHIC_DATA] (angustia inapatan) Antipolo old Antipolo young [PERSON_NAME]…" at bounding box center [502, 221] width 77 height 32
select select "63_37479272065"
click at [464, 205] on select "[GEOGRAPHIC_DATA] (angustia inapatan) Antipolo old Antipolo young [PERSON_NAME]…" at bounding box center [502, 221] width 77 height 32
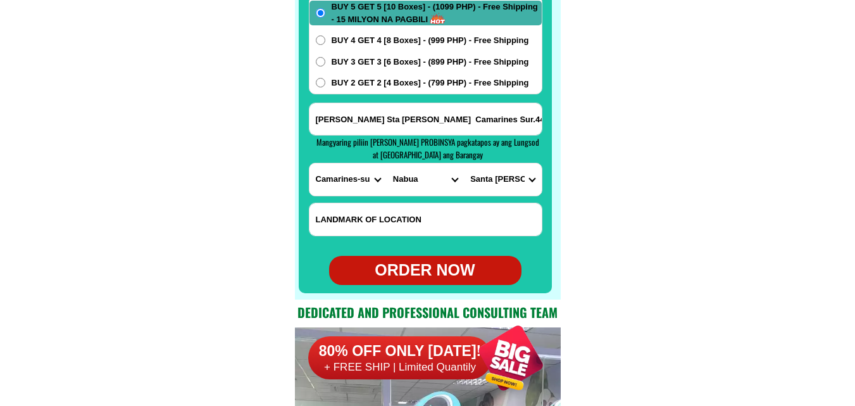
scroll to position [10170, 0]
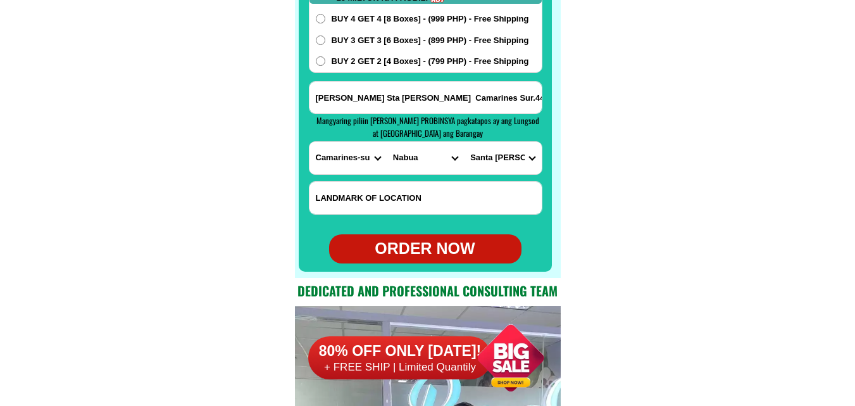
click at [425, 249] on div "ORDER NOW" at bounding box center [425, 249] width 192 height 24
radio input "true"
